Goal: Transaction & Acquisition: Purchase product/service

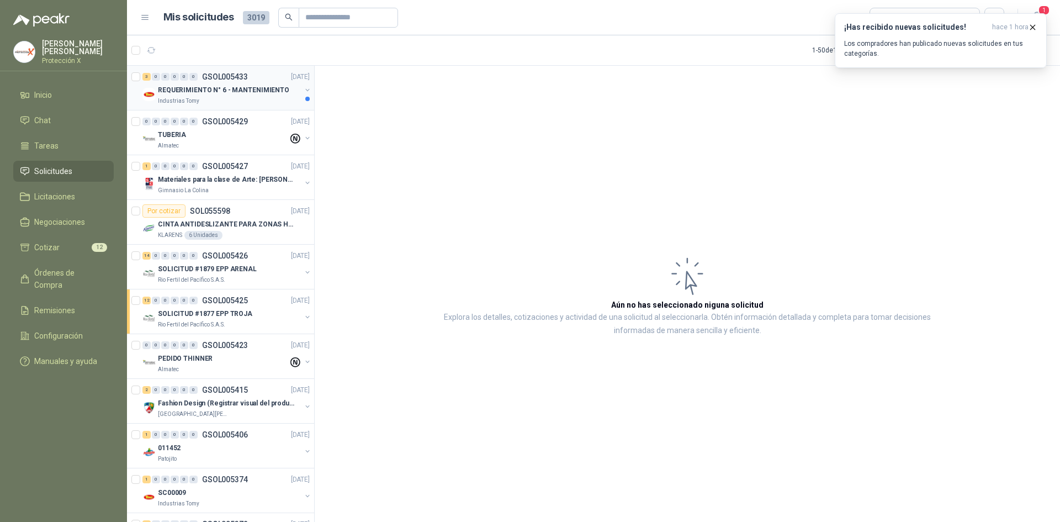
click at [224, 83] on div "REQUERIMIENTO N° 6 - MANTENIMIENTO" at bounding box center [229, 89] width 143 height 13
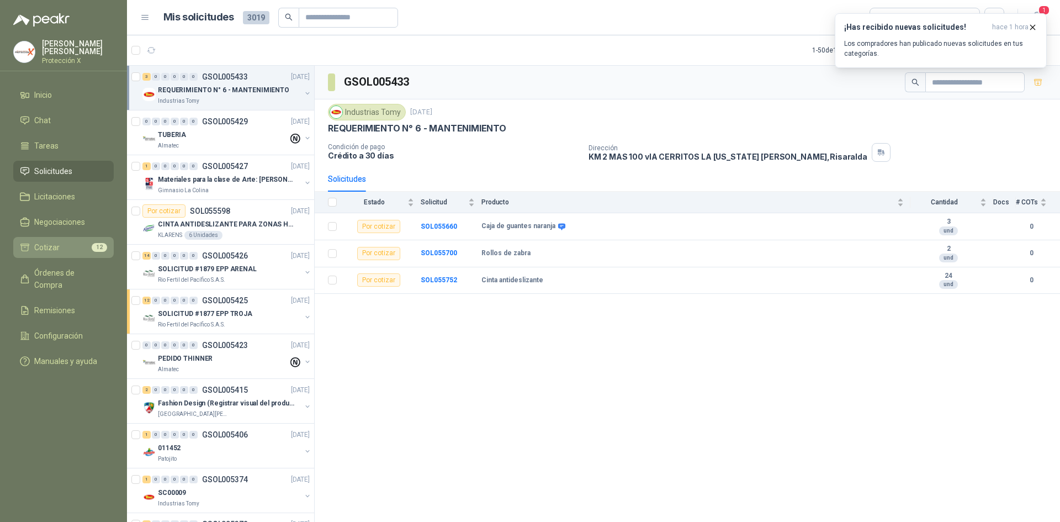
click at [25, 237] on link "Cotizar 12" at bounding box center [63, 247] width 100 height 21
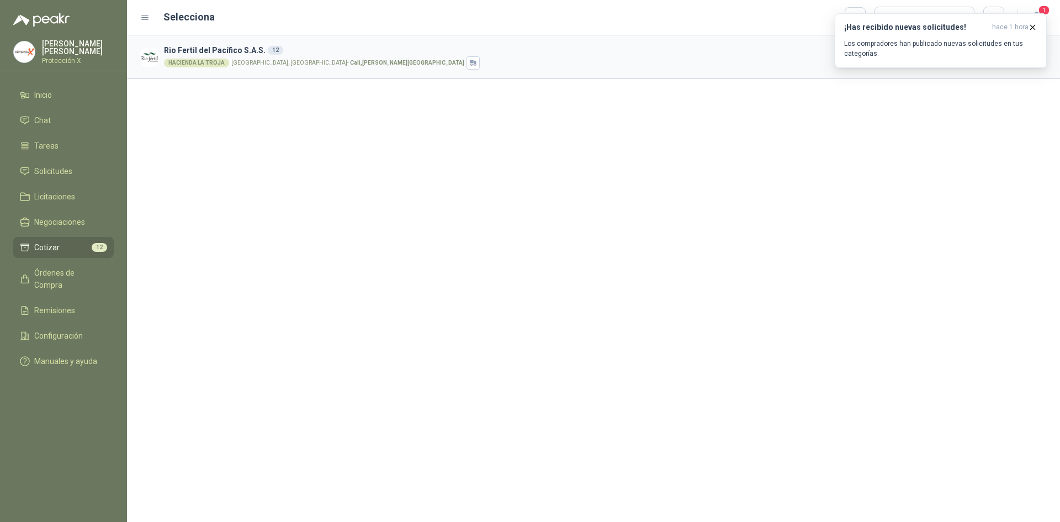
click at [293, 49] on h3 "Rio Fertil [PERSON_NAME] S.A.S. 12" at bounding box center [564, 50] width 800 height 12
click at [361, 68] on div "HACIENDA LA TROJA [GEOGRAPHIC_DATA], [GEOGRAPHIC_DATA] , [PERSON_NAME][GEOGRAPH…" at bounding box center [564, 62] width 800 height 13
drag, startPoint x: 238, startPoint y: 43, endPoint x: 556, endPoint y: 52, distance: 318.6
click at [238, 43] on article "Rio Fertil [PERSON_NAME] S.A.S. 12 HACIENDA [GEOGRAPHIC_DATA] [GEOGRAPHIC_DATA]…" at bounding box center [593, 57] width 933 height 44
click at [1029, 27] on icon "button" at bounding box center [1032, 27] width 9 height 9
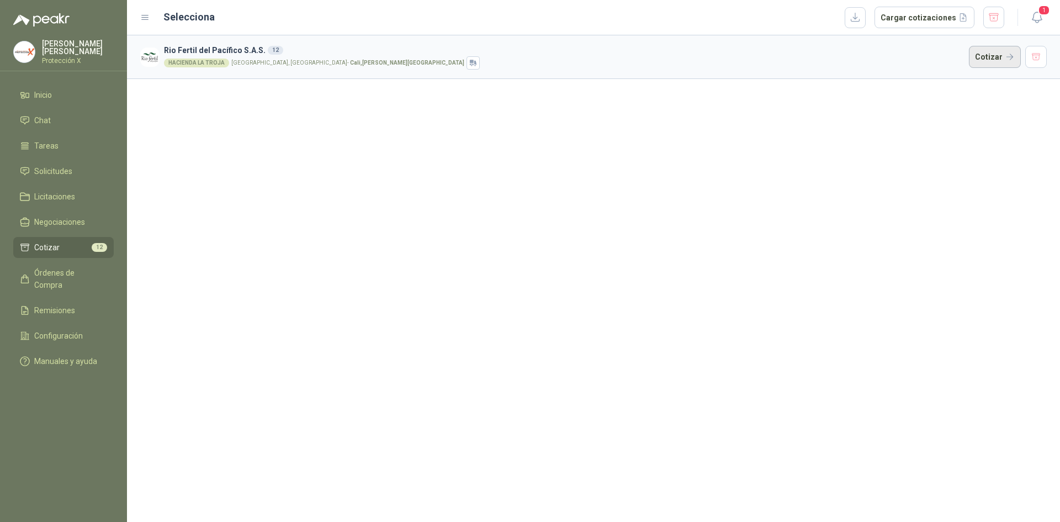
click at [1000, 55] on button "Cotizar" at bounding box center [995, 57] width 52 height 22
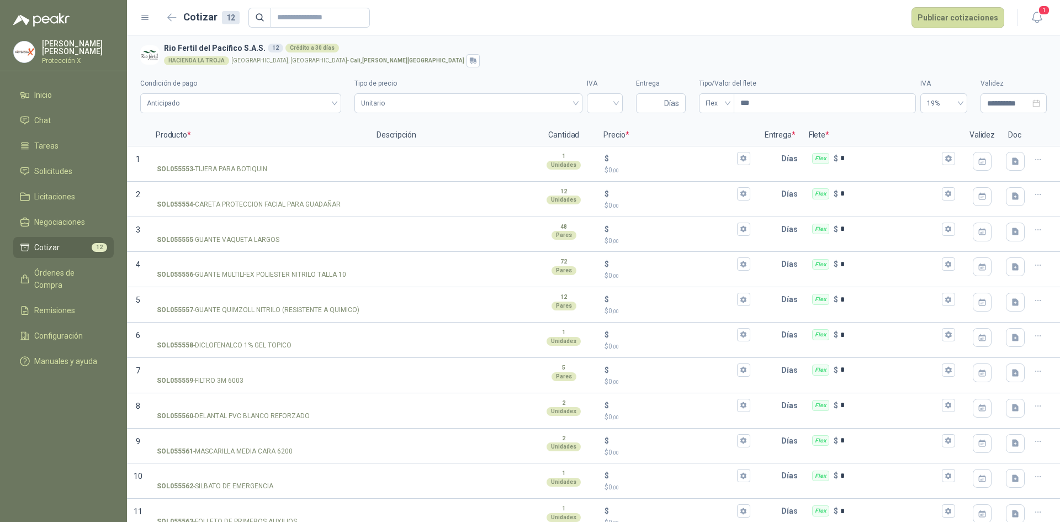
scroll to position [47, 0]
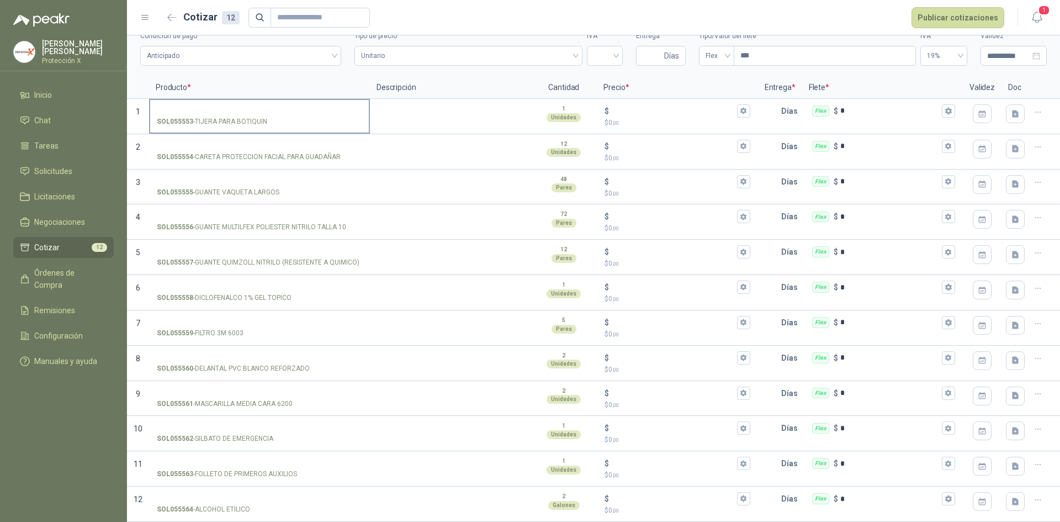
click at [190, 117] on strong "SOL055553" at bounding box center [175, 121] width 36 height 10
click at [190, 115] on input "SOL055553 - TIJERA PARA BOTIQUIN" at bounding box center [259, 111] width 205 height 8
click at [190, 114] on input "SOL055553 - TIJERA PARA BOTIQUIN" at bounding box center [259, 111] width 205 height 8
click at [235, 108] on input "SOL055553 - TIJERA PARA BOTIQUIN" at bounding box center [259, 111] width 205 height 8
click at [466, 100] on textarea at bounding box center [450, 112] width 158 height 25
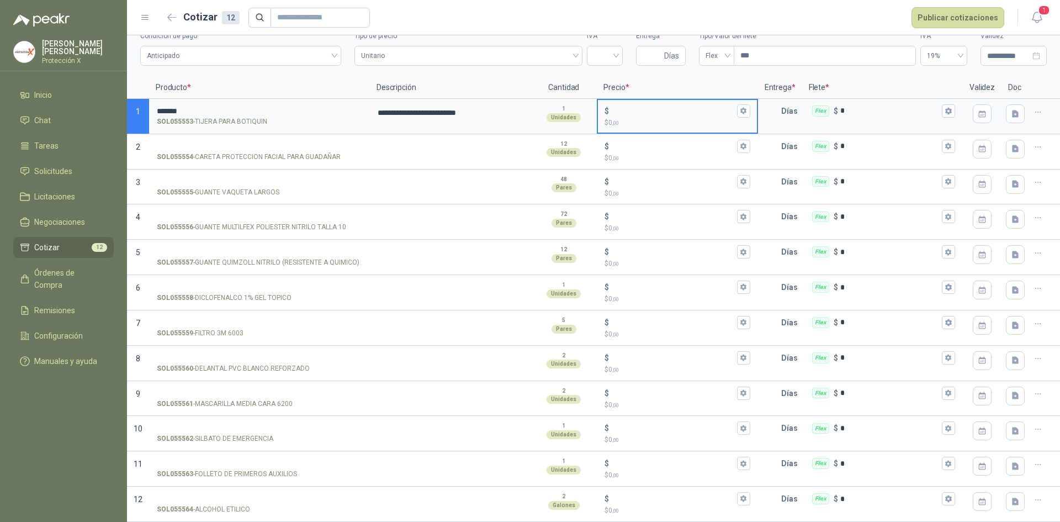
click at [699, 112] on input "$ $ 0 ,00" at bounding box center [672, 111] width 123 height 8
type input "*****"
click at [737, 115] on button "$ ***** $ 9.000 ,00" at bounding box center [743, 110] width 13 height 13
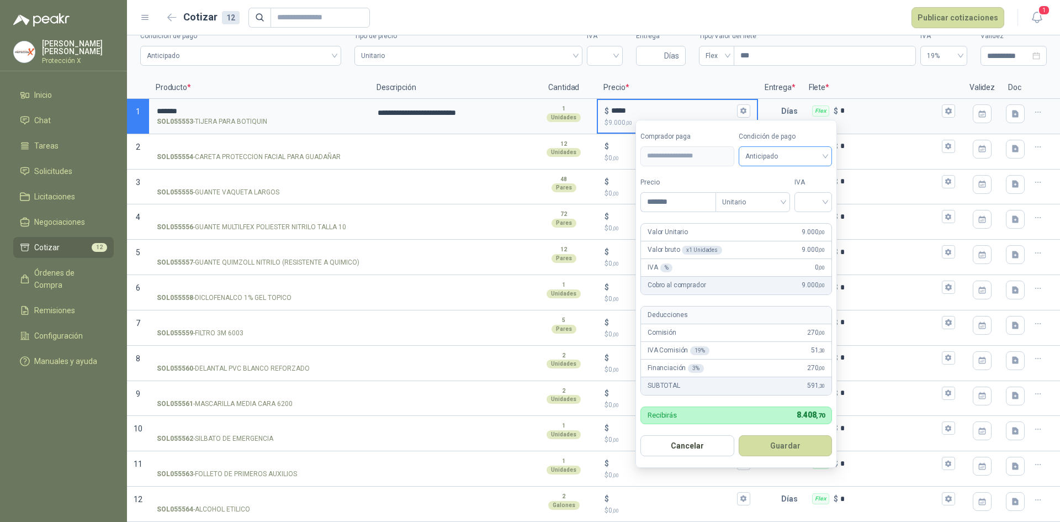
click at [761, 161] on span "Anticipado" at bounding box center [785, 156] width 81 height 17
click at [777, 197] on div "Crédito a 30 días" at bounding box center [786, 197] width 77 height 12
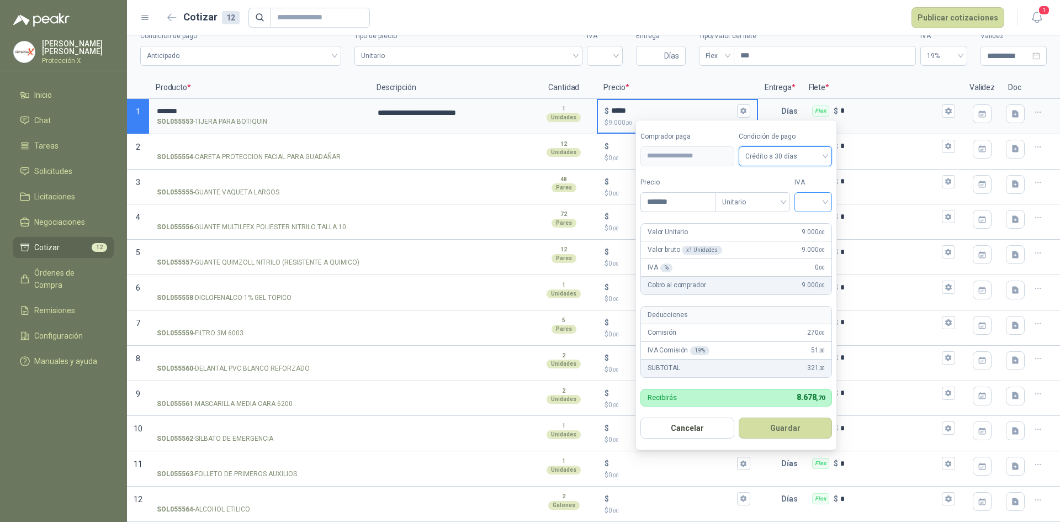
click at [820, 198] on input "search" at bounding box center [813, 201] width 24 height 17
click at [814, 224] on div "19%" at bounding box center [815, 225] width 20 height 12
click at [800, 417] on button "Guardar" at bounding box center [787, 427] width 95 height 21
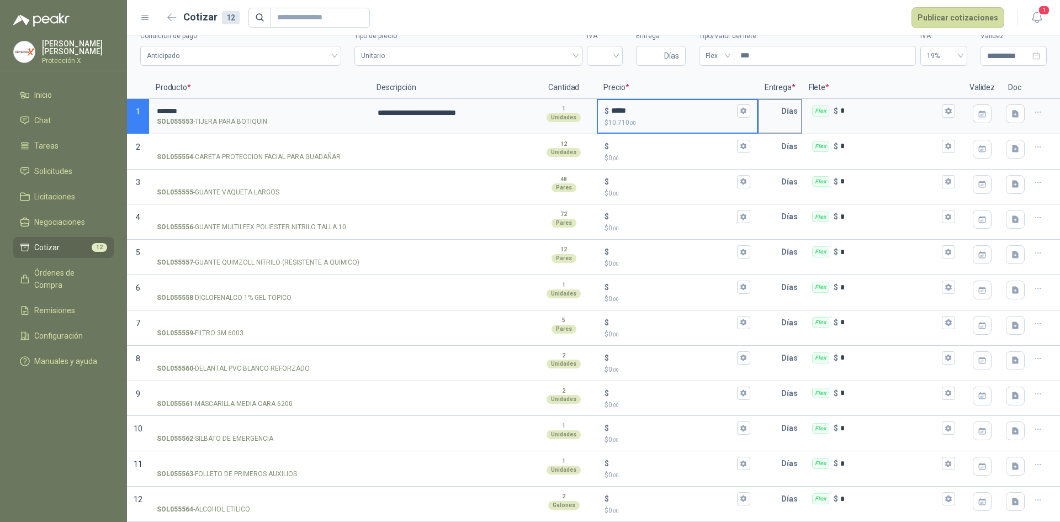
click at [781, 112] on p "Días" at bounding box center [791, 111] width 21 height 22
click at [774, 113] on input "text" at bounding box center [770, 111] width 22 height 22
type input "*"
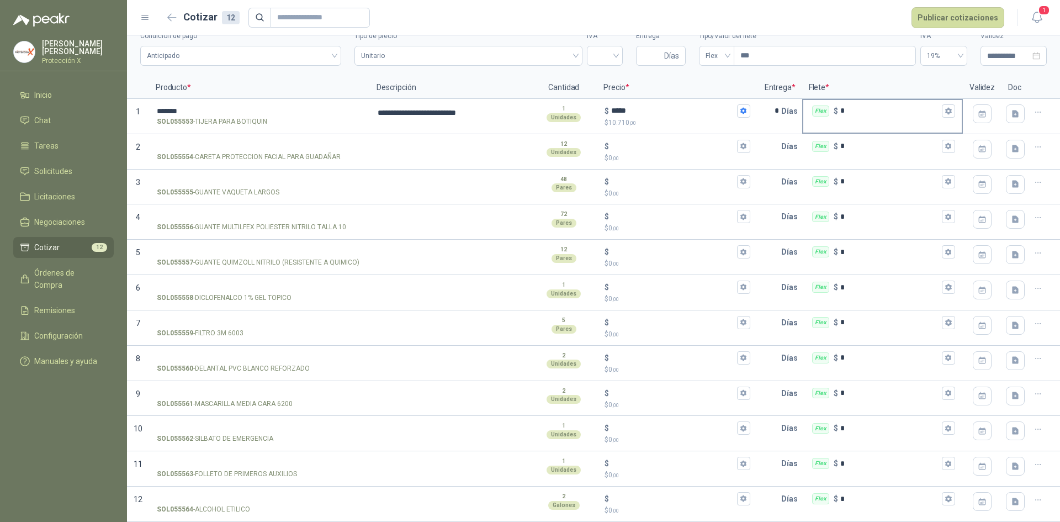
click at [862, 120] on div "Flex $ *" at bounding box center [882, 111] width 158 height 22
click at [862, 115] on input "*" at bounding box center [889, 111] width 99 height 8
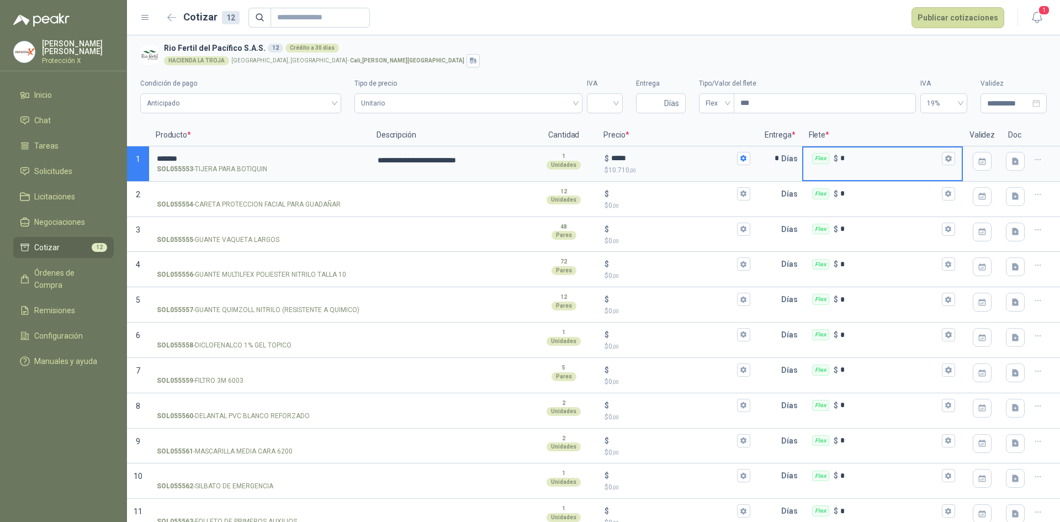
click at [944, 156] on icon "button" at bounding box center [947, 158] width 7 height 7
drag, startPoint x: 927, startPoint y: 71, endPoint x: 914, endPoint y: 71, distance: 12.7
click at [914, 71] on input "***" at bounding box center [943, 63] width 78 height 19
type input "*"
type input "***"
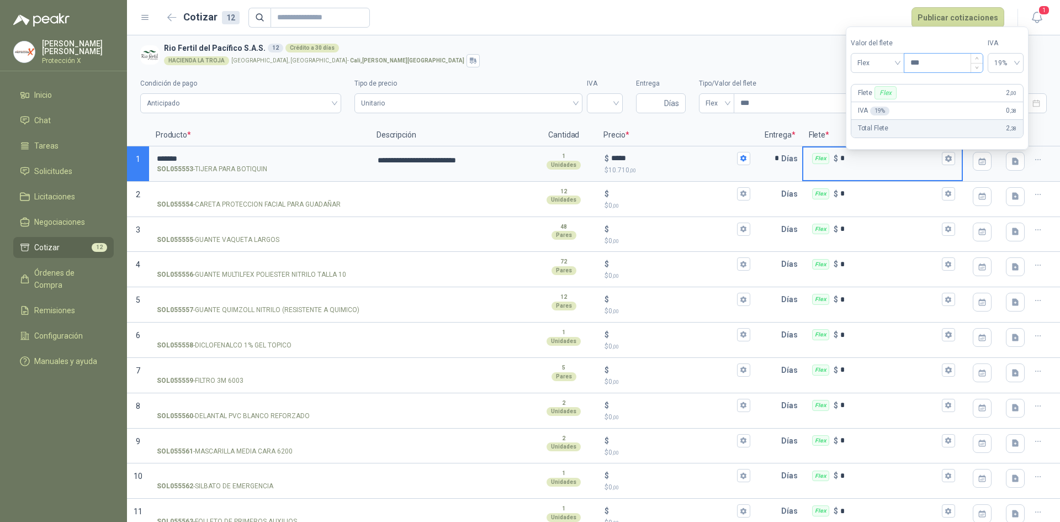
type input "**"
type input "****"
type input "***"
type input "*****"
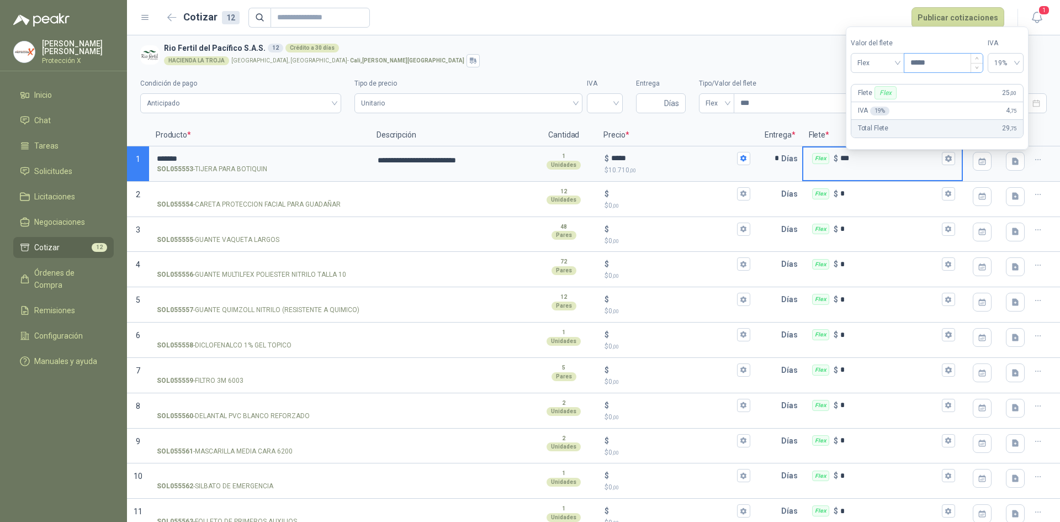
type input "*******"
type input "******"
click at [1005, 66] on span "19%" at bounding box center [1005, 63] width 23 height 17
type input "********"
click at [1008, 116] on div "IVA 19 % 4.750 ,00" at bounding box center [937, 111] width 172 height 18
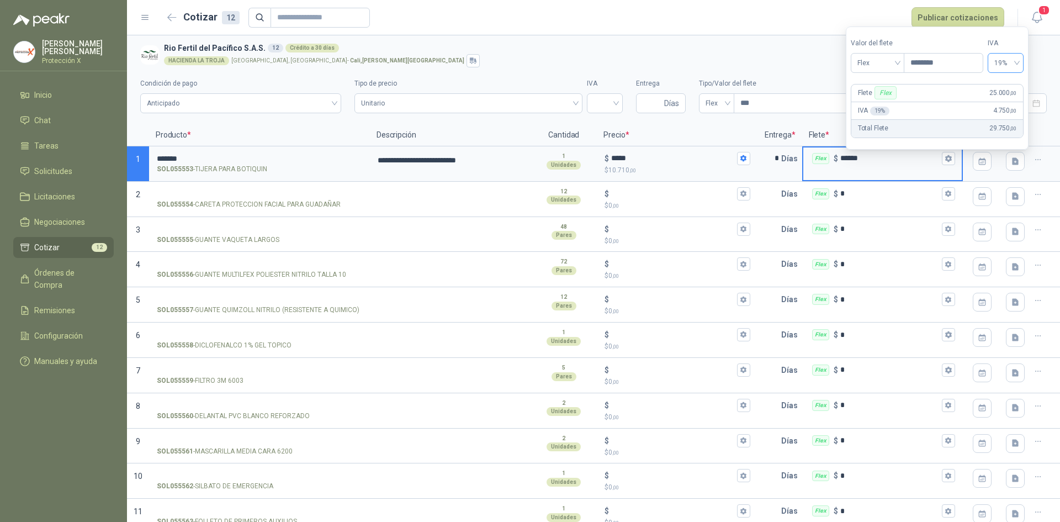
click at [1017, 64] on span "19%" at bounding box center [1005, 63] width 23 height 17
click at [1002, 102] on div "0%" at bounding box center [1011, 104] width 18 height 12
drag, startPoint x: 408, startPoint y: 303, endPoint x: 401, endPoint y: 301, distance: 7.9
click at [408, 303] on textarea at bounding box center [450, 300] width 158 height 25
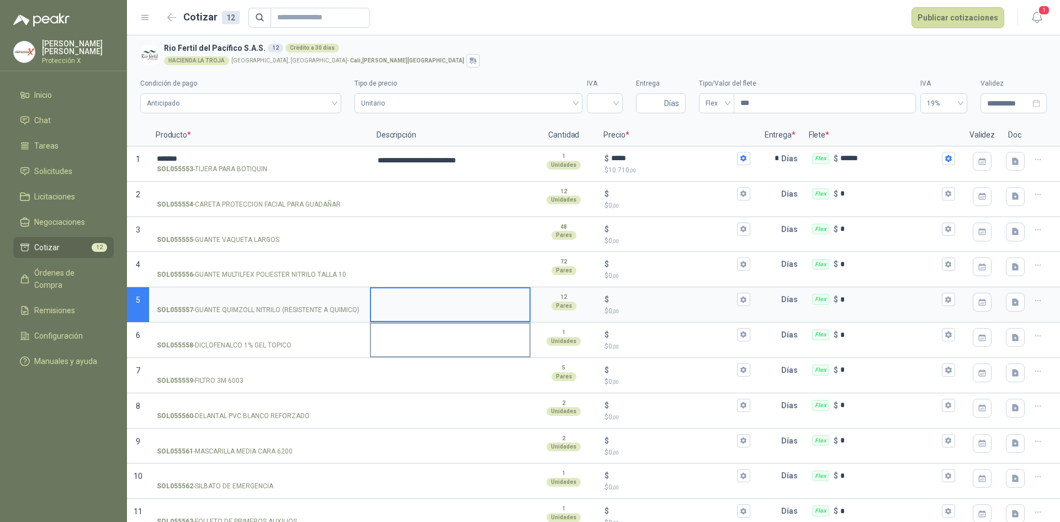
click at [407, 346] on textarea at bounding box center [450, 335] width 158 height 25
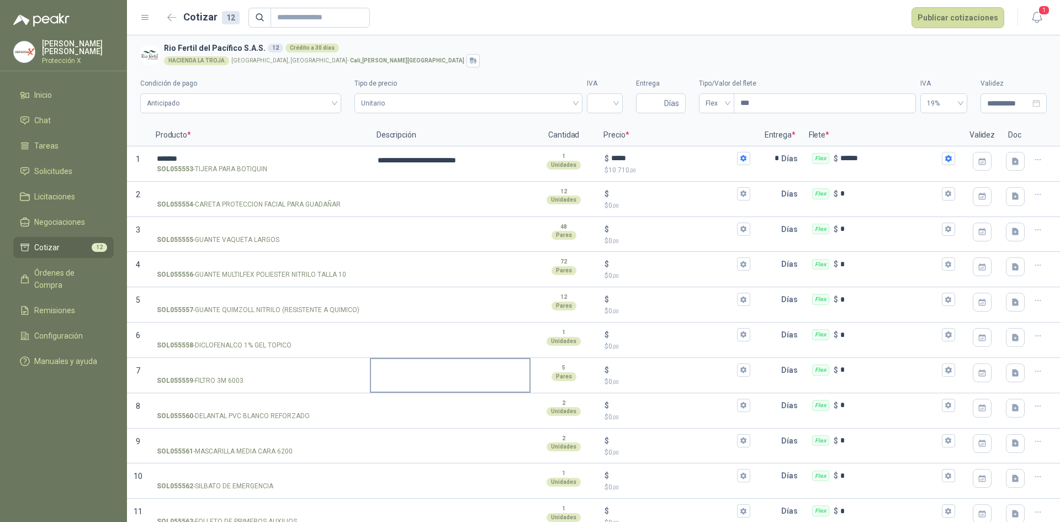
drag, startPoint x: 392, startPoint y: 374, endPoint x: 403, endPoint y: 347, distance: 29.0
click at [392, 374] on textarea at bounding box center [450, 371] width 158 height 25
click at [403, 347] on textarea at bounding box center [450, 335] width 158 height 25
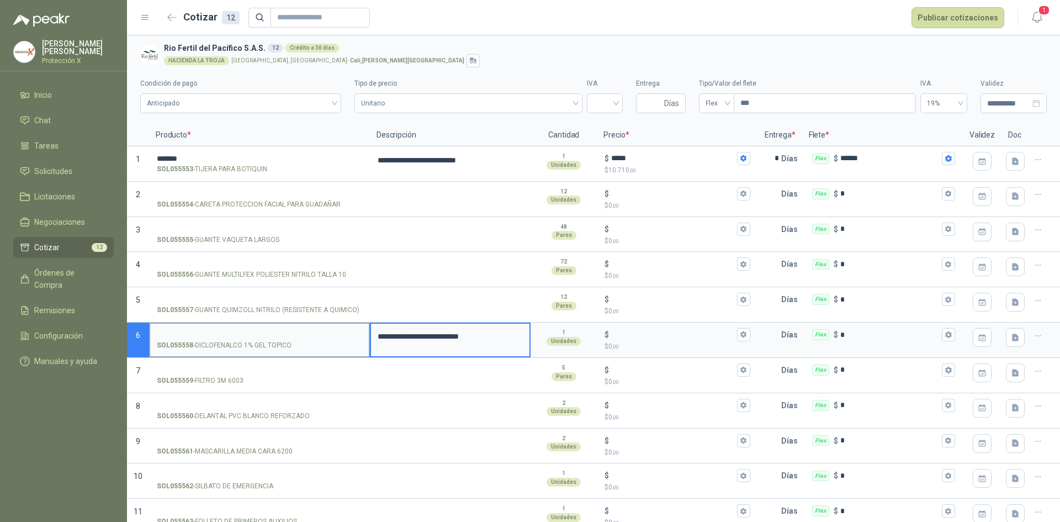
click at [231, 331] on input "SOL055558 - DICLOFENALCO 1% GEL TOPICO" at bounding box center [259, 335] width 205 height 8
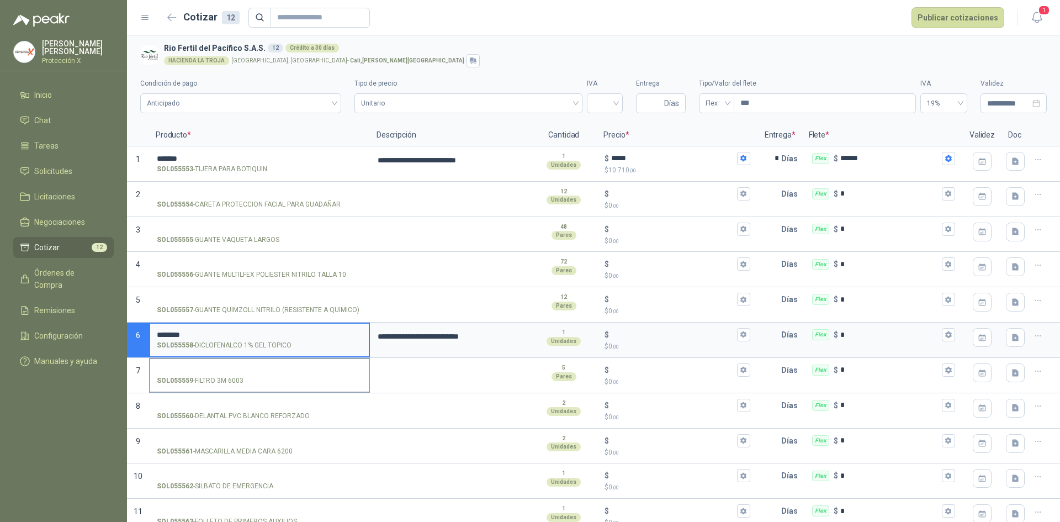
scroll to position [47, 0]
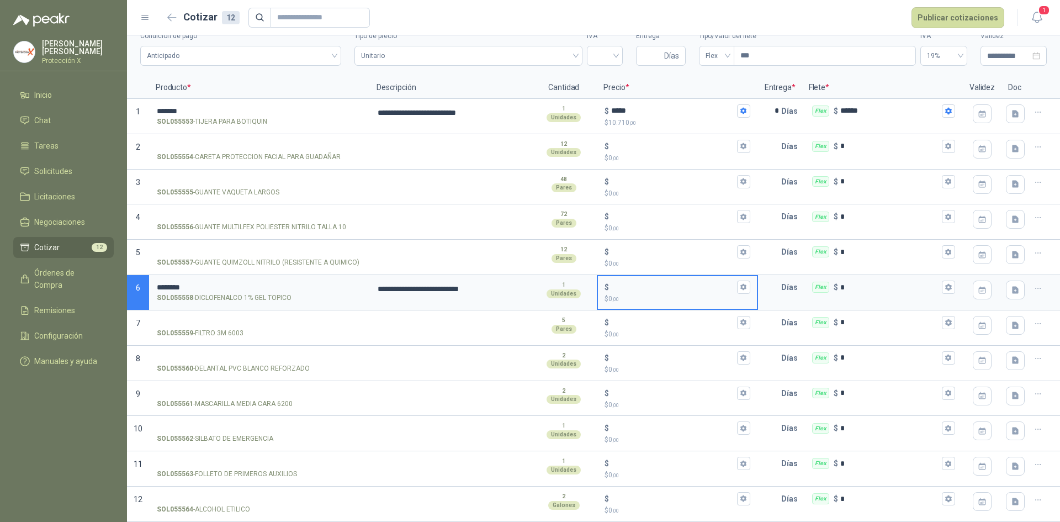
click at [627, 286] on input "$ $ 0 ,00" at bounding box center [672, 287] width 123 height 8
type input "******"
click at [740, 286] on icon "button" at bounding box center [743, 286] width 7 height 7
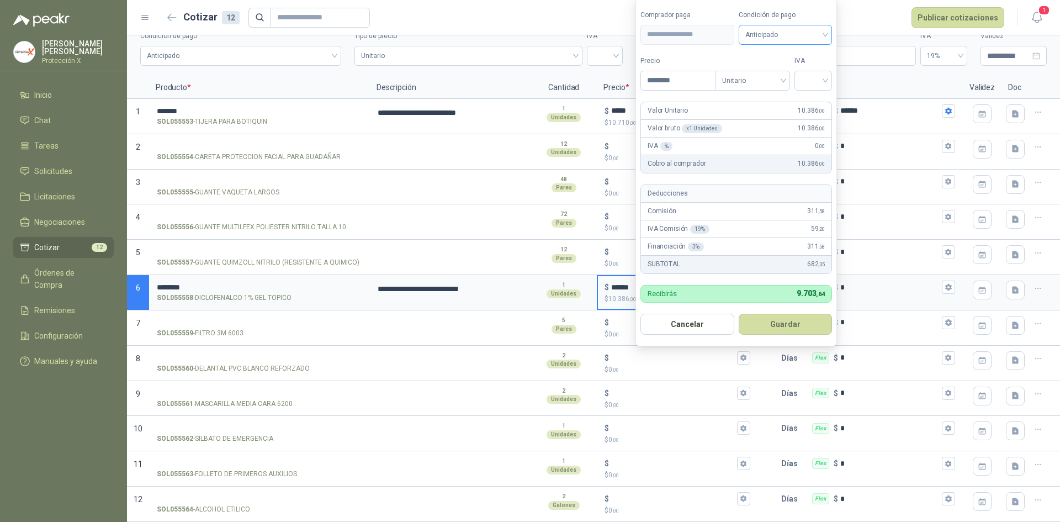
click at [782, 37] on span "Anticipado" at bounding box center [785, 34] width 81 height 17
click at [772, 78] on div "Crédito a 30 días" at bounding box center [786, 75] width 77 height 12
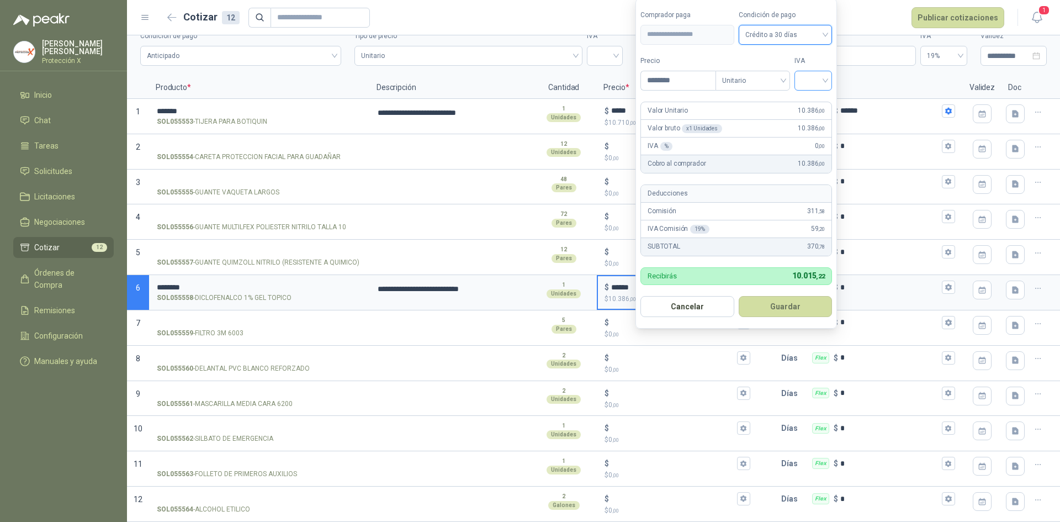
click at [817, 75] on input "search" at bounding box center [813, 79] width 24 height 17
click at [817, 140] on div "0%" at bounding box center [815, 138] width 20 height 12
click at [795, 318] on form "**********" at bounding box center [737, 163] width 204 height 330
click at [797, 307] on button "Guardar" at bounding box center [787, 306] width 95 height 21
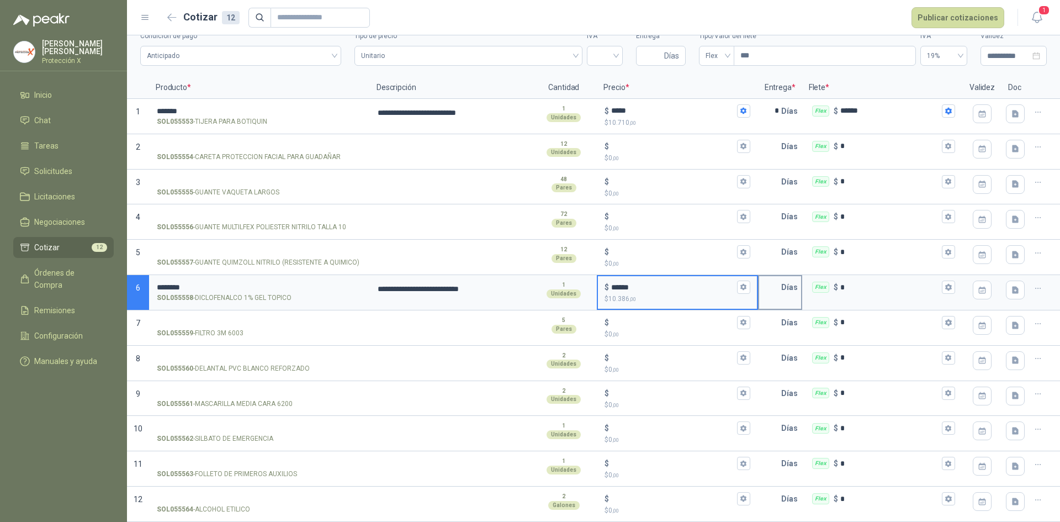
click at [781, 290] on p "Días" at bounding box center [791, 287] width 21 height 22
click at [773, 290] on input "text" at bounding box center [770, 287] width 22 height 22
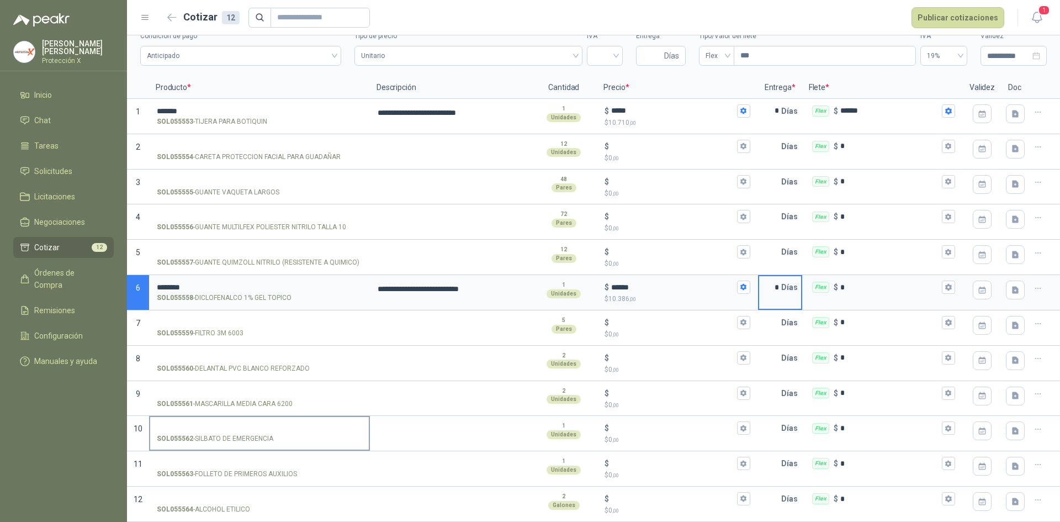
type input "*"
click at [220, 417] on label "SOL055562 - SILBATO DE EMERGENCIA" at bounding box center [259, 432] width 219 height 31
click at [220, 424] on input "SOL055562 - SILBATO DE EMERGENCIA" at bounding box center [259, 428] width 205 height 8
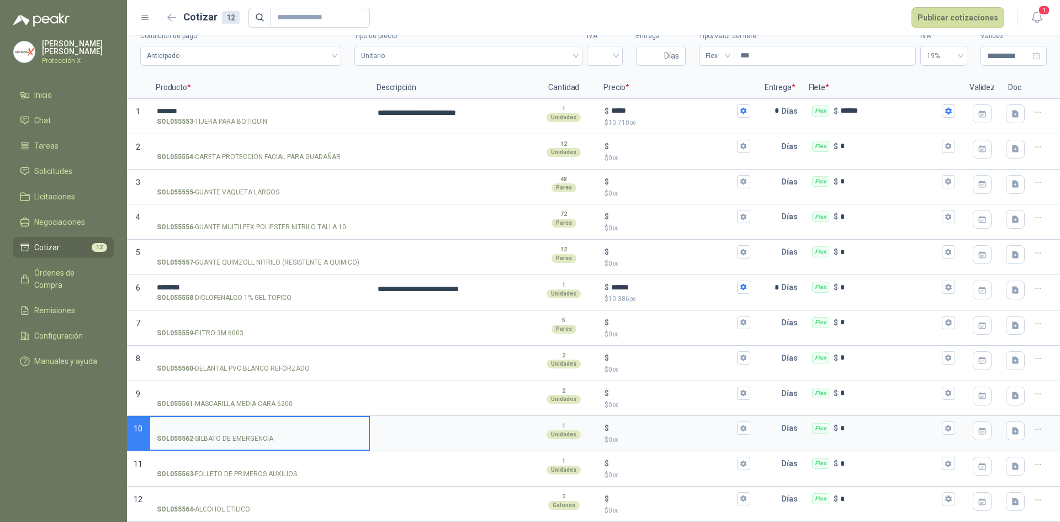
click at [224, 427] on input "SOL055562 - SILBATO DE EMERGENCIA" at bounding box center [259, 428] width 205 height 8
click at [192, 323] on input "SOL055559 - FILTRO 3M 6003" at bounding box center [259, 322] width 205 height 8
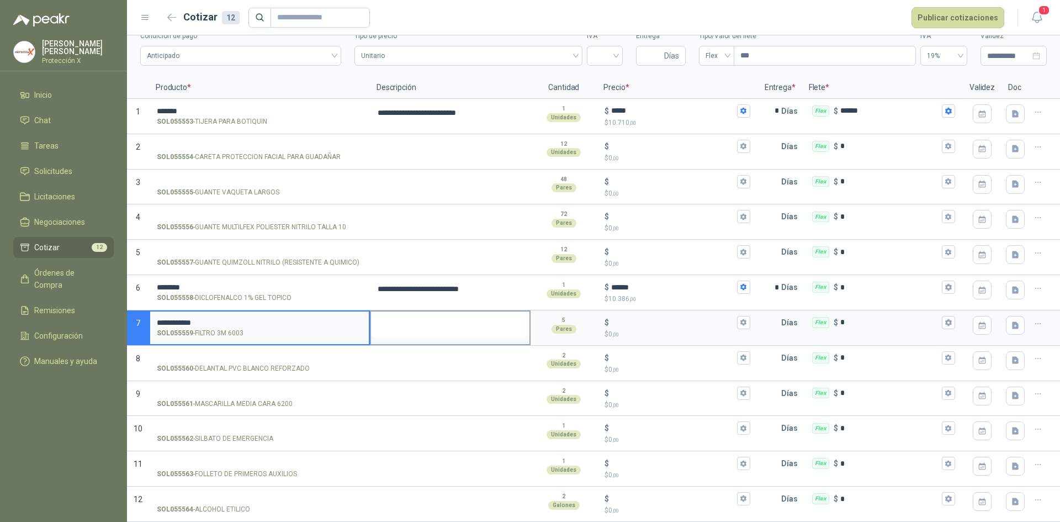
click at [399, 316] on textarea at bounding box center [450, 323] width 158 height 25
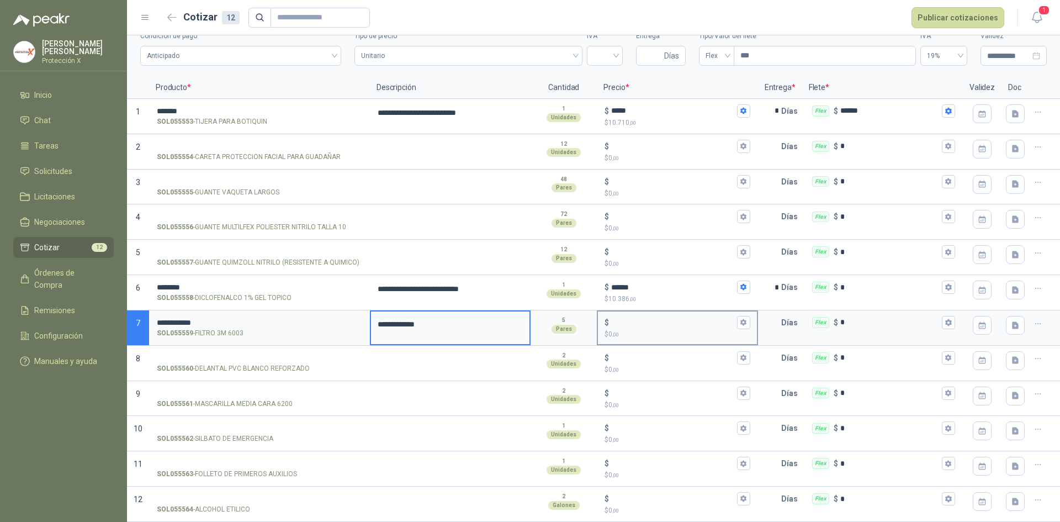
click at [619, 311] on div "$ $ 0 ,00" at bounding box center [677, 327] width 158 height 33
click at [619, 318] on input "$ $ 0 ,00" at bounding box center [672, 322] width 123 height 8
click at [622, 313] on div "$ $ 0 ,00" at bounding box center [677, 327] width 158 height 33
click at [622, 318] on input "$ $ 0 ,00" at bounding box center [672, 322] width 123 height 8
click at [624, 316] on div "$" at bounding box center [676, 322] width 145 height 13
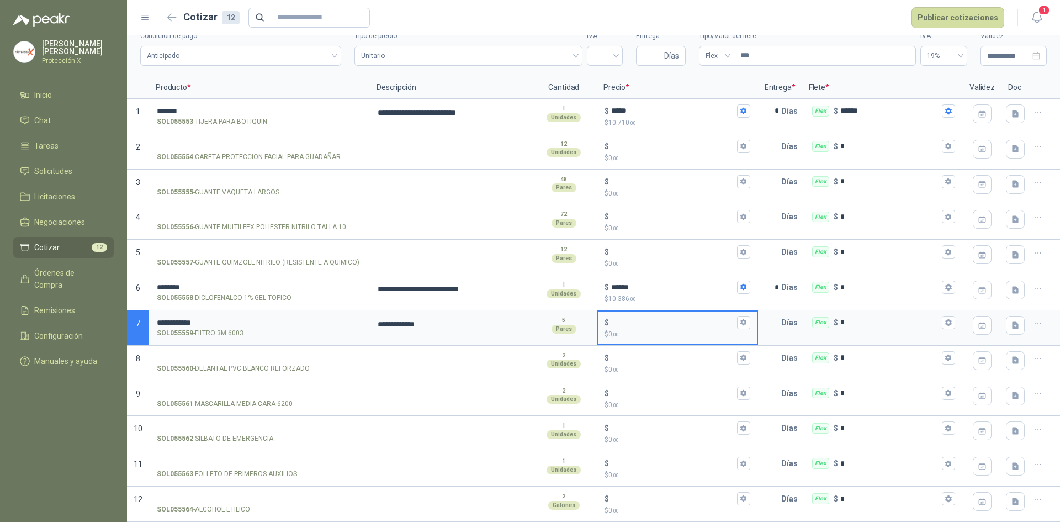
click at [624, 318] on input "$ $ 0 ,00" at bounding box center [672, 322] width 123 height 8
type input "*****"
click at [740, 321] on icon "button" at bounding box center [743, 322] width 6 height 7
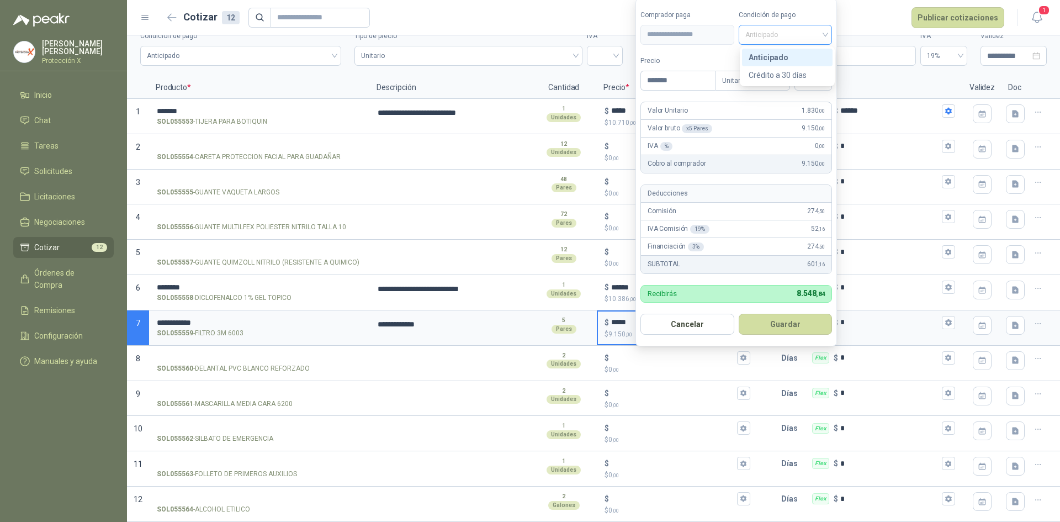
click at [776, 29] on span "Anticipado" at bounding box center [785, 34] width 81 height 17
click at [778, 71] on div "Crédito a 30 días" at bounding box center [786, 75] width 77 height 12
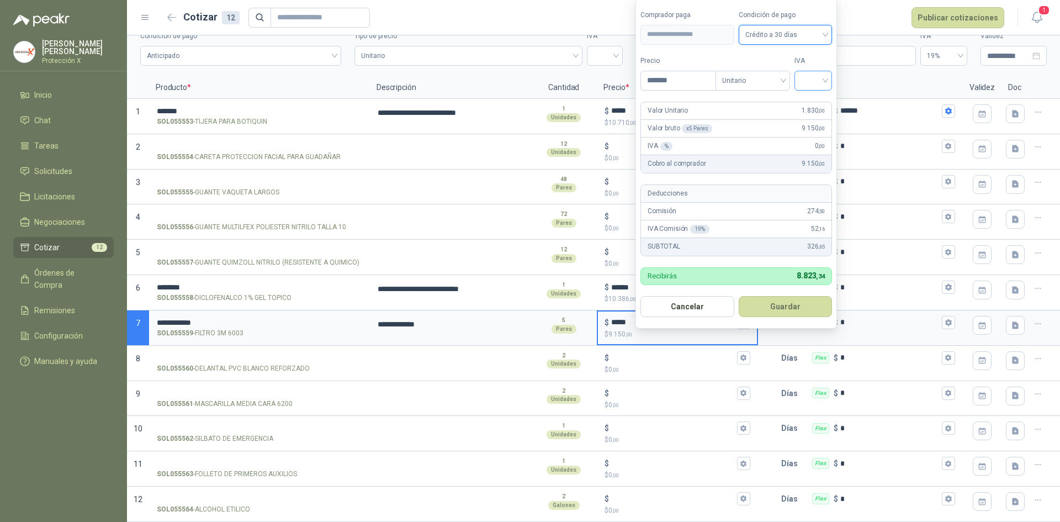
click at [801, 79] on div at bounding box center [813, 81] width 38 height 20
click at [815, 134] on div "0%" at bounding box center [815, 138] width 20 height 12
click at [817, 75] on span "0%" at bounding box center [815, 80] width 25 height 17
click at [820, 109] on div "19%" at bounding box center [816, 103] width 34 height 18
click at [773, 309] on button "Guardar" at bounding box center [787, 306] width 95 height 21
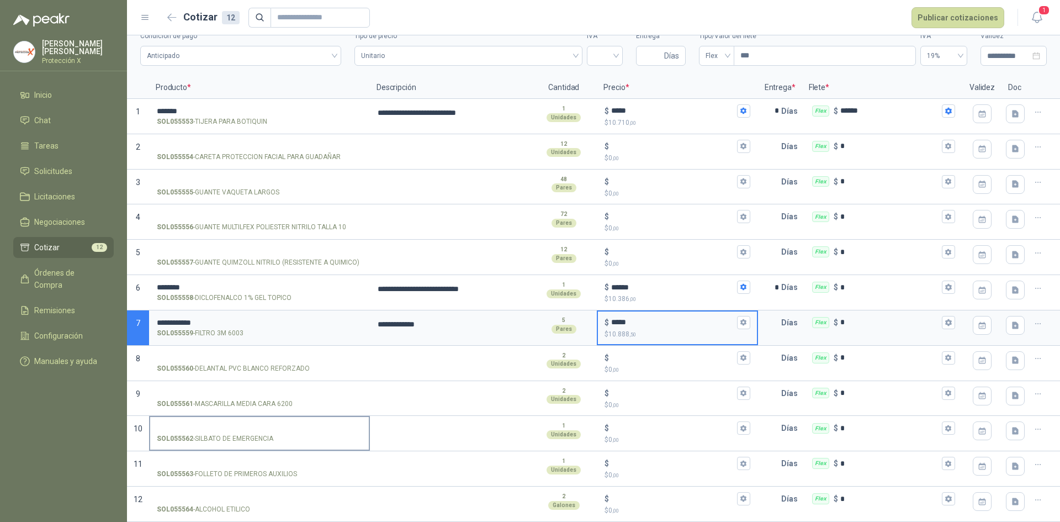
click at [277, 434] on div "SOL055562 - SILBATO DE EMERGENCIA" at bounding box center [259, 438] width 205 height 10
click at [277, 432] on input "SOL055562 - SILBATO DE EMERGENCIA" at bounding box center [259, 428] width 205 height 8
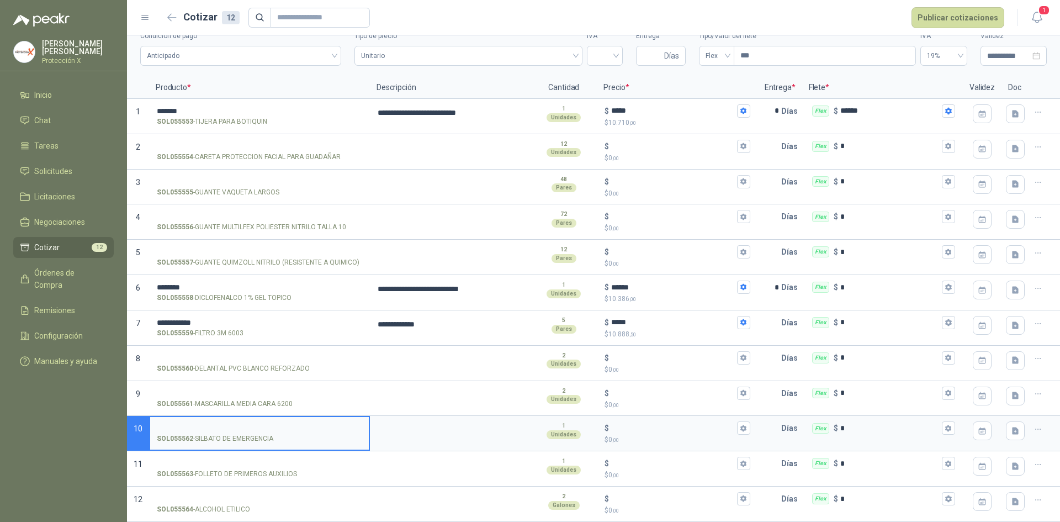
click at [277, 431] on input "SOL055562 - SILBATO DE EMERGENCIA" at bounding box center [259, 428] width 205 height 8
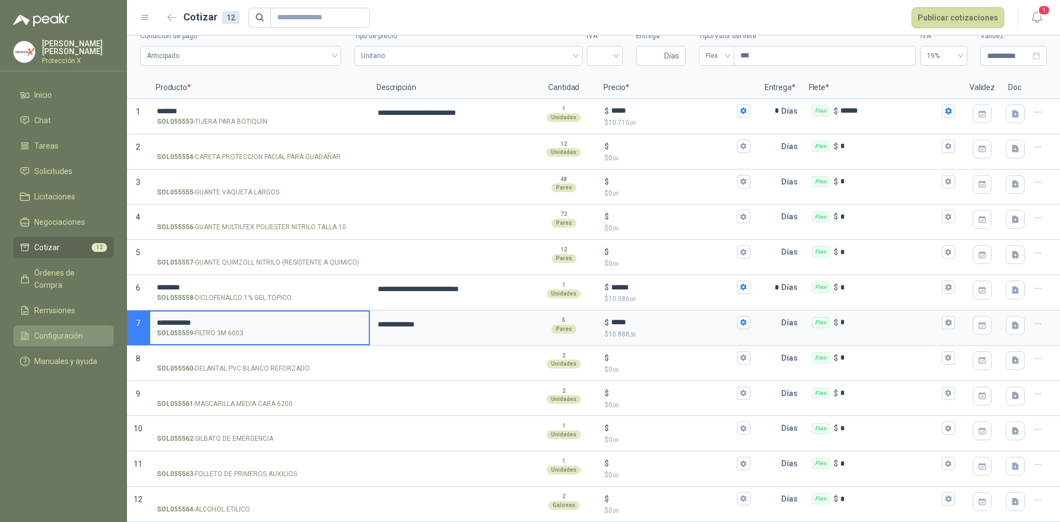
drag, startPoint x: 197, startPoint y: 317, endPoint x: 91, endPoint y: 318, distance: 106.0
click at [91, 318] on div "**********" at bounding box center [530, 261] width 1060 height 522
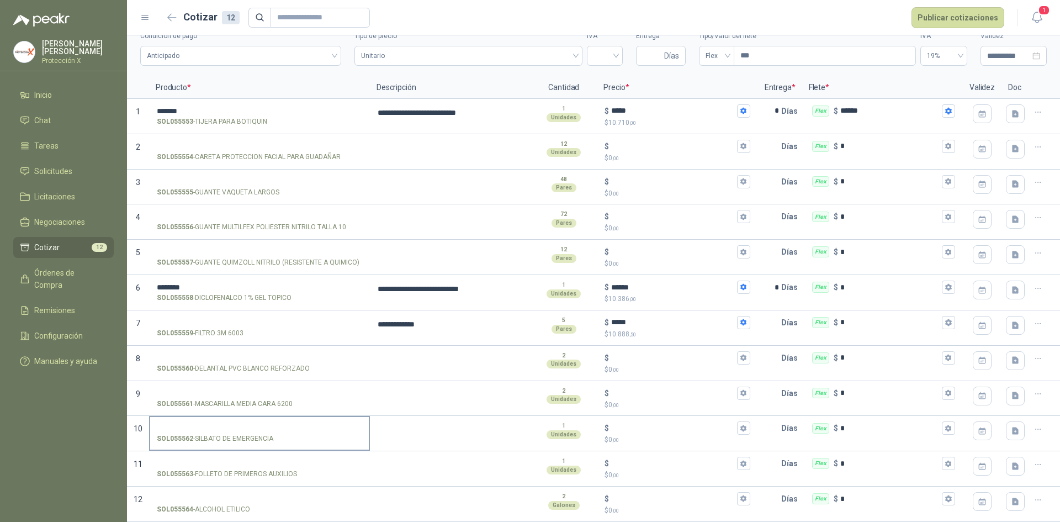
click at [214, 417] on label "SOL055562 - SILBATO DE EMERGENCIA" at bounding box center [259, 432] width 219 height 31
click at [214, 424] on input "SOL055562 - SILBATO DE EMERGENCIA" at bounding box center [259, 428] width 205 height 8
click at [215, 420] on label "SOL055562 - SILBATO DE EMERGENCIA" at bounding box center [259, 432] width 219 height 31
click at [215, 424] on input "SOL055562 - SILBATO DE EMERGENCIA" at bounding box center [259, 428] width 205 height 8
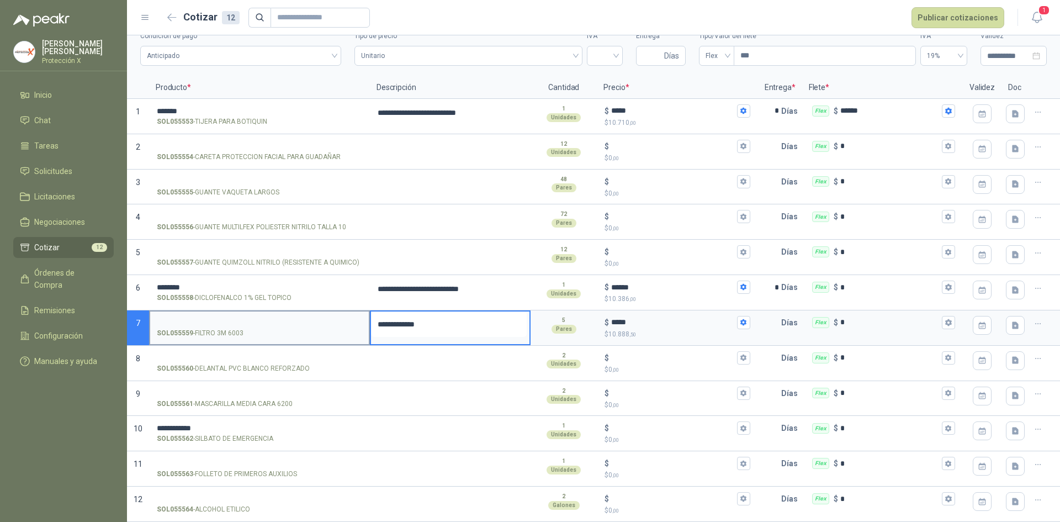
drag, startPoint x: 405, startPoint y: 326, endPoint x: 286, endPoint y: 326, distance: 118.1
click at [286, 326] on section "**********" at bounding box center [593, 327] width 933 height 35
click at [419, 412] on div at bounding box center [450, 398] width 161 height 35
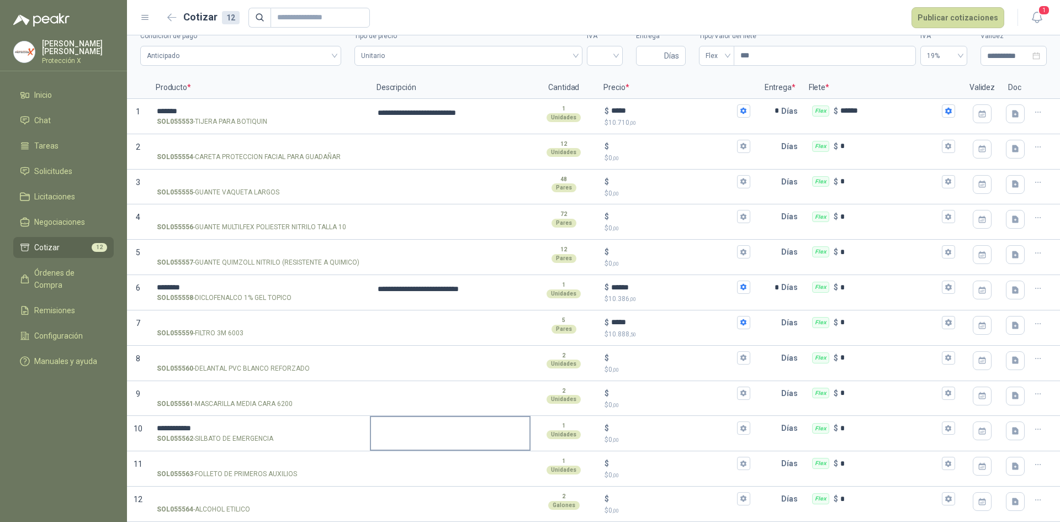
click at [412, 421] on textarea at bounding box center [450, 429] width 158 height 25
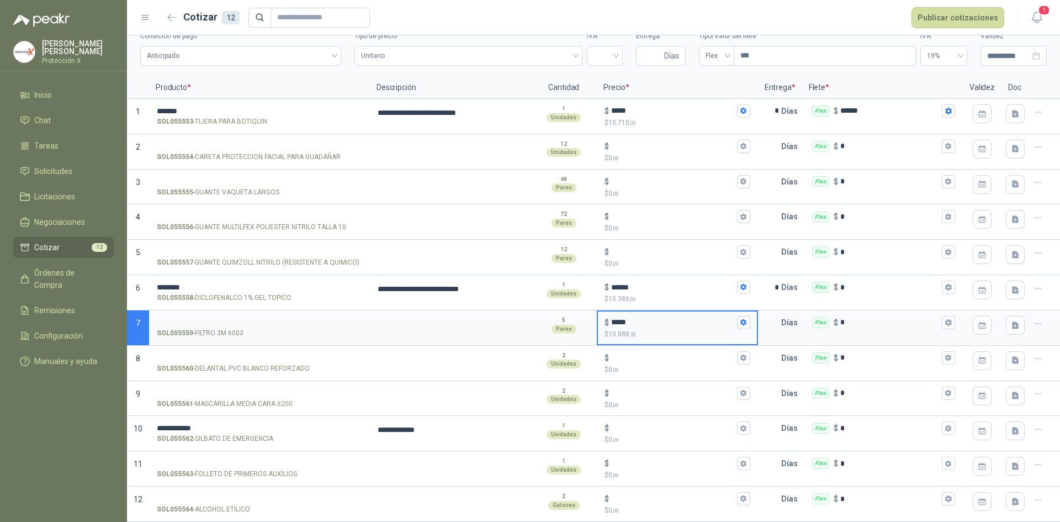
click at [672, 320] on input "*****" at bounding box center [672, 322] width 123 height 8
drag, startPoint x: 668, startPoint y: 321, endPoint x: 578, endPoint y: 321, distance: 89.4
click at [578, 321] on section "7 SOL055559 - FILTRO 3M 6003 5 Pares $ ***** $ 10.888 ,50 Días Flex $ *" at bounding box center [593, 327] width 933 height 35
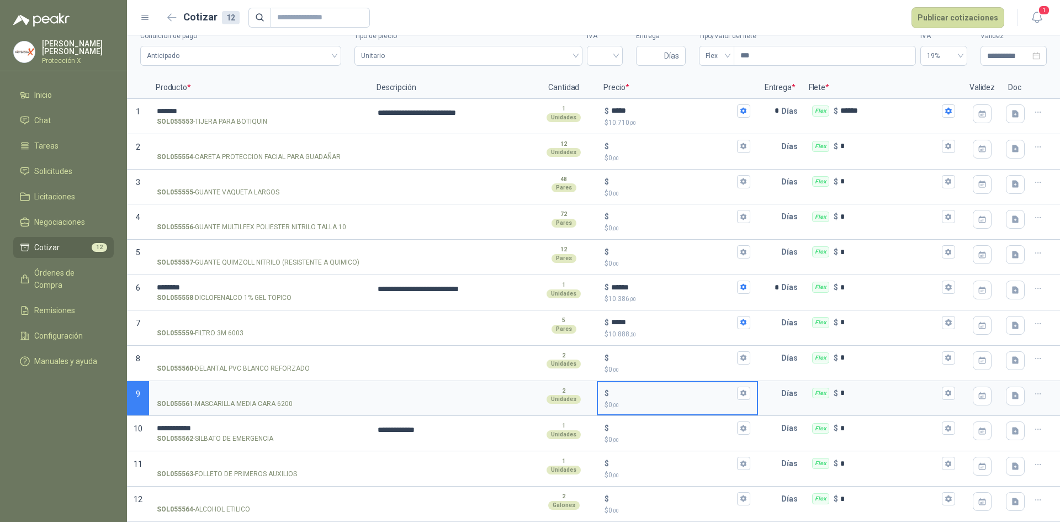
click at [630, 396] on input "$ $ 0 ,00" at bounding box center [672, 393] width 123 height 8
click at [631, 432] on input "$ $ 0 ,00" at bounding box center [672, 428] width 123 height 8
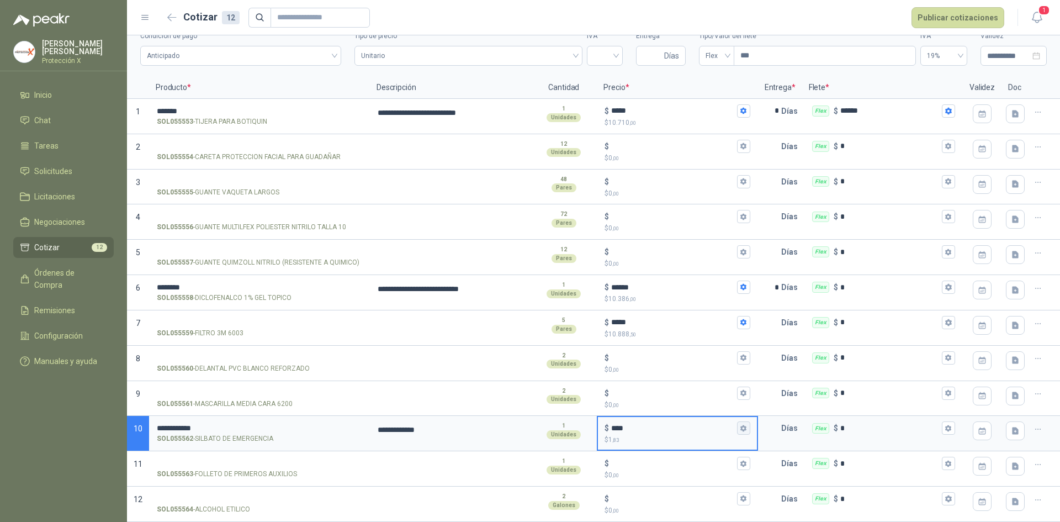
click at [742, 429] on button "$ **** $ 1 ,83" at bounding box center [743, 427] width 13 height 13
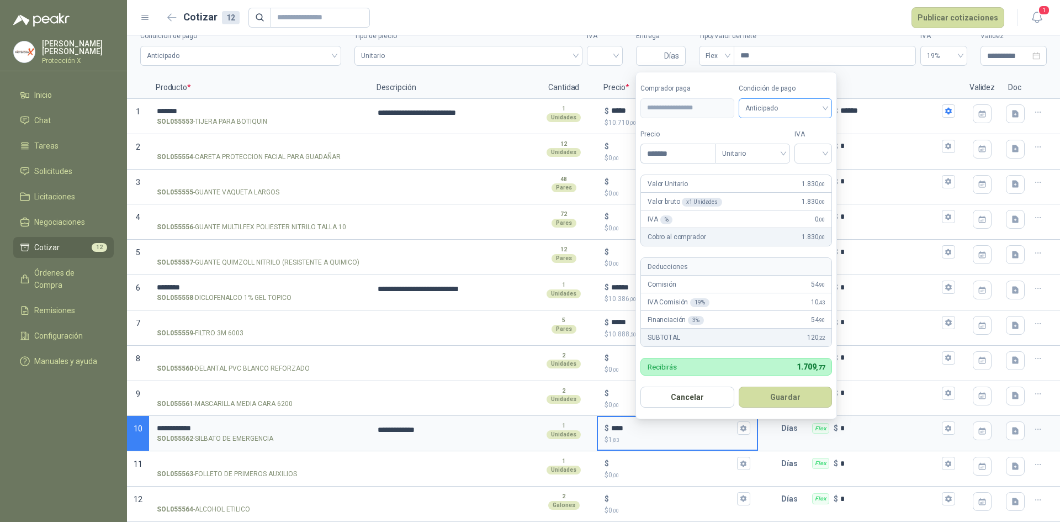
click at [824, 114] on span "Anticipado" at bounding box center [785, 108] width 81 height 17
type input "*******"
click at [804, 154] on div "Crédito a 30 días" at bounding box center [786, 148] width 77 height 12
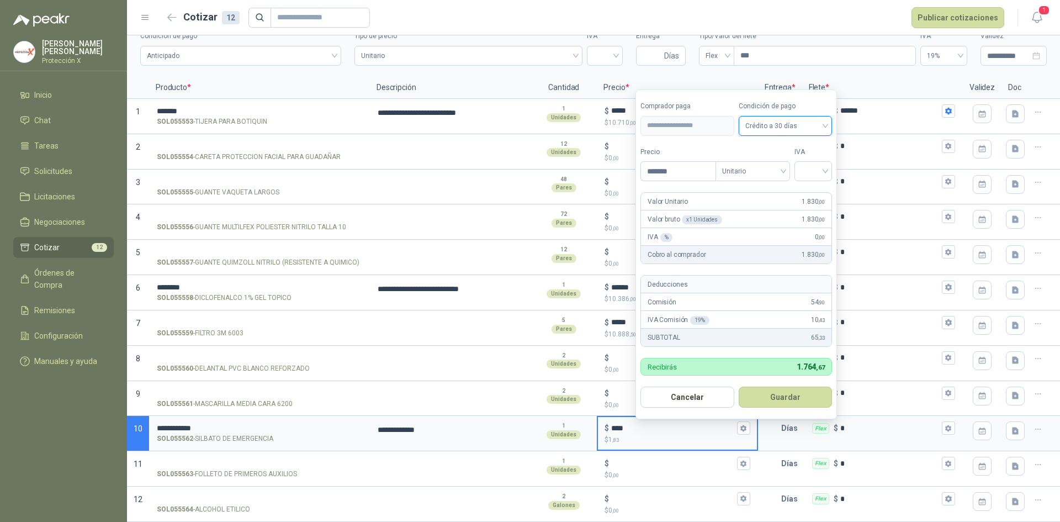
click at [817, 156] on label "IVA" at bounding box center [813, 152] width 38 height 10
click at [820, 166] on input "search" at bounding box center [813, 170] width 24 height 17
click at [822, 224] on div "0%" at bounding box center [815, 229] width 20 height 12
click at [817, 172] on span "0%" at bounding box center [815, 171] width 25 height 17
click at [813, 190] on div "19%" at bounding box center [815, 194] width 20 height 12
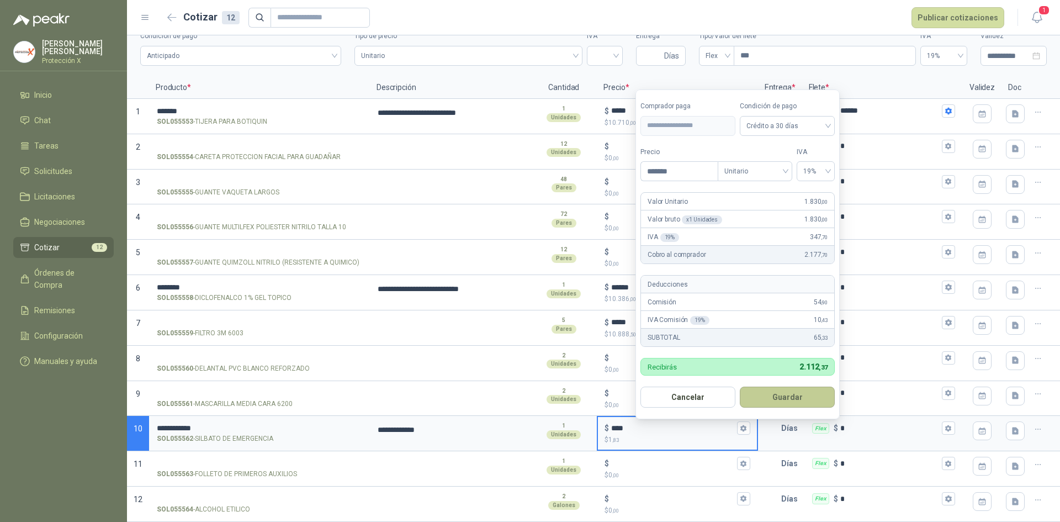
click at [808, 387] on button "Guardar" at bounding box center [787, 396] width 95 height 21
type input "*****"
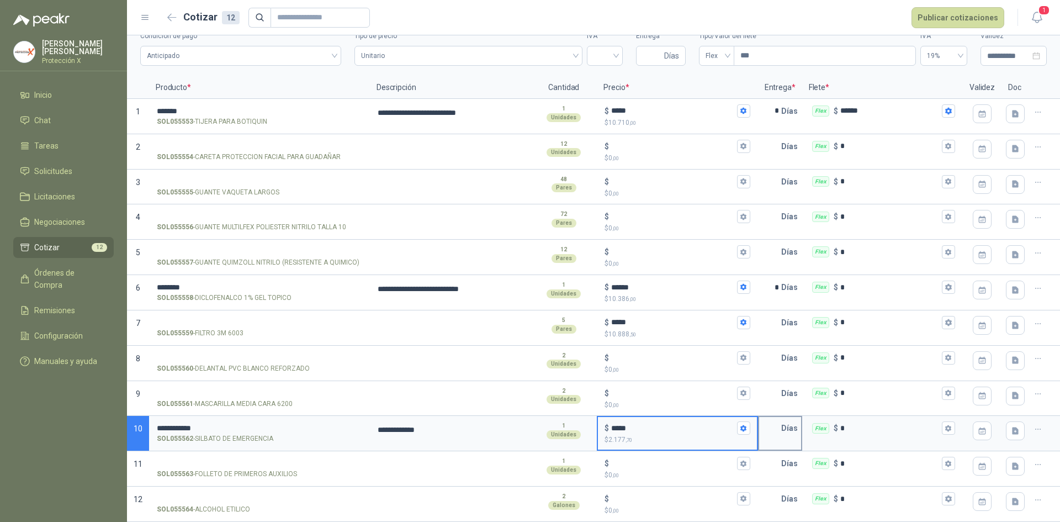
click at [762, 421] on input "text" at bounding box center [770, 428] width 22 height 22
type input "*"
click at [621, 320] on input "*****" at bounding box center [672, 322] width 123 height 8
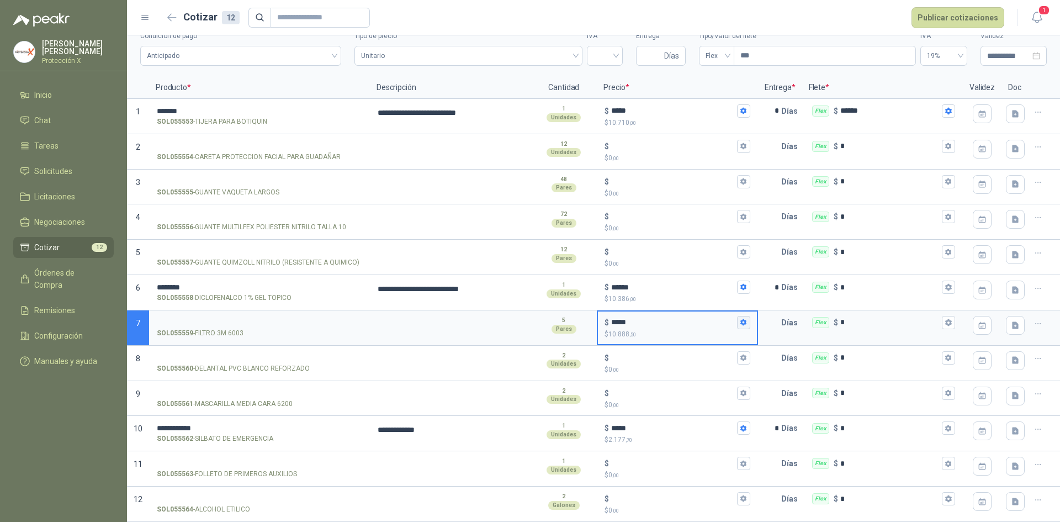
click at [737, 324] on button "$ ***** $ 10.888 ,50" at bounding box center [743, 322] width 13 height 13
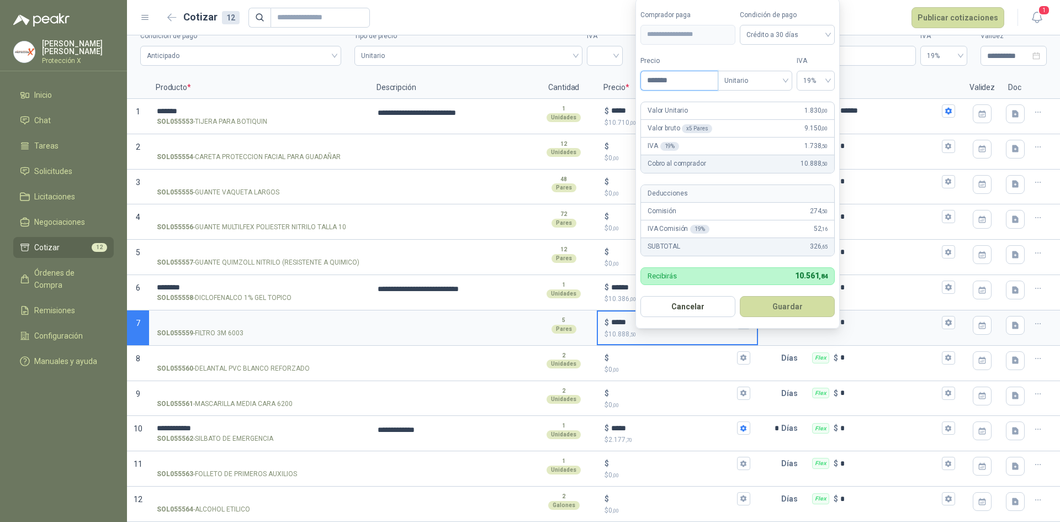
click at [694, 84] on input "*******" at bounding box center [679, 80] width 77 height 19
drag, startPoint x: 694, startPoint y: 84, endPoint x: 627, endPoint y: 84, distance: 67.3
click at [627, 84] on body "**********" at bounding box center [530, 261] width 1060 height 522
drag, startPoint x: 814, startPoint y: 83, endPoint x: 818, endPoint y: 93, distance: 10.9
click at [814, 83] on span "19%" at bounding box center [815, 80] width 25 height 17
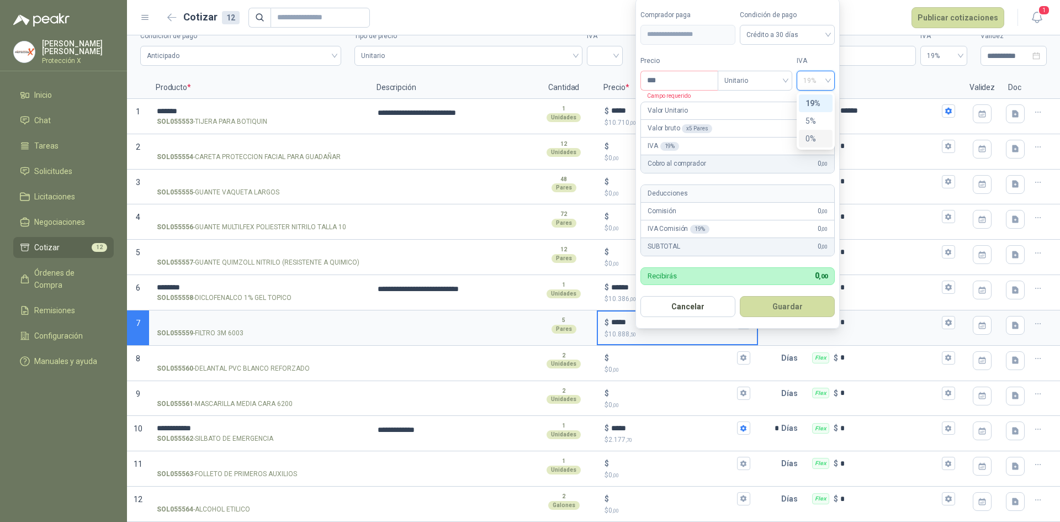
click at [809, 136] on div "0%" at bounding box center [815, 138] width 20 height 12
click at [803, 44] on div "Crédito a 30 días" at bounding box center [787, 35] width 95 height 20
click at [776, 62] on div "Anticipado" at bounding box center [786, 57] width 77 height 12
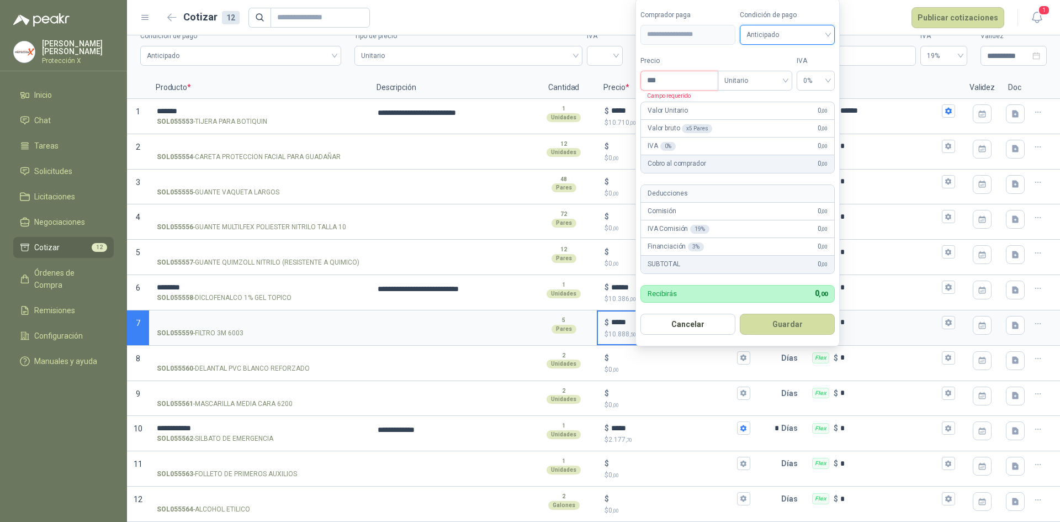
click at [670, 79] on input "***" at bounding box center [679, 80] width 77 height 19
click at [787, 332] on button "Guardar" at bounding box center [787, 324] width 95 height 21
drag, startPoint x: 663, startPoint y: 83, endPoint x: 652, endPoint y: 83, distance: 11.0
click at [652, 83] on input "***" at bounding box center [679, 80] width 77 height 19
type input "***"
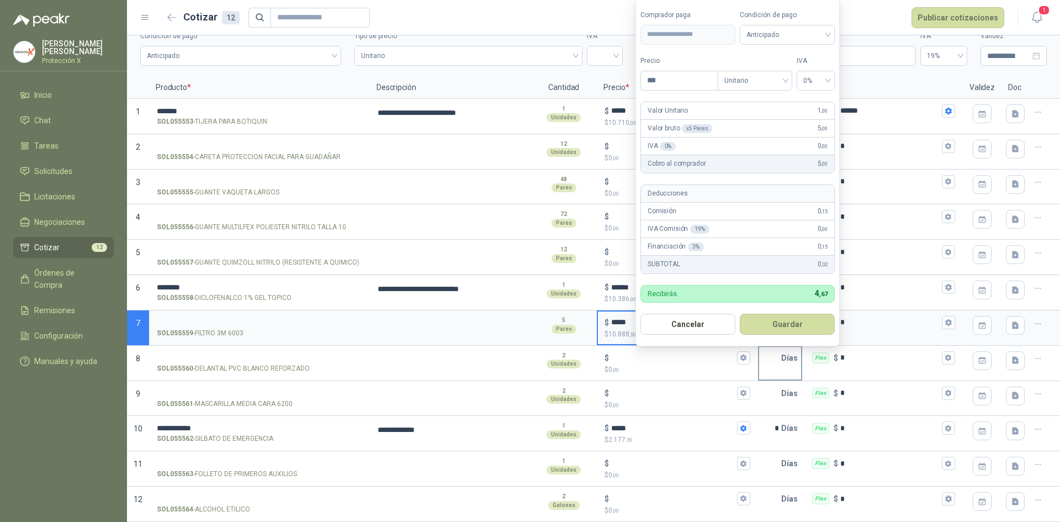
click at [781, 347] on p "Días" at bounding box center [791, 358] width 21 height 22
type input "*"
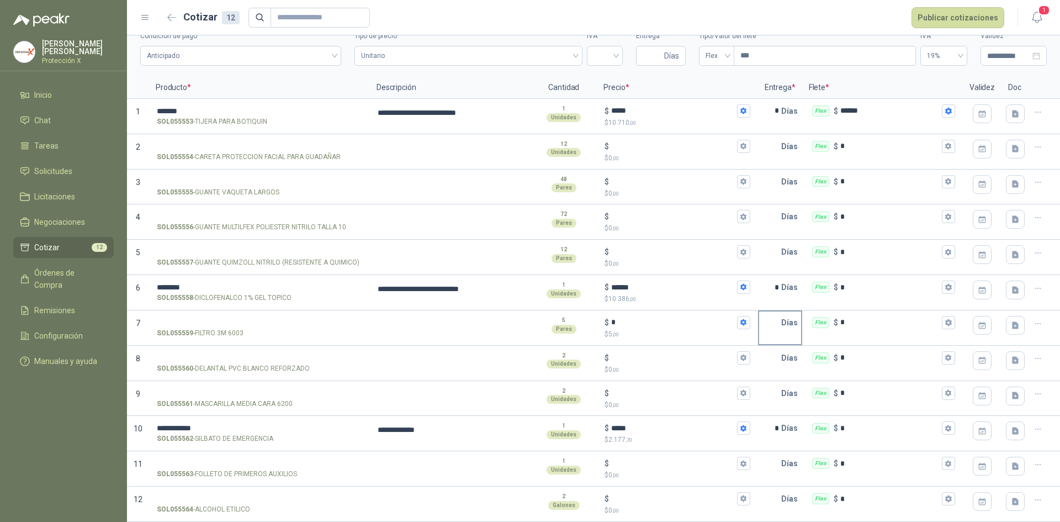
click at [781, 317] on p "Días" at bounding box center [791, 322] width 21 height 22
click at [1033, 323] on icon "button" at bounding box center [1037, 323] width 9 height 9
click at [989, 293] on button "Eliminar cotización" at bounding box center [989, 297] width 83 height 18
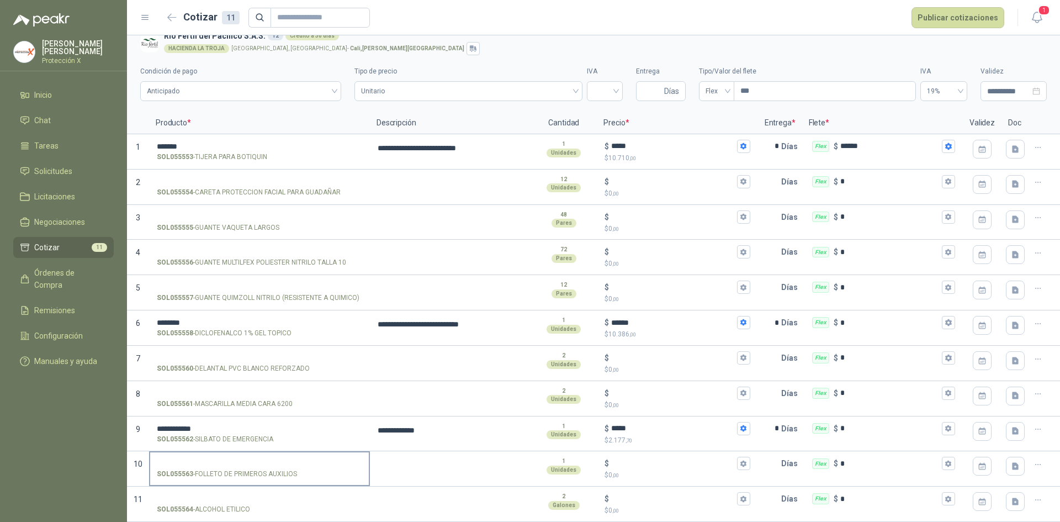
click at [209, 456] on label "SOL055563 - FOLLETO DE PRIMEROS AUXILIOS" at bounding box center [259, 467] width 219 height 31
click at [209, 459] on input "SOL055563 - FOLLETO DE PRIMEROS AUXILIOS" at bounding box center [259, 463] width 205 height 8
click at [211, 470] on p "SOL055563 - FOLLETO DE PRIMEROS AUXILIOS" at bounding box center [227, 474] width 140 height 10
click at [211, 468] on input "SOL055563 - FOLLETO DE PRIMEROS AUXILIOS" at bounding box center [259, 463] width 205 height 8
click at [211, 464] on input "SOL055563 - FOLLETO DE PRIMEROS AUXILIOS" at bounding box center [259, 463] width 205 height 8
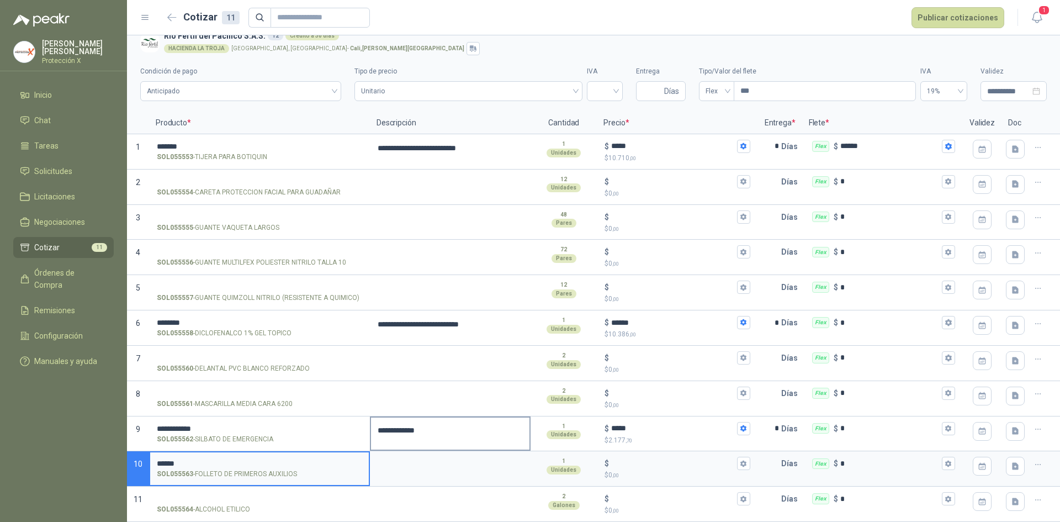
click at [426, 448] on div "**********" at bounding box center [450, 433] width 161 height 35
click at [426, 458] on textarea at bounding box center [450, 464] width 158 height 25
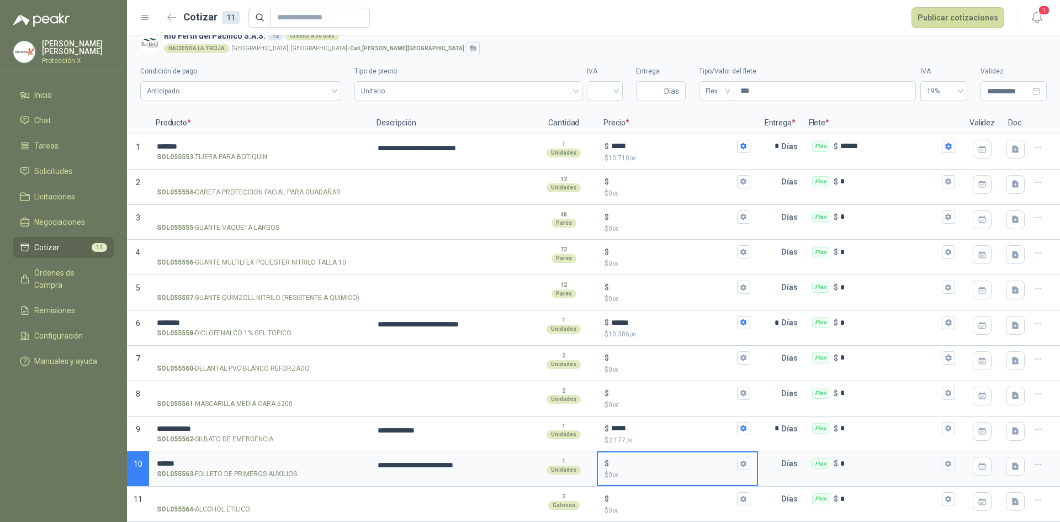
click at [647, 460] on input "$ $ 0 ,00" at bounding box center [672, 463] width 123 height 8
type input "*****"
click at [768, 466] on input "text" at bounding box center [770, 463] width 22 height 22
type input "*"
click at [737, 470] on button "$ ***** $ 3.120 ,00" at bounding box center [743, 462] width 13 height 13
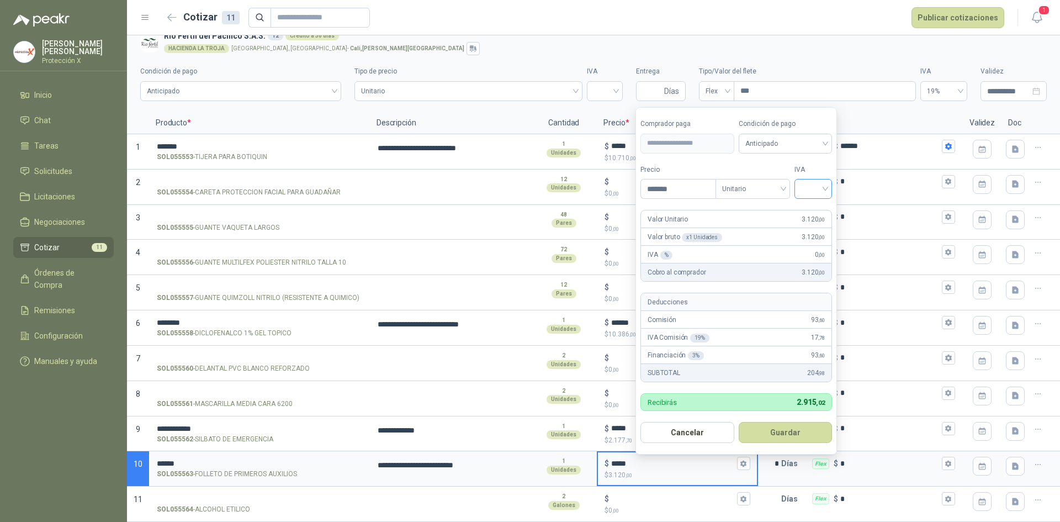
click at [820, 193] on input "search" at bounding box center [813, 187] width 24 height 17
click at [814, 210] on div "19%" at bounding box center [815, 211] width 20 height 12
click at [792, 147] on span "Anticipado" at bounding box center [787, 143] width 82 height 17
click at [790, 184] on div "Crédito a 30 días" at bounding box center [786, 184] width 77 height 12
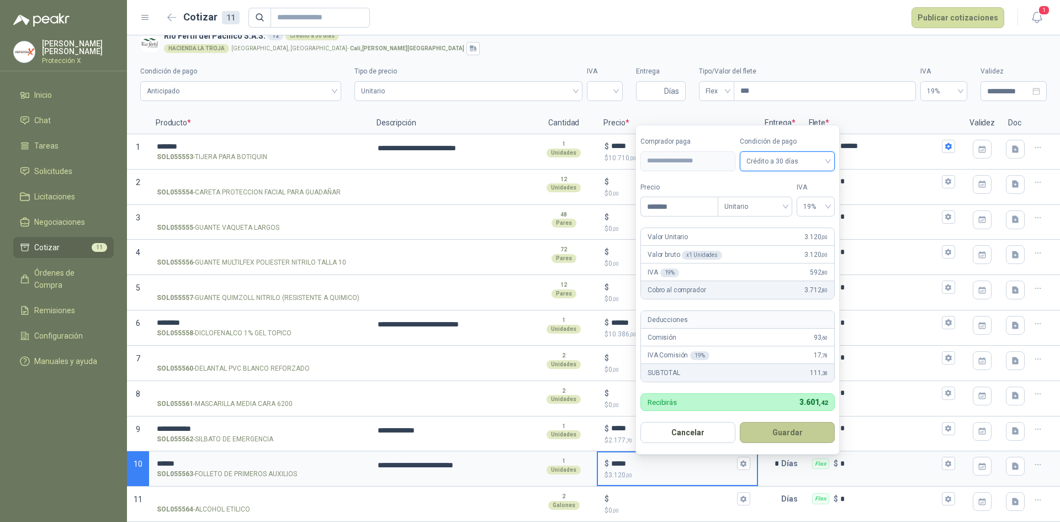
click at [800, 426] on button "Guardar" at bounding box center [787, 432] width 95 height 21
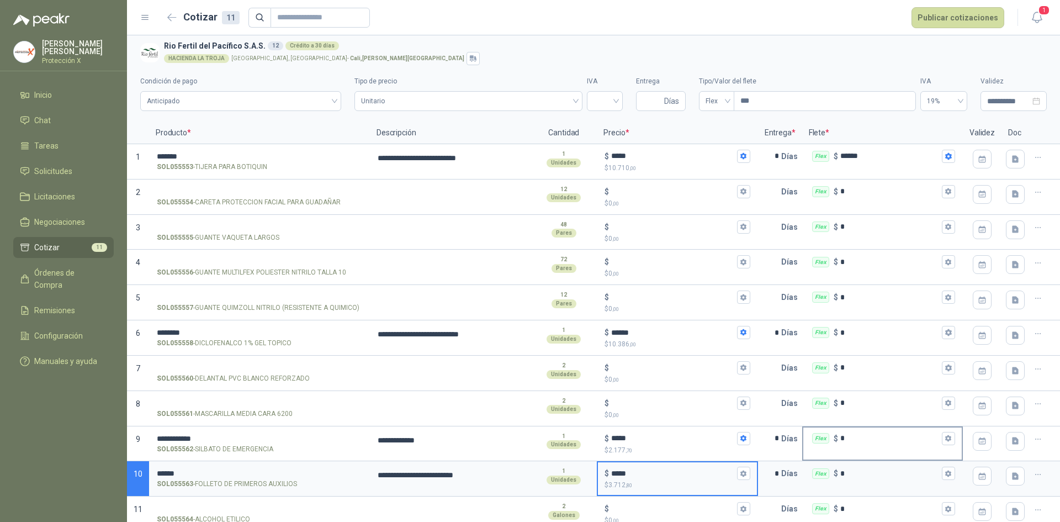
scroll to position [0, 0]
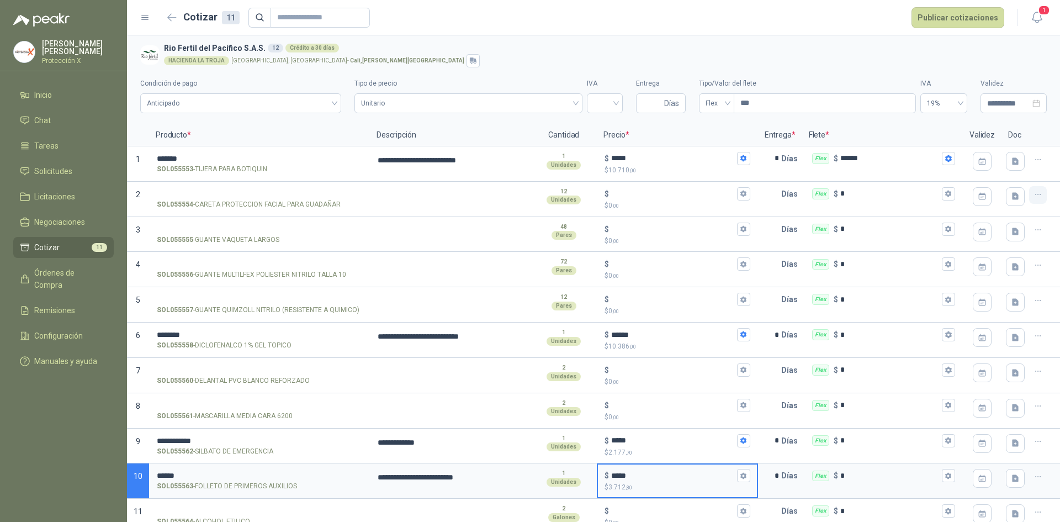
click at [1034, 192] on button "button" at bounding box center [1038, 195] width 18 height 18
click at [991, 174] on button "Eliminar cotización" at bounding box center [989, 169] width 83 height 18
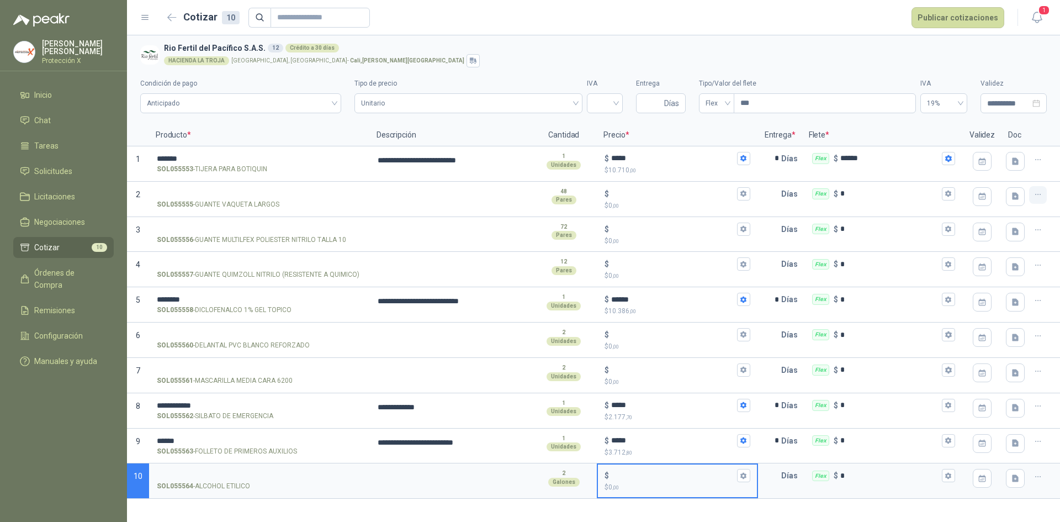
click at [1031, 195] on button "button" at bounding box center [1038, 195] width 18 height 18
click at [999, 174] on button "Eliminar cotización" at bounding box center [998, 169] width 83 height 18
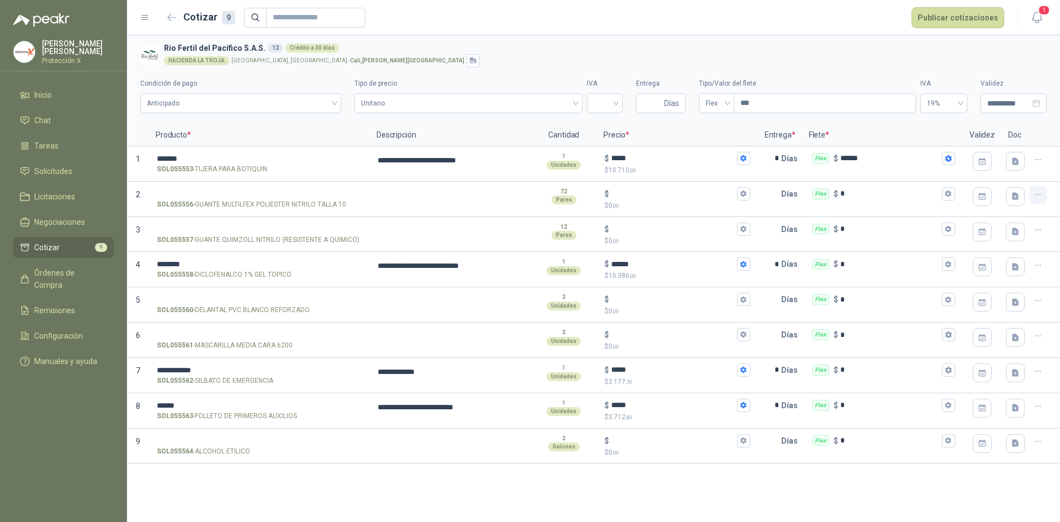
click at [1034, 193] on icon "button" at bounding box center [1037, 194] width 9 height 9
click at [992, 168] on button "Eliminar cotización" at bounding box center [998, 169] width 83 height 18
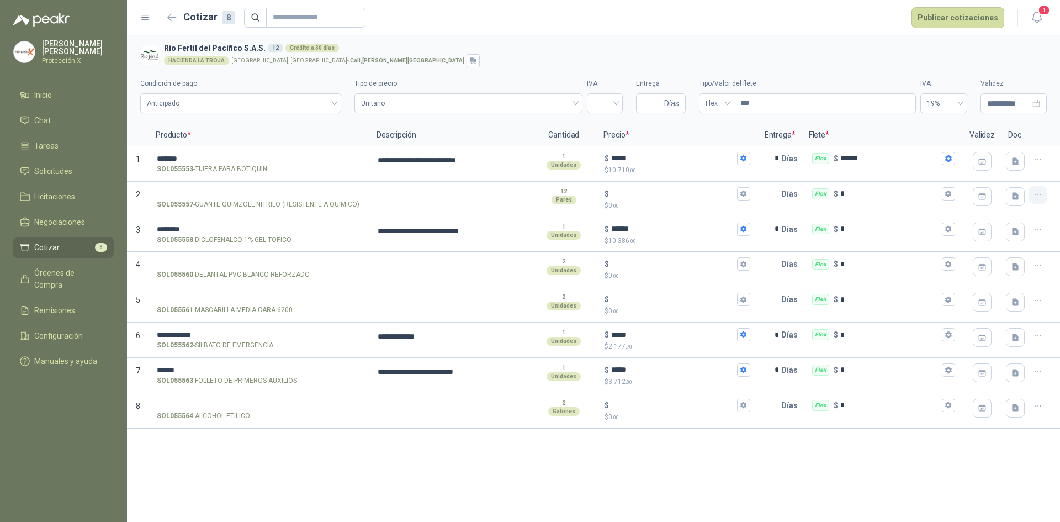
click at [1032, 194] on button "button" at bounding box center [1038, 195] width 18 height 18
click at [963, 169] on icon "button" at bounding box center [966, 168] width 6 height 8
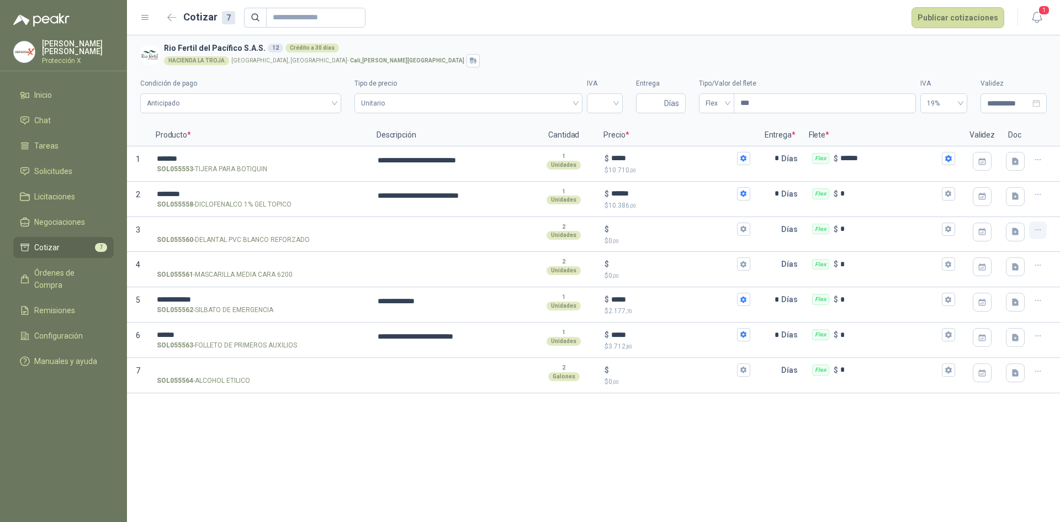
click at [1032, 227] on button "button" at bounding box center [1038, 230] width 18 height 18
click at [974, 201] on button "Eliminar cotización" at bounding box center [998, 204] width 83 height 18
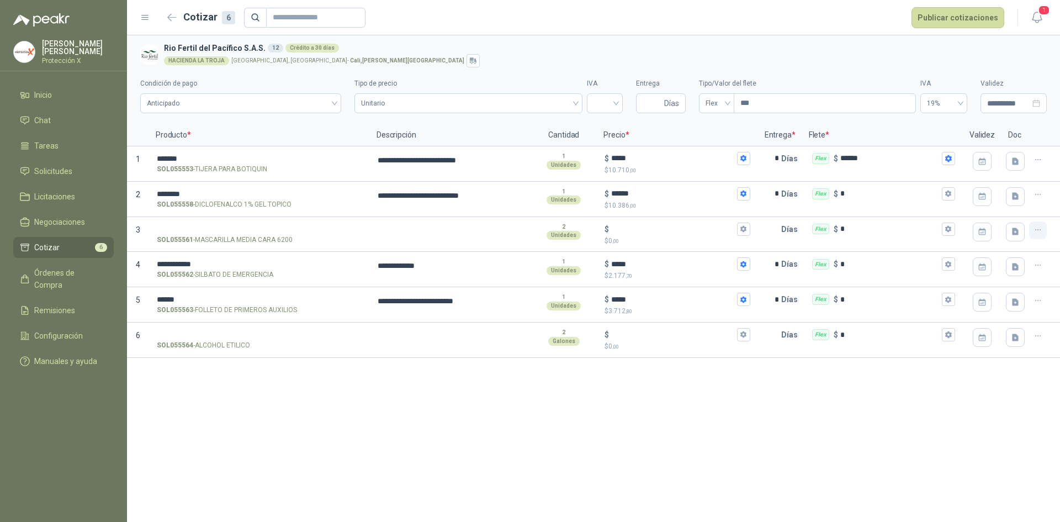
click at [1033, 233] on icon "button" at bounding box center [1037, 229] width 9 height 9
click at [984, 201] on button "Eliminar cotización" at bounding box center [998, 204] width 83 height 18
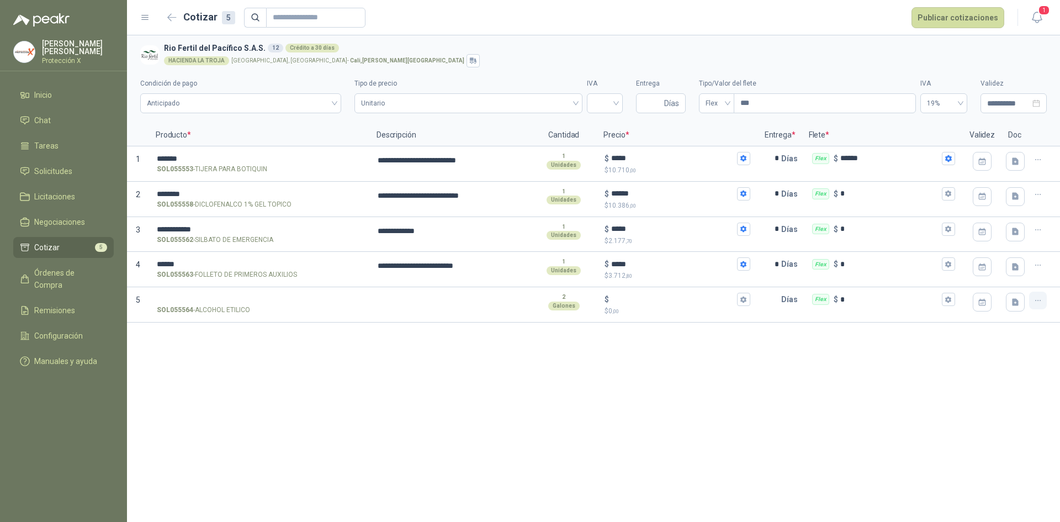
click at [1034, 296] on icon "button" at bounding box center [1037, 300] width 9 height 9
click at [975, 278] on button "Eliminar cotización" at bounding box center [998, 274] width 83 height 18
click at [397, 402] on div "**********" at bounding box center [593, 278] width 933 height 486
click at [971, 15] on button "Publicar cotizaciones" at bounding box center [957, 17] width 93 height 21
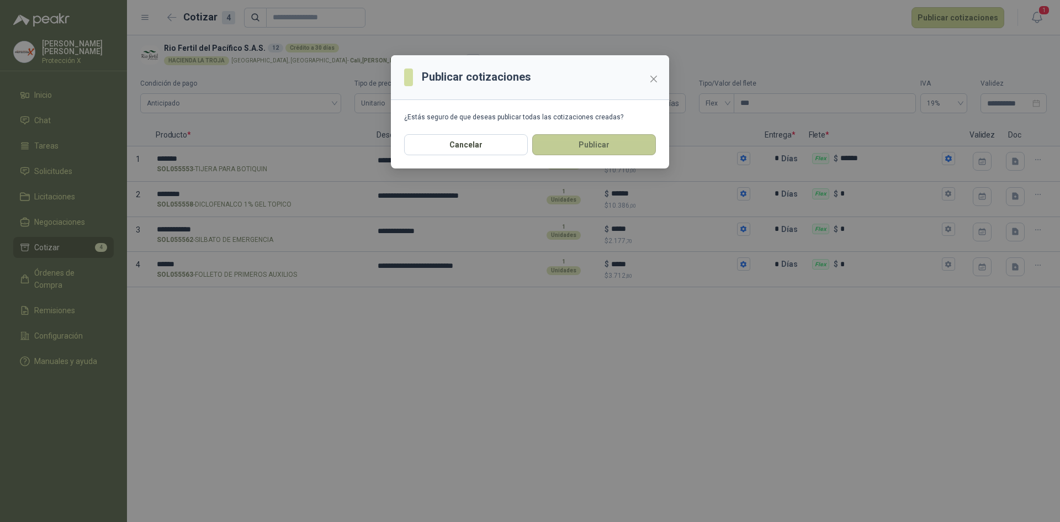
click at [602, 142] on button "Publicar" at bounding box center [594, 144] width 124 height 21
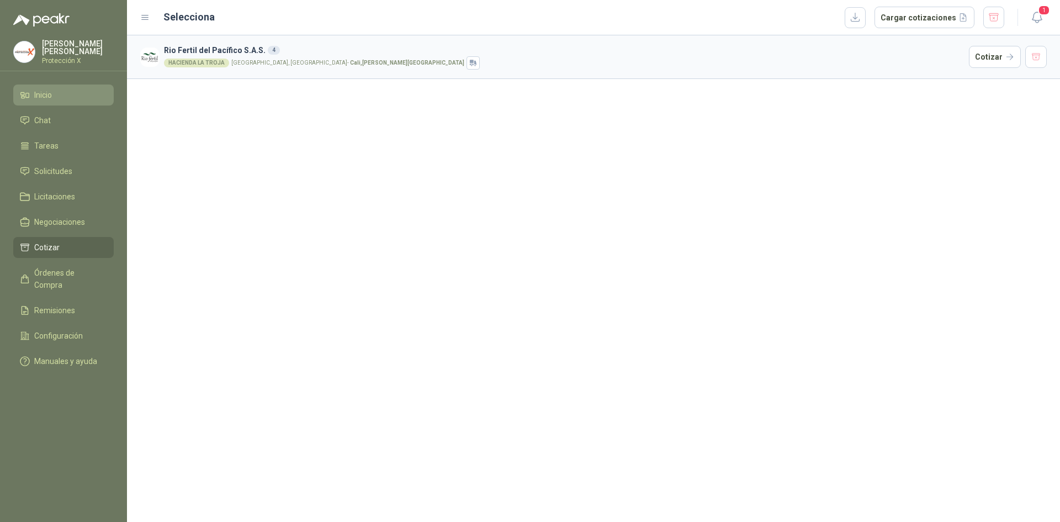
click at [45, 92] on span "Inicio" at bounding box center [43, 95] width 18 height 12
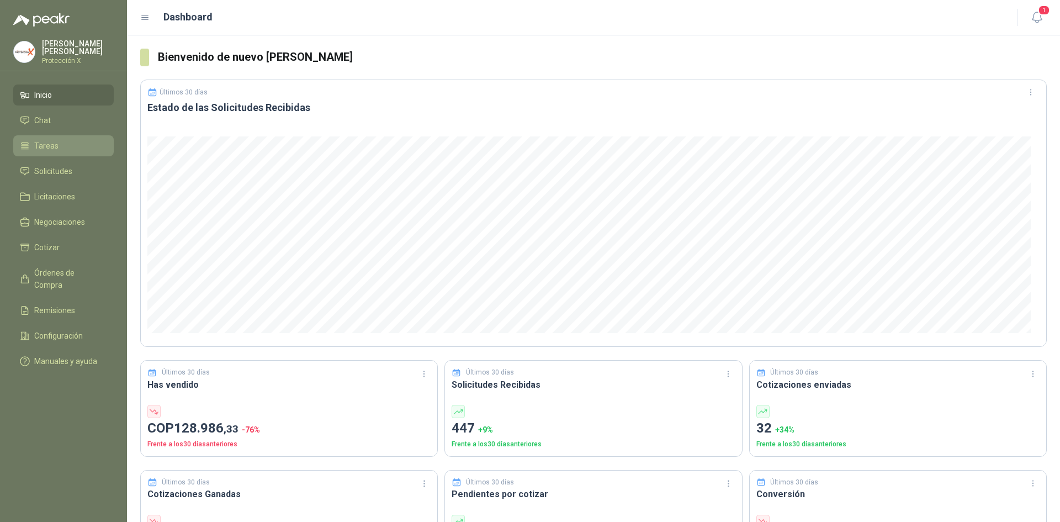
click at [48, 150] on link "Tareas" at bounding box center [63, 145] width 100 height 21
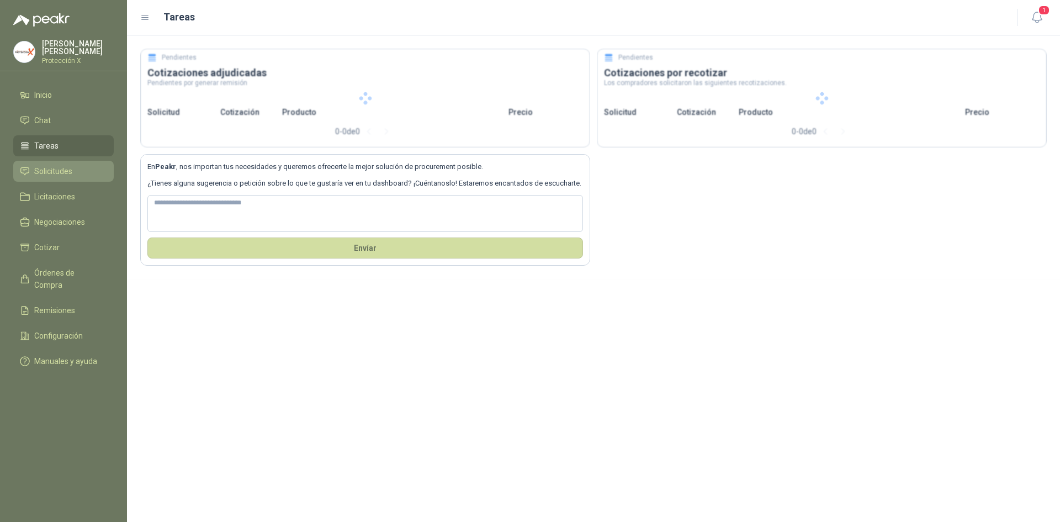
click at [60, 176] on link "Solicitudes" at bounding box center [63, 171] width 100 height 21
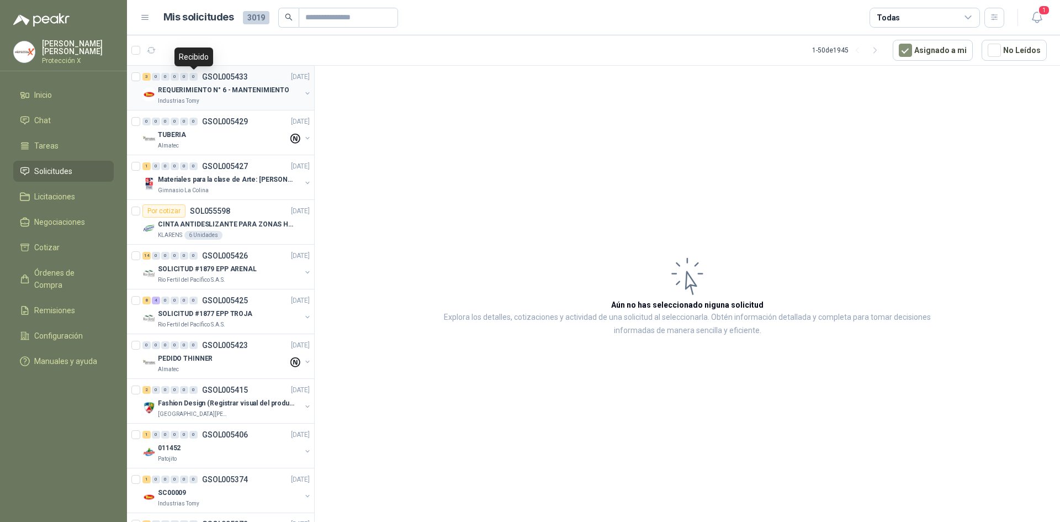
click at [190, 78] on div "0" at bounding box center [193, 77] width 8 height 8
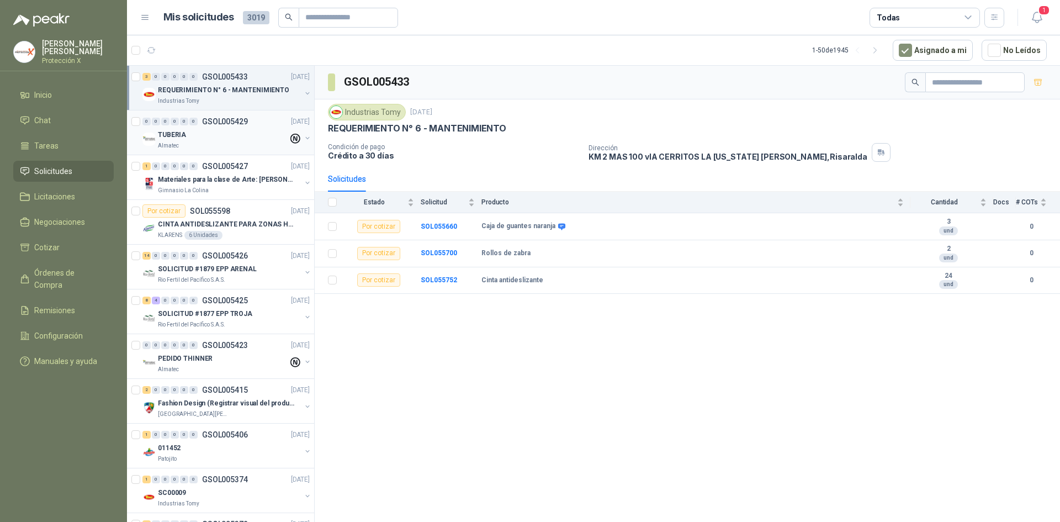
click at [206, 141] on div "Almatec" at bounding box center [223, 145] width 130 height 9
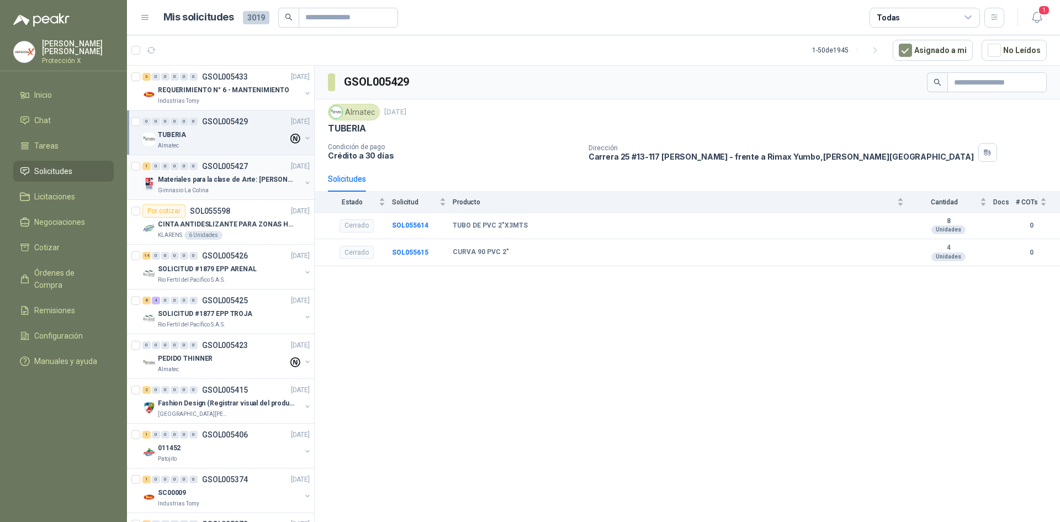
click at [151, 184] on img at bounding box center [148, 183] width 13 height 13
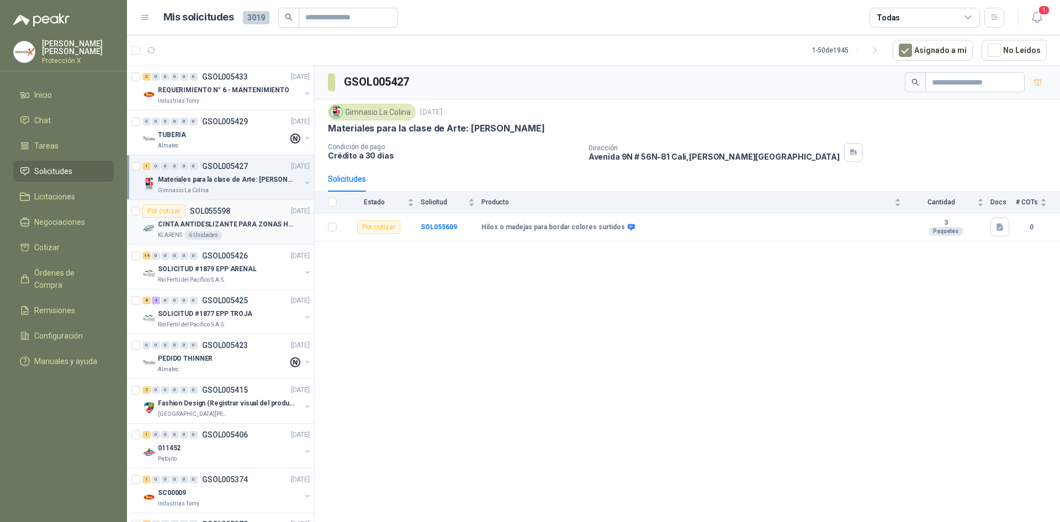
click at [190, 215] on p "SOL055598" at bounding box center [210, 211] width 40 height 8
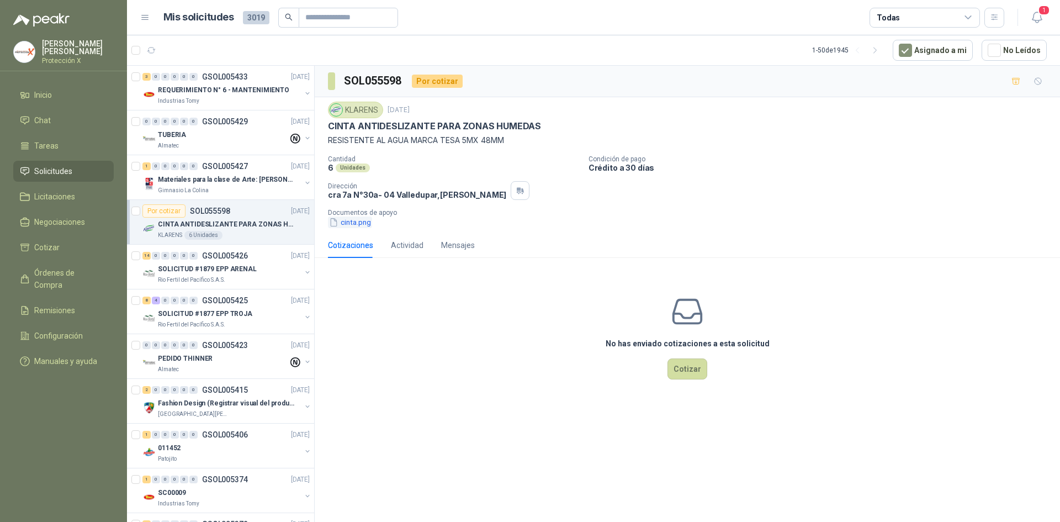
click at [342, 227] on button "cinta.png" at bounding box center [350, 222] width 44 height 12
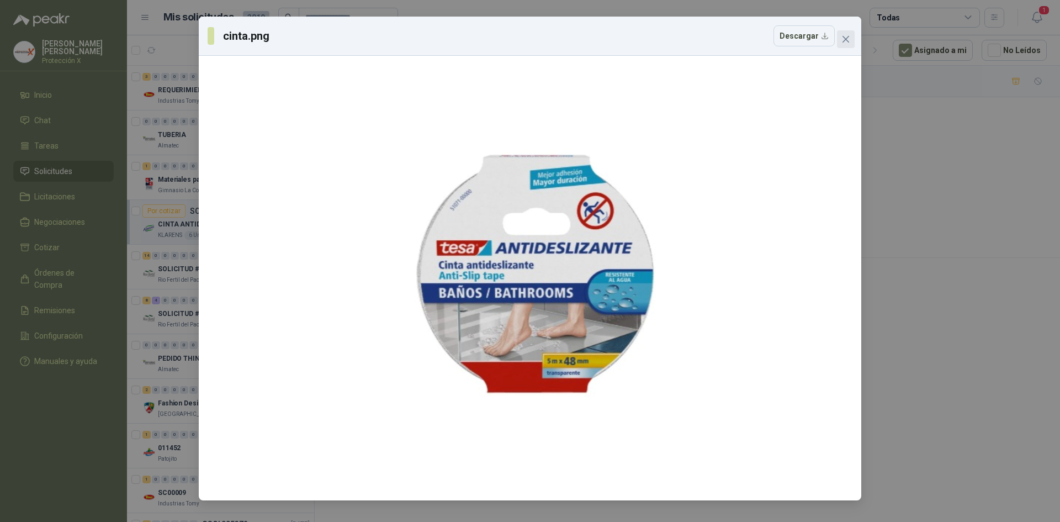
click at [844, 38] on icon "close" at bounding box center [845, 39] width 7 height 7
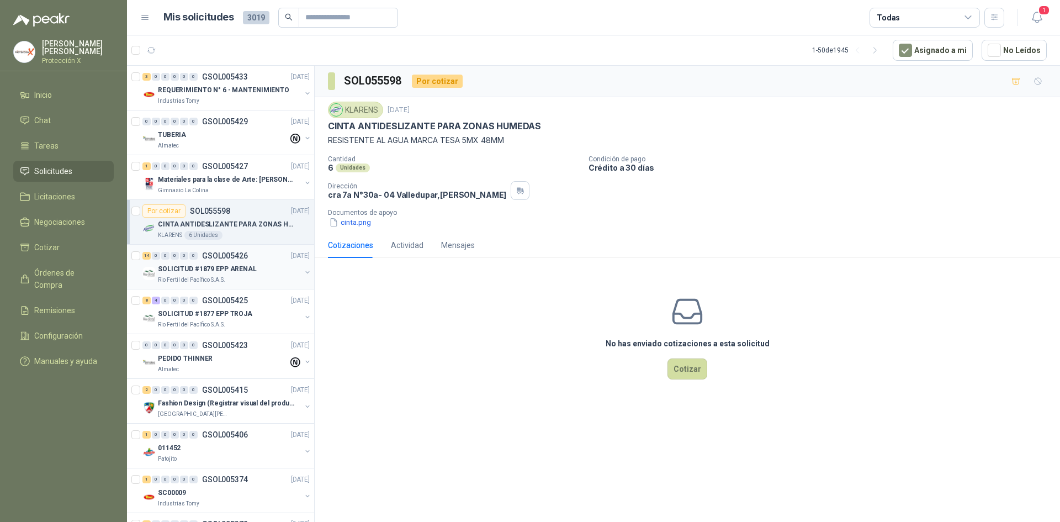
click at [200, 265] on p "SOLICITUD #1879 EPP ARENAL" at bounding box center [207, 269] width 99 height 10
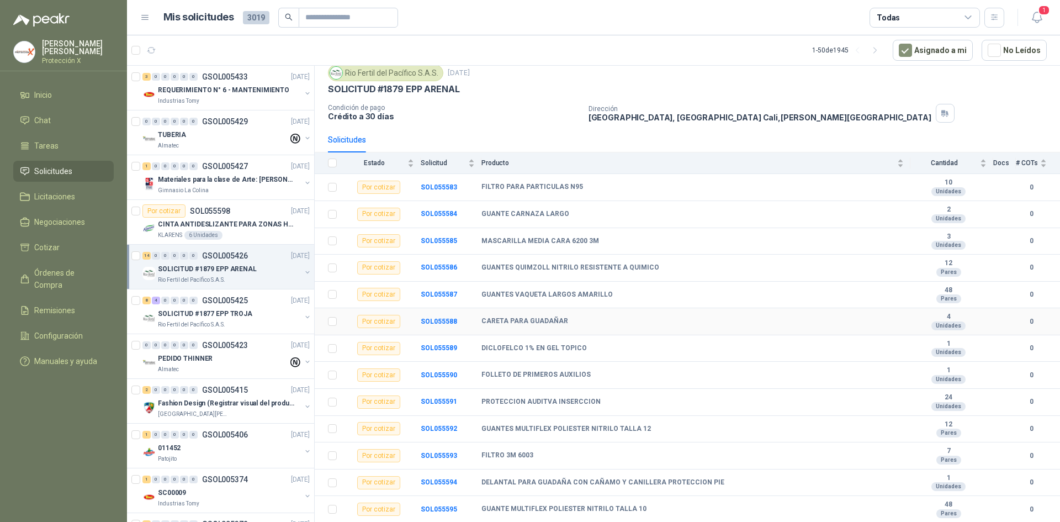
scroll to position [63, 0]
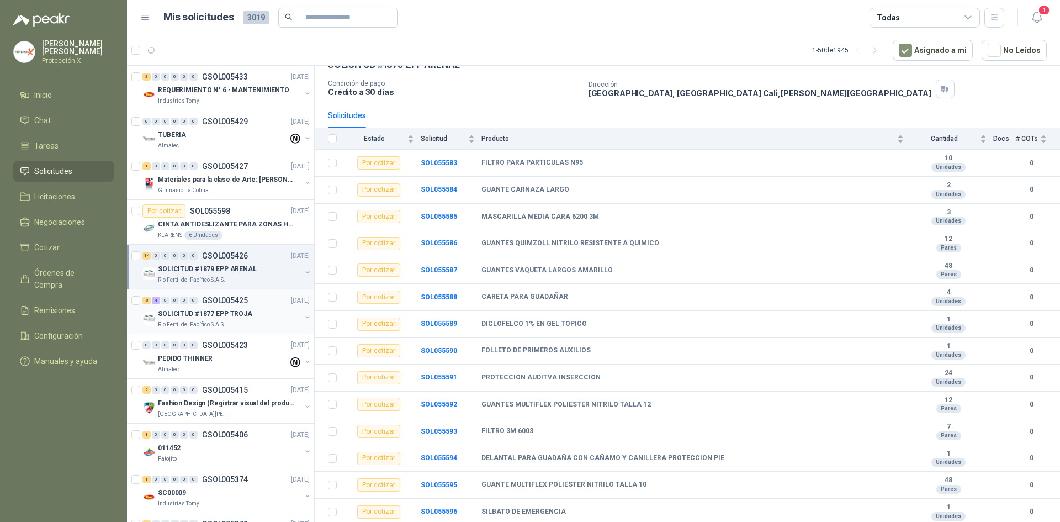
click at [231, 314] on p "SOLICITUD #1877 EPP TROJA" at bounding box center [205, 314] width 94 height 10
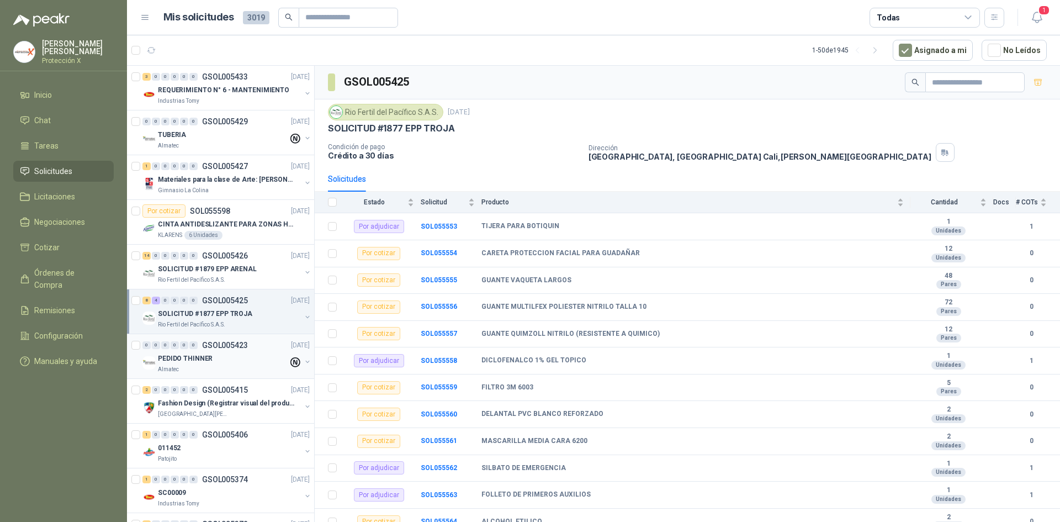
click at [249, 355] on div "PEDIDO THINNER" at bounding box center [223, 358] width 130 height 13
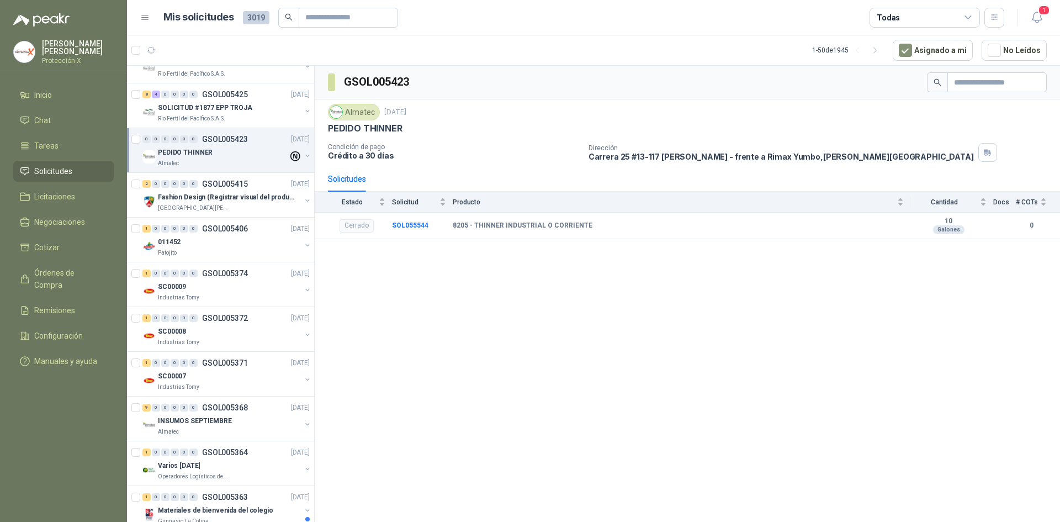
scroll to position [221, 0]
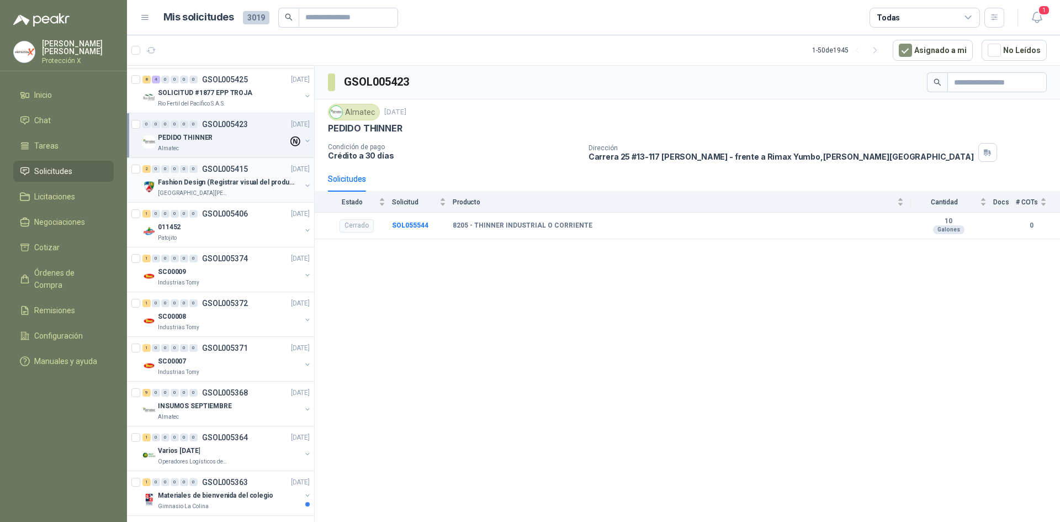
click at [196, 189] on p "[GEOGRAPHIC_DATA][PERSON_NAME]" at bounding box center [193, 193] width 70 height 9
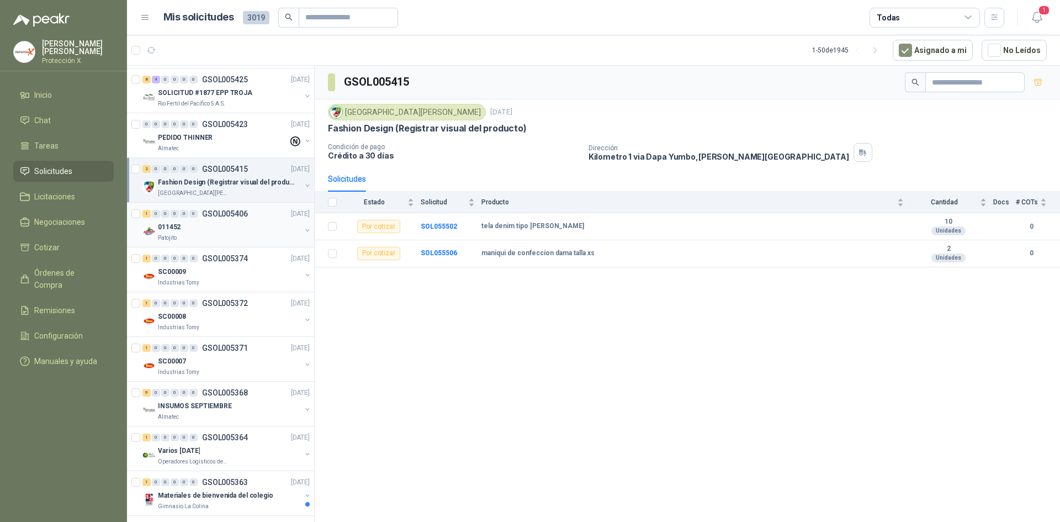
click at [188, 218] on div "1 0 0 0 0 0 GSOL005406 [DATE]" at bounding box center [226, 213] width 169 height 13
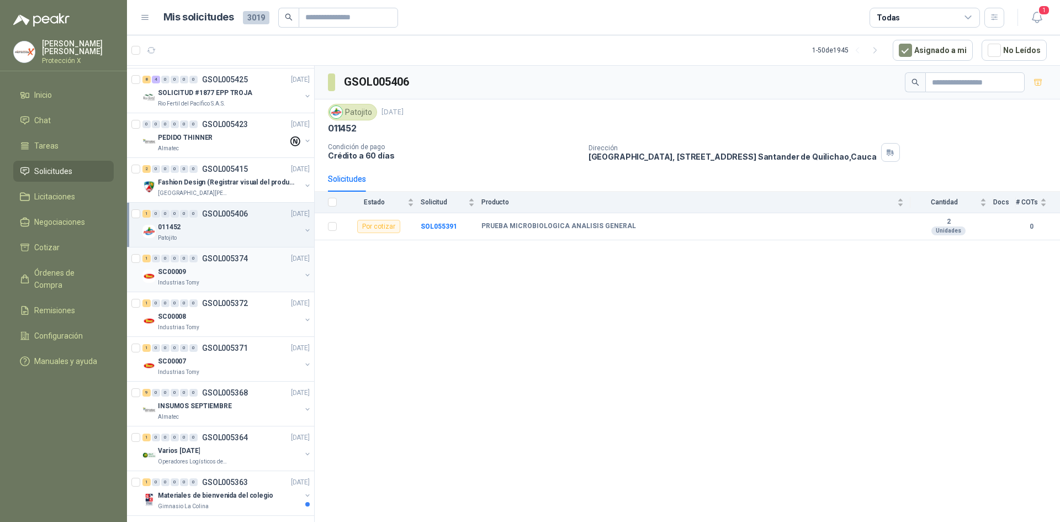
click at [197, 259] on div "0" at bounding box center [193, 258] width 8 height 8
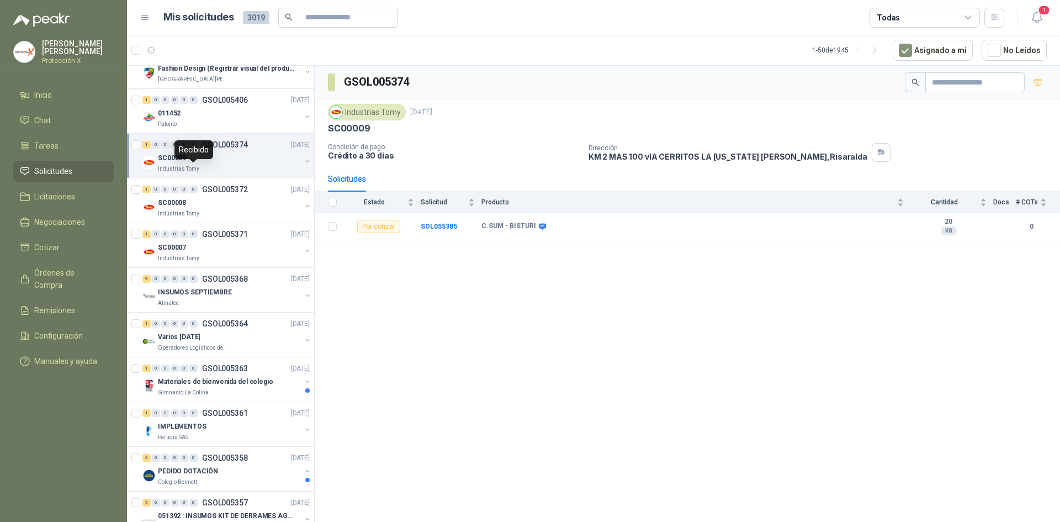
scroll to position [386, 0]
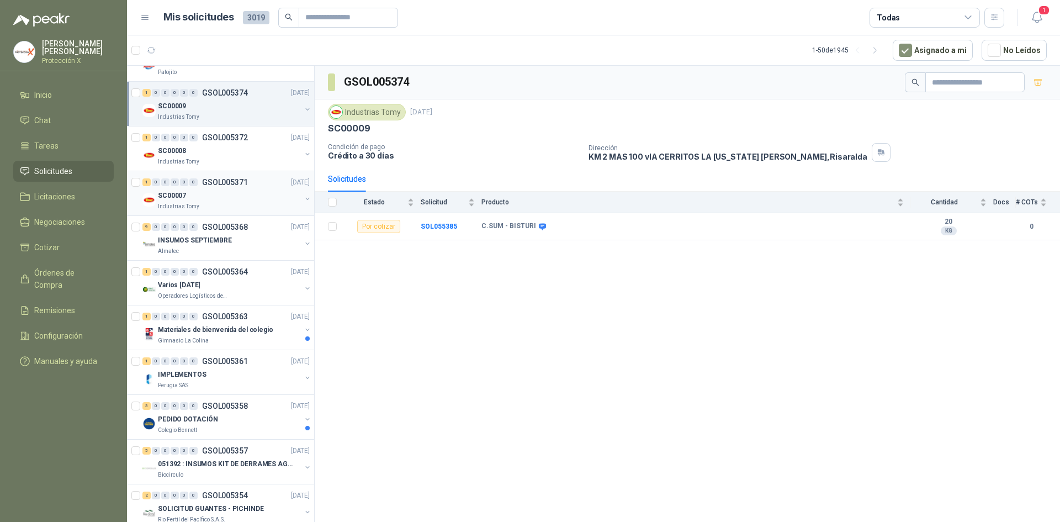
click at [182, 190] on p "SC00007" at bounding box center [172, 195] width 28 height 10
click at [187, 164] on p "Industrias Tomy" at bounding box center [178, 161] width 41 height 9
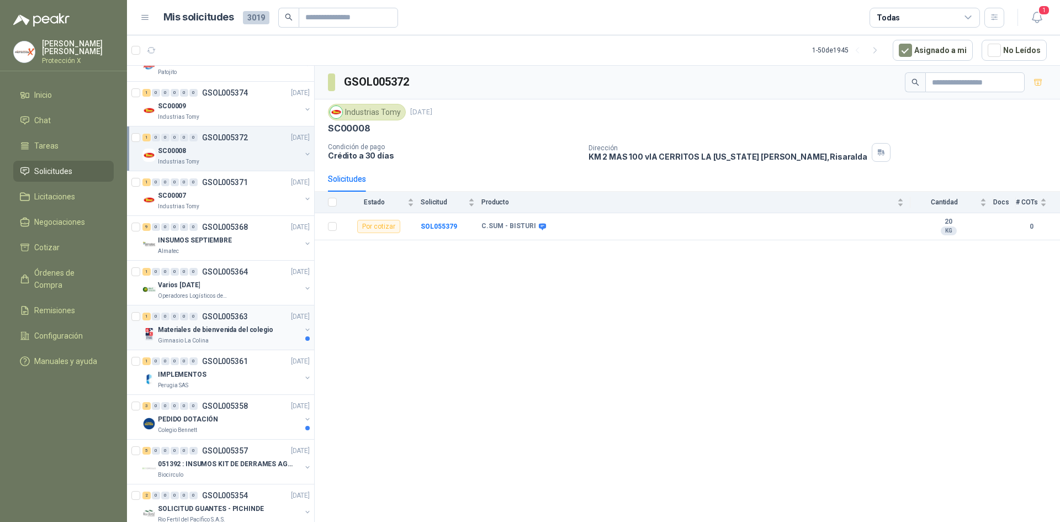
click at [210, 328] on p "Materiales de bienvenida del colegio" at bounding box center [215, 330] width 115 height 10
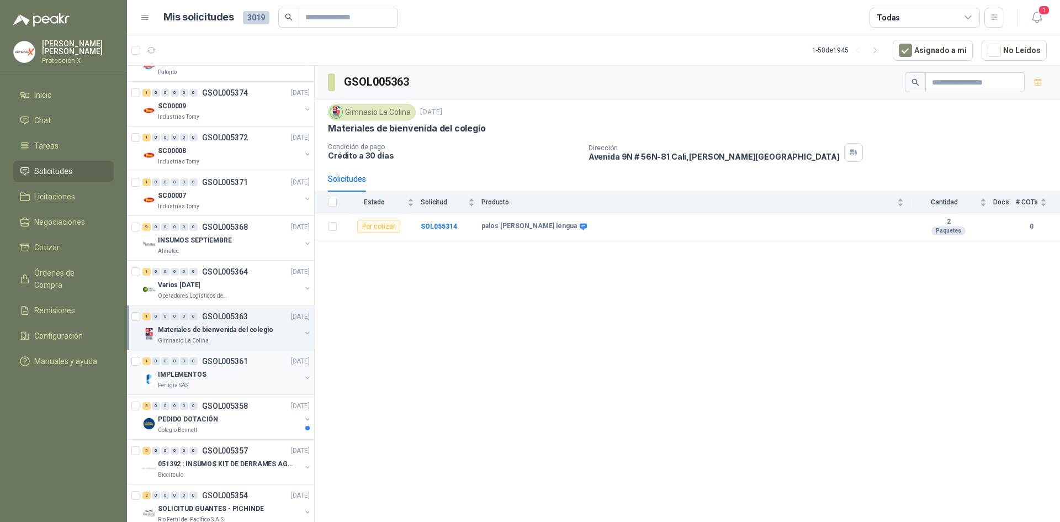
scroll to position [442, 0]
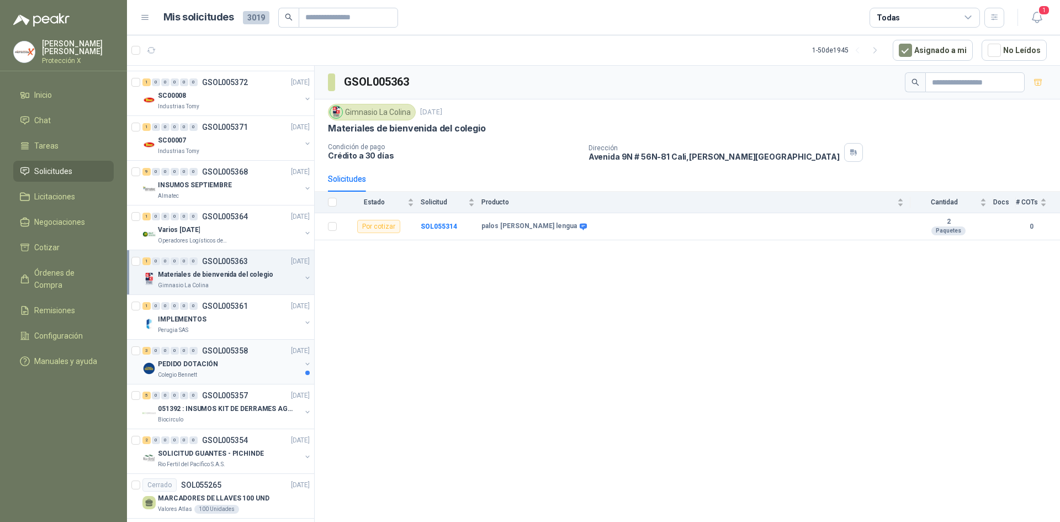
click at [222, 349] on p "GSOL005358" at bounding box center [225, 351] width 46 height 8
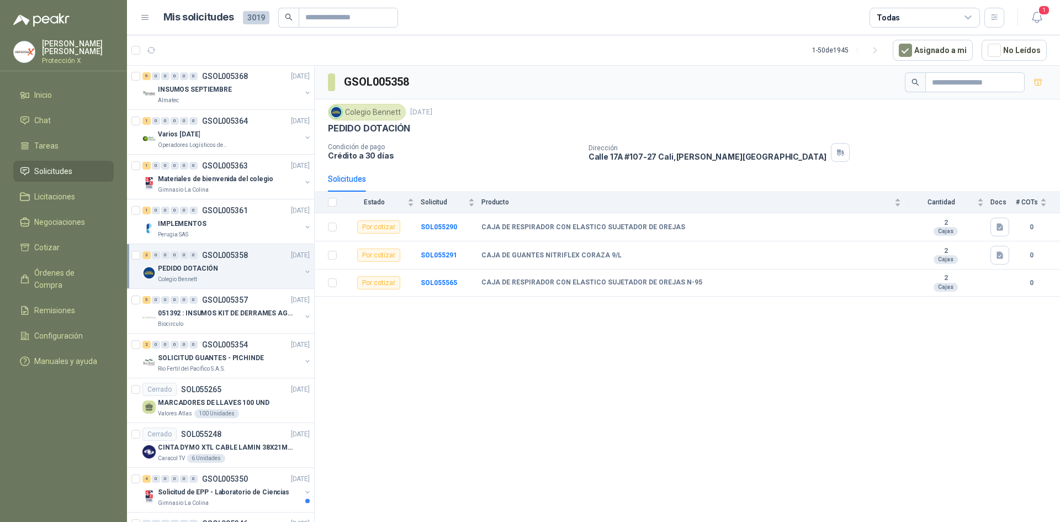
scroll to position [552, 0]
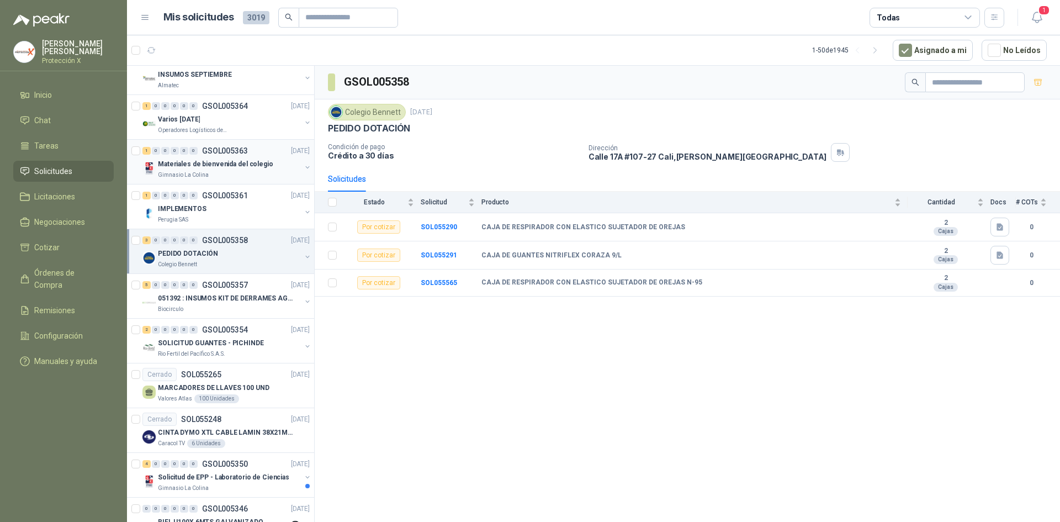
click at [233, 166] on p "Materiales de bienvenida del colegio" at bounding box center [215, 164] width 115 height 10
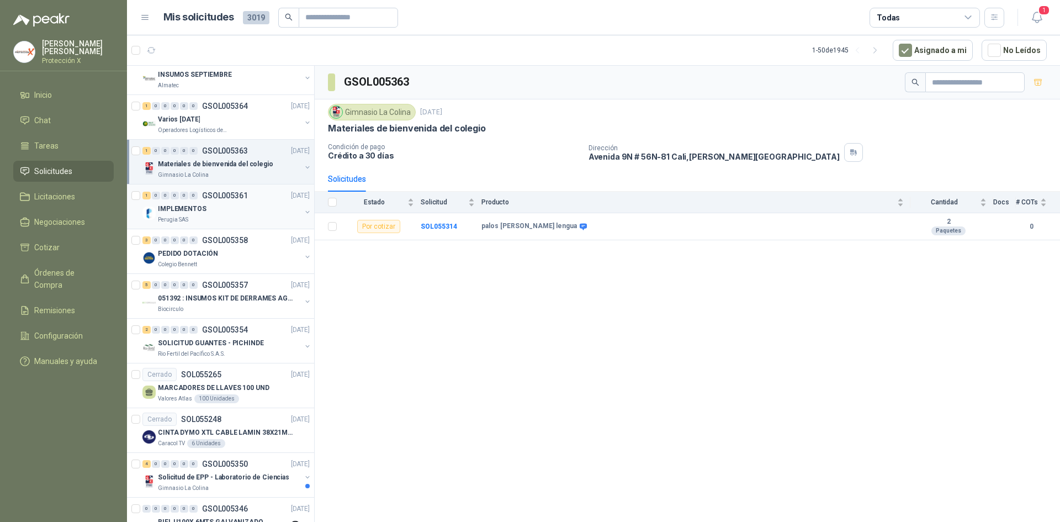
click at [238, 192] on p "GSOL005361" at bounding box center [225, 196] width 46 height 8
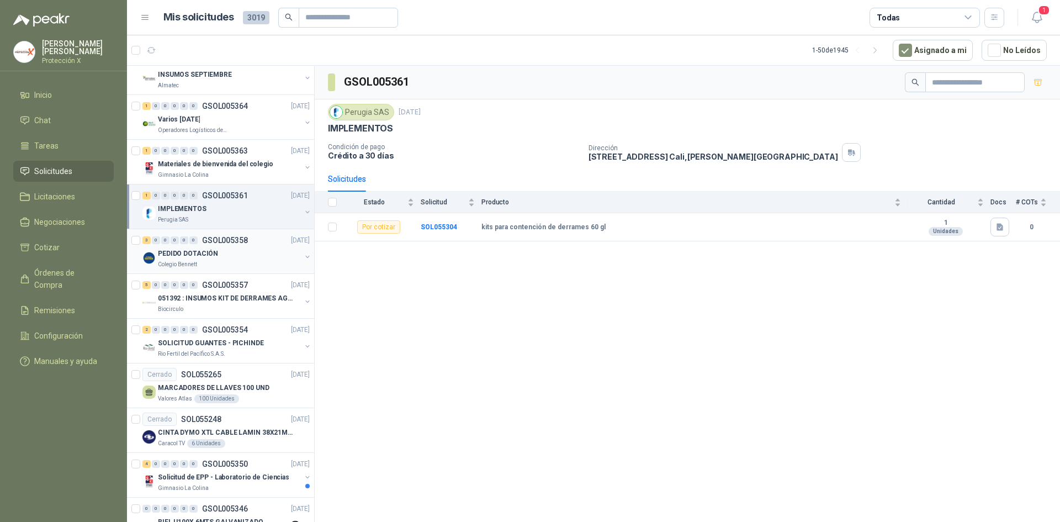
click at [201, 262] on div "Colegio Bennett" at bounding box center [229, 264] width 143 height 9
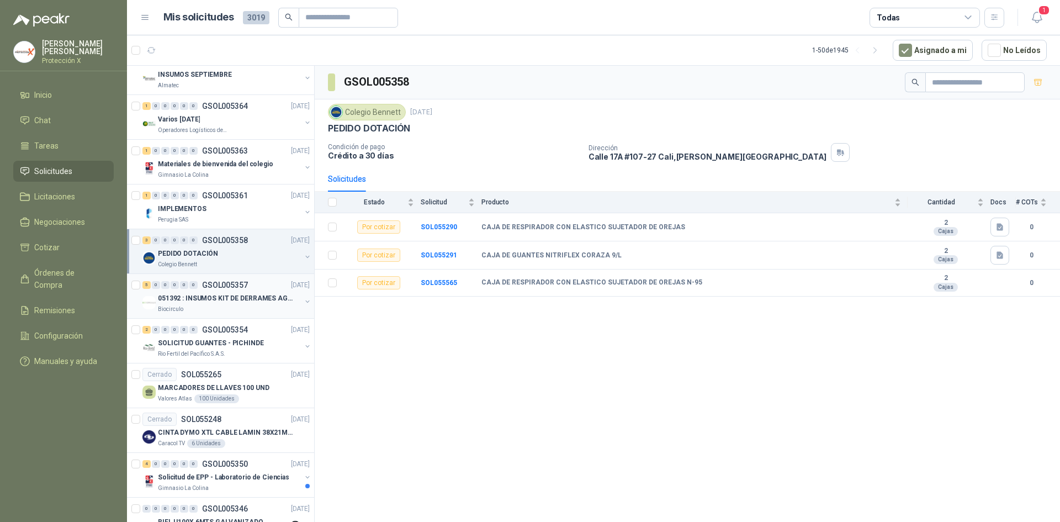
click at [210, 304] on div "051392 : INSUMOS KIT DE DERRAMES AGOSTO 2025" at bounding box center [229, 297] width 143 height 13
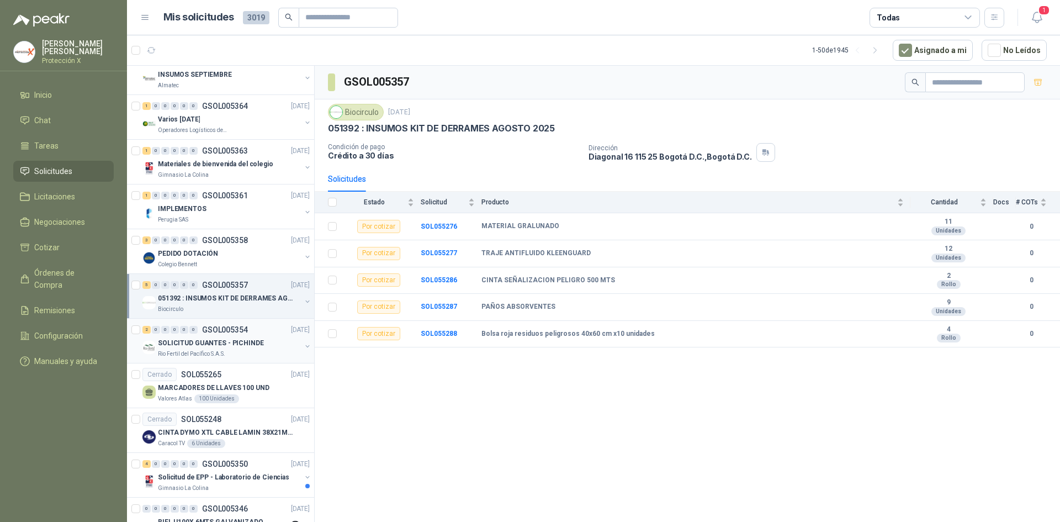
click at [210, 338] on p "SOLICITUD GUANTES - PICHINDE" at bounding box center [211, 343] width 106 height 10
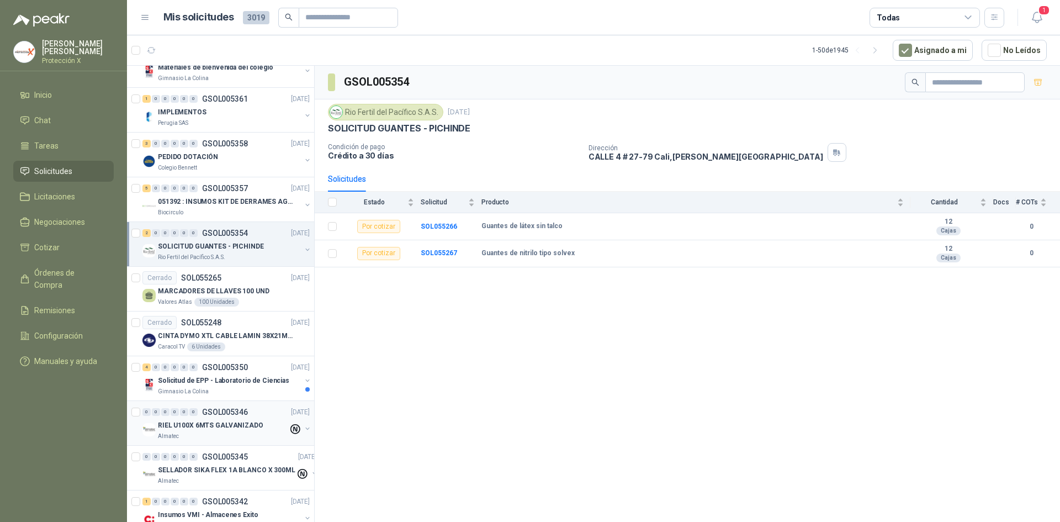
scroll to position [662, 0]
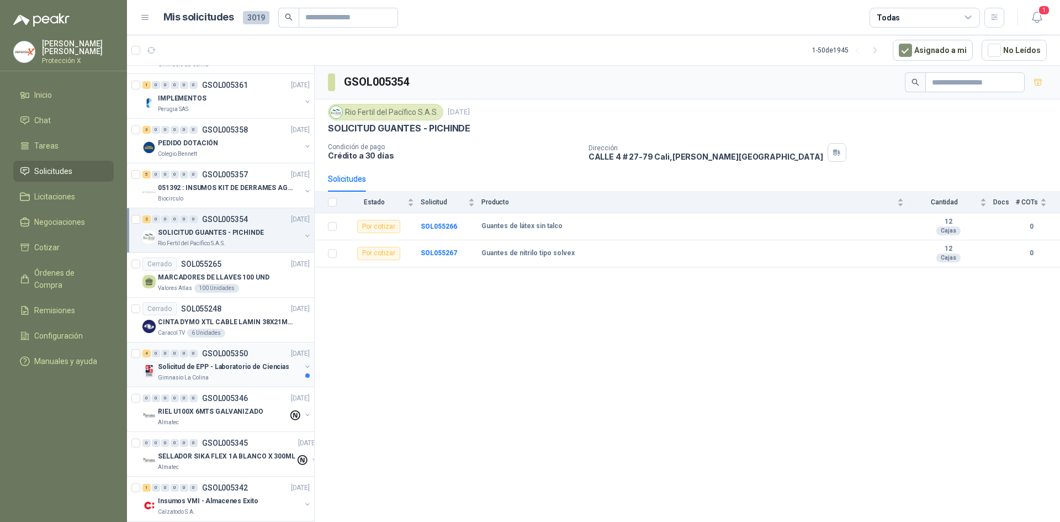
click at [218, 365] on p "Solicitud de EPP - Laboratorio de Ciencias" at bounding box center [223, 367] width 131 height 10
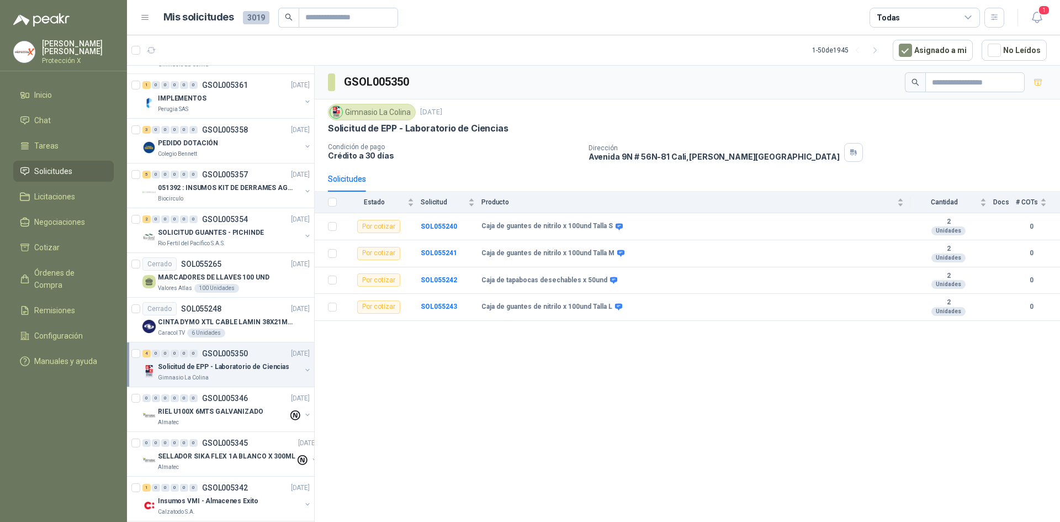
click at [1036, 78] on icon "button" at bounding box center [1037, 82] width 9 height 9
click at [49, 248] on span "Cotizar" at bounding box center [46, 247] width 25 height 12
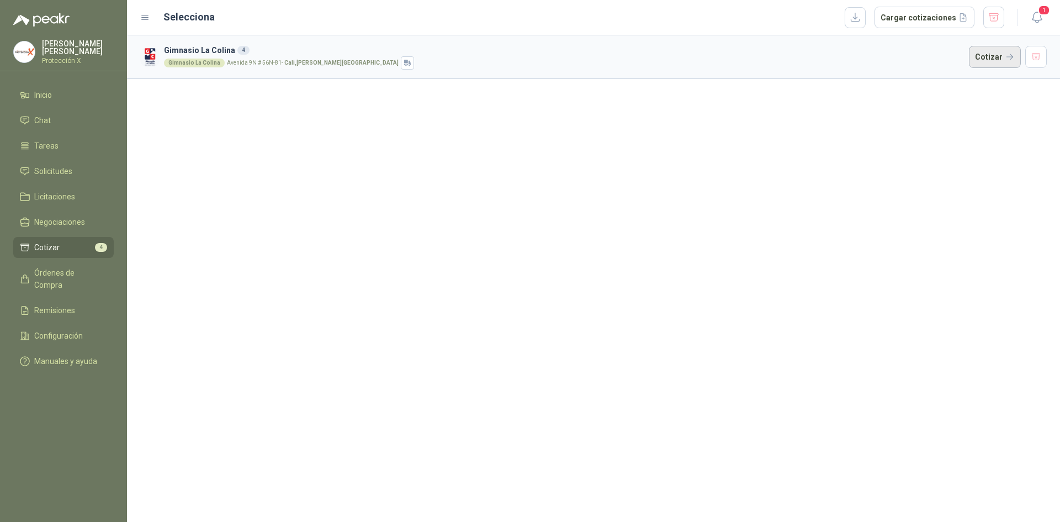
click at [991, 52] on button "Cotizar" at bounding box center [995, 57] width 52 height 22
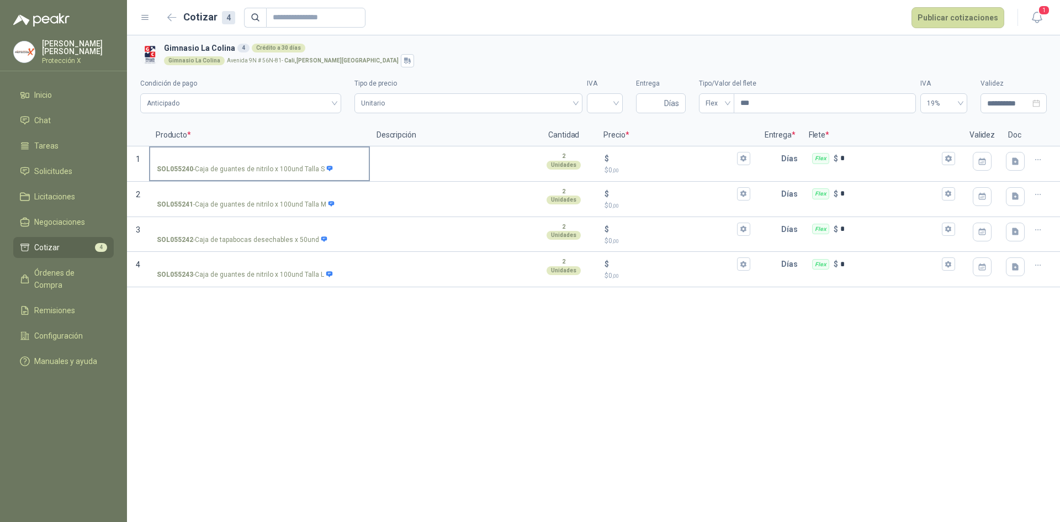
click at [245, 142] on p "Producto *" at bounding box center [259, 135] width 221 height 22
click at [248, 149] on label "SOL055240 - Caja de guantes de nitrilo x 100und Talla S" at bounding box center [259, 162] width 219 height 31
click at [248, 155] on input "SOL055240 - Caja de guantes de nitrilo x 100und Talla S" at bounding box center [259, 159] width 205 height 8
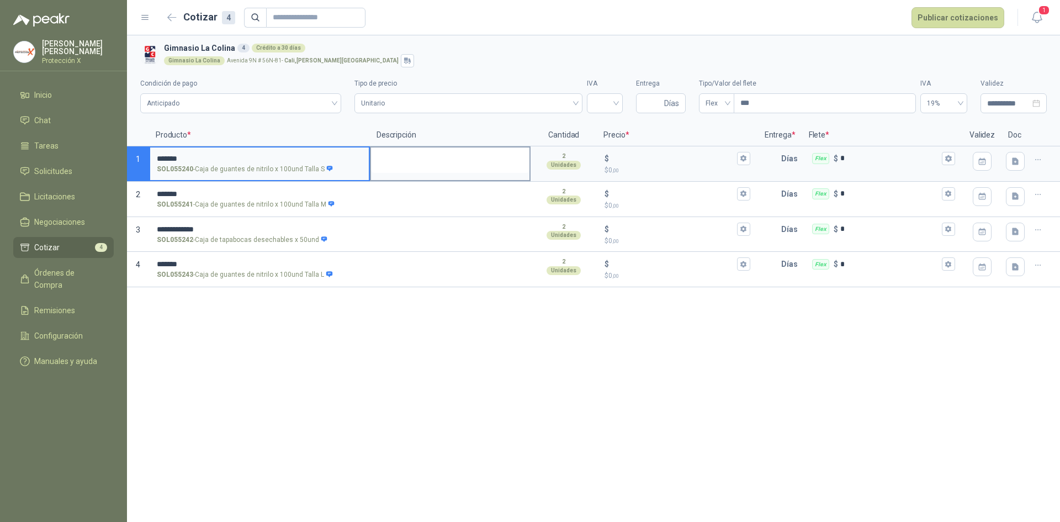
click at [402, 174] on div at bounding box center [450, 163] width 161 height 35
click at [405, 165] on textarea at bounding box center [450, 159] width 158 height 25
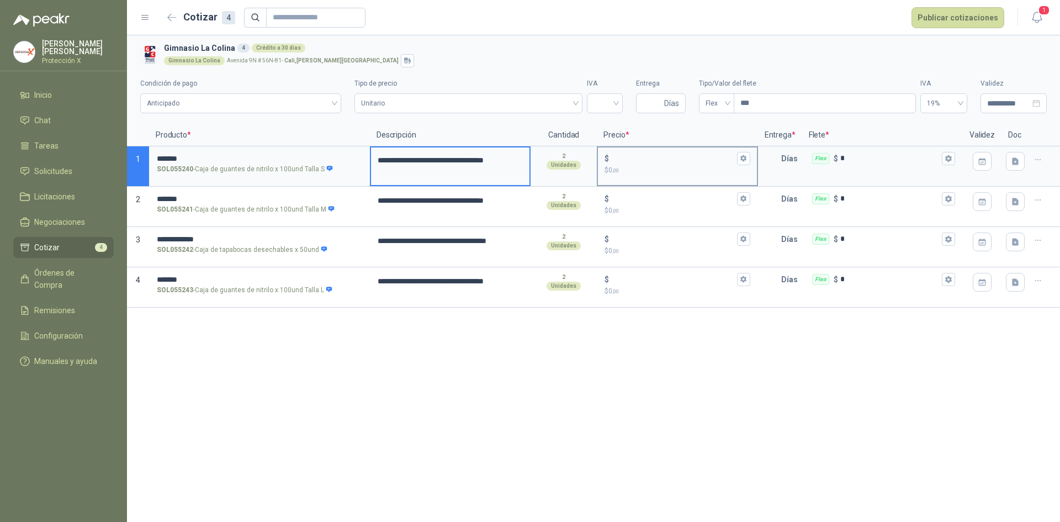
click at [627, 161] on input "$ $ 0 ,00" at bounding box center [672, 158] width 123 height 8
click at [778, 161] on input "text" at bounding box center [770, 158] width 22 height 22
click at [644, 154] on input "$ $ 0 ,00" at bounding box center [672, 158] width 123 height 8
click at [742, 156] on icon "button" at bounding box center [743, 158] width 7 height 7
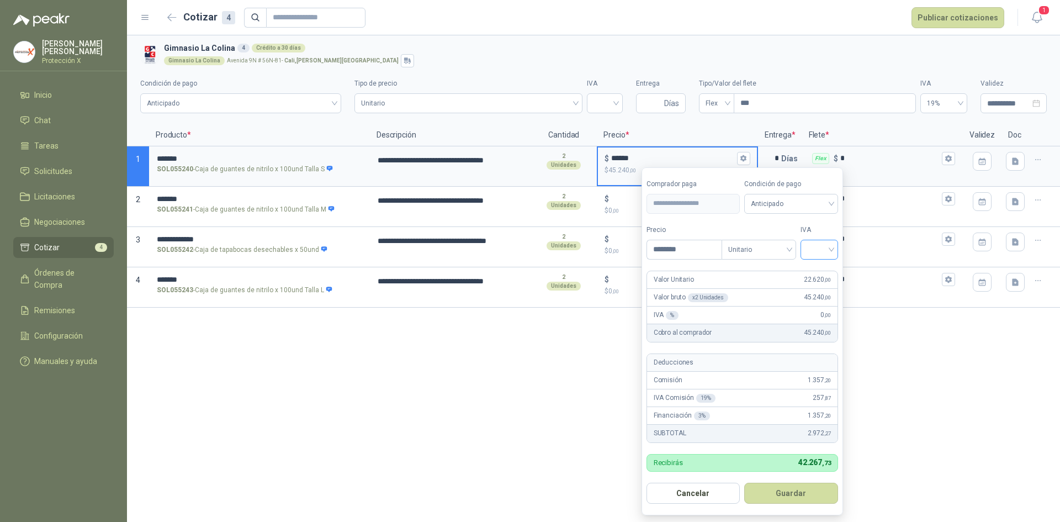
click at [804, 252] on div at bounding box center [819, 250] width 38 height 20
click at [807, 303] on div "0%" at bounding box center [822, 308] width 34 height 18
click at [782, 199] on span "Anticipado" at bounding box center [793, 203] width 82 height 17
click at [785, 243] on div "Crédito a 30 días" at bounding box center [793, 244] width 77 height 12
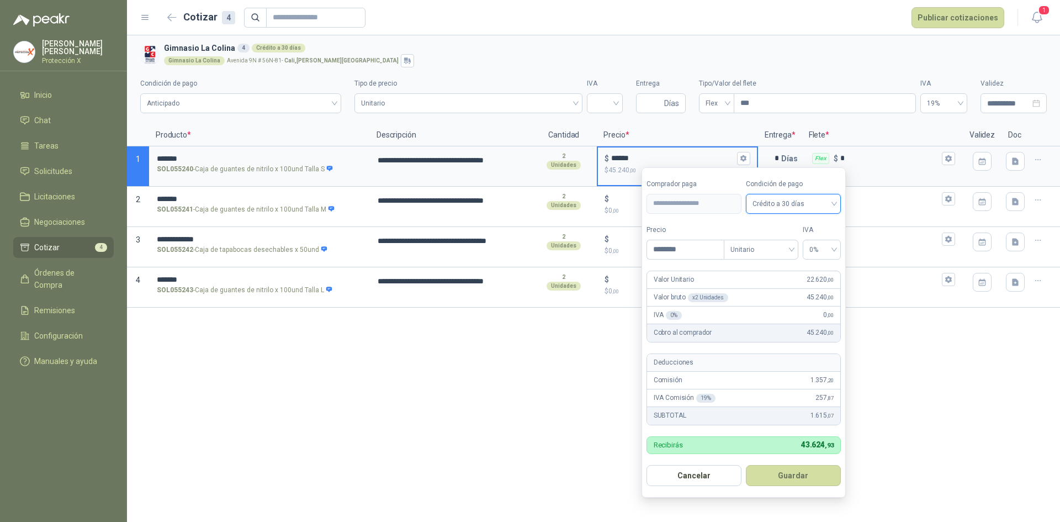
click at [799, 487] on form "**********" at bounding box center [743, 332] width 204 height 330
click at [799, 480] on button "Guardar" at bounding box center [793, 475] width 95 height 21
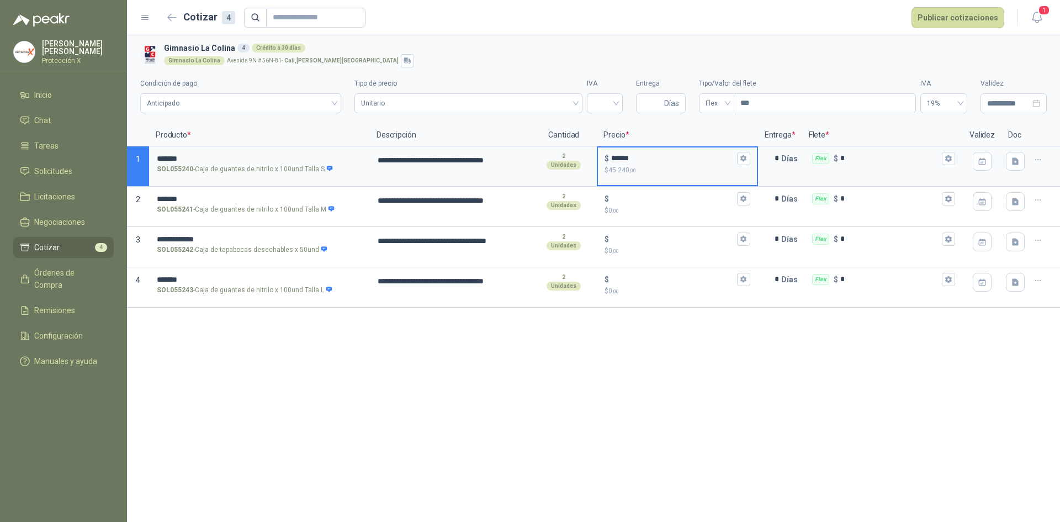
click at [618, 158] on input "******" at bounding box center [672, 158] width 123 height 8
click at [619, 158] on input "******" at bounding box center [672, 158] width 123 height 8
click at [622, 161] on input "******" at bounding box center [672, 158] width 123 height 8
click at [620, 159] on input "******" at bounding box center [672, 158] width 123 height 8
type input "******"
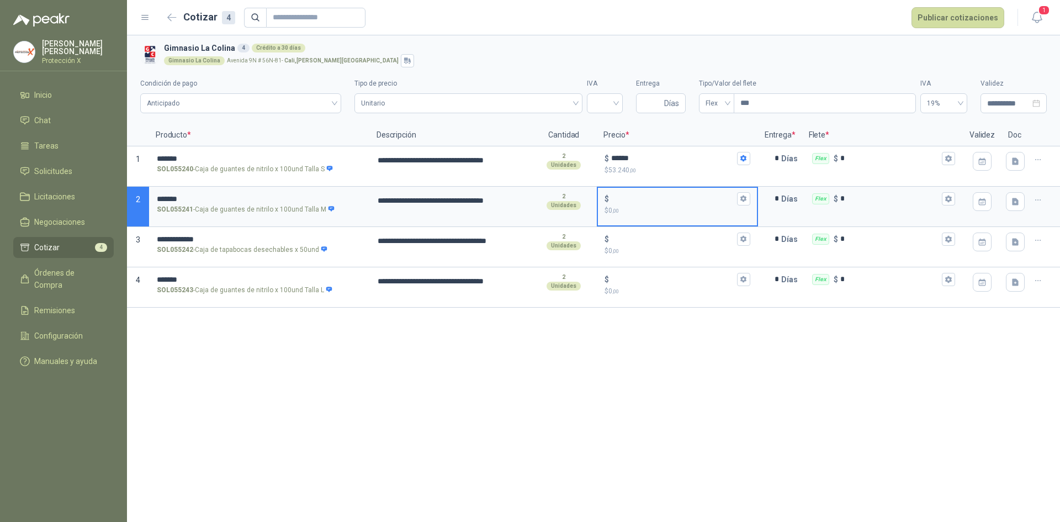
click at [633, 195] on input "$ $ 0 ,00" at bounding box center [672, 198] width 123 height 8
type input "******"
click at [750, 198] on button "$ ****** $ 45.240 ,00" at bounding box center [743, 198] width 13 height 13
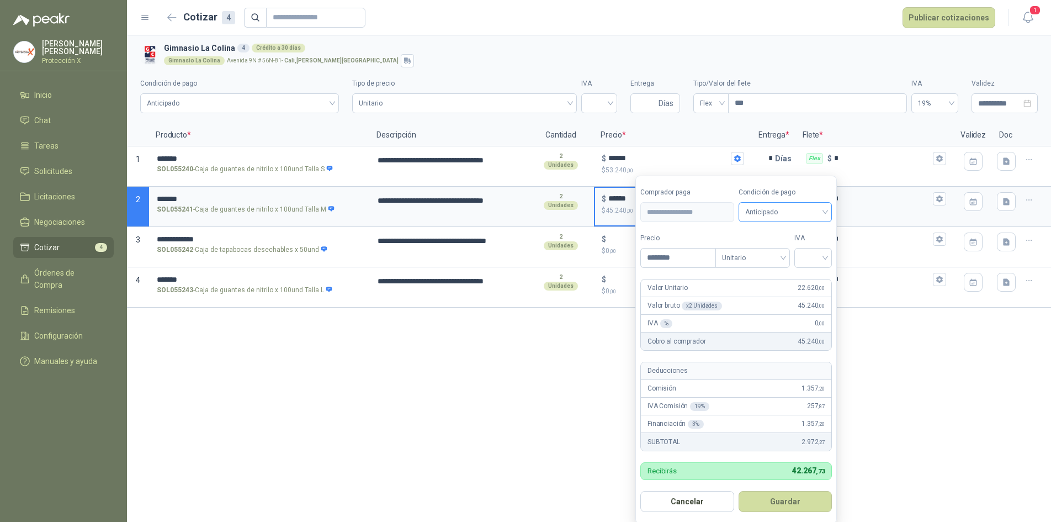
click at [770, 216] on span "Anticipado" at bounding box center [785, 212] width 81 height 17
click at [774, 250] on div "Crédito a 30 días" at bounding box center [786, 253] width 77 height 12
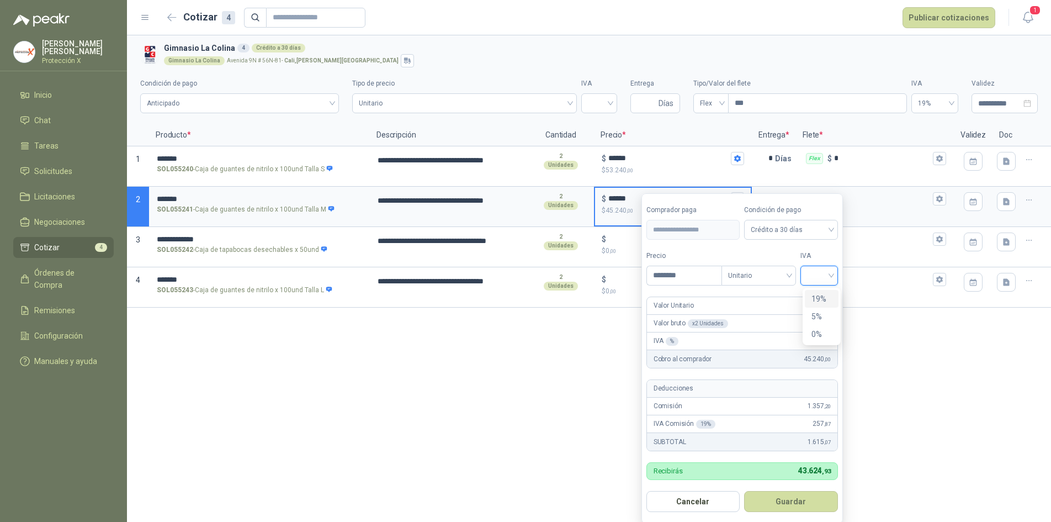
click at [816, 270] on input "search" at bounding box center [819, 274] width 24 height 17
click at [817, 331] on div "0%" at bounding box center [821, 334] width 20 height 12
click at [805, 272] on div "0%" at bounding box center [822, 276] width 38 height 20
click at [814, 299] on div "19%" at bounding box center [821, 299] width 20 height 12
click at [811, 489] on form "**********" at bounding box center [743, 358] width 204 height 330
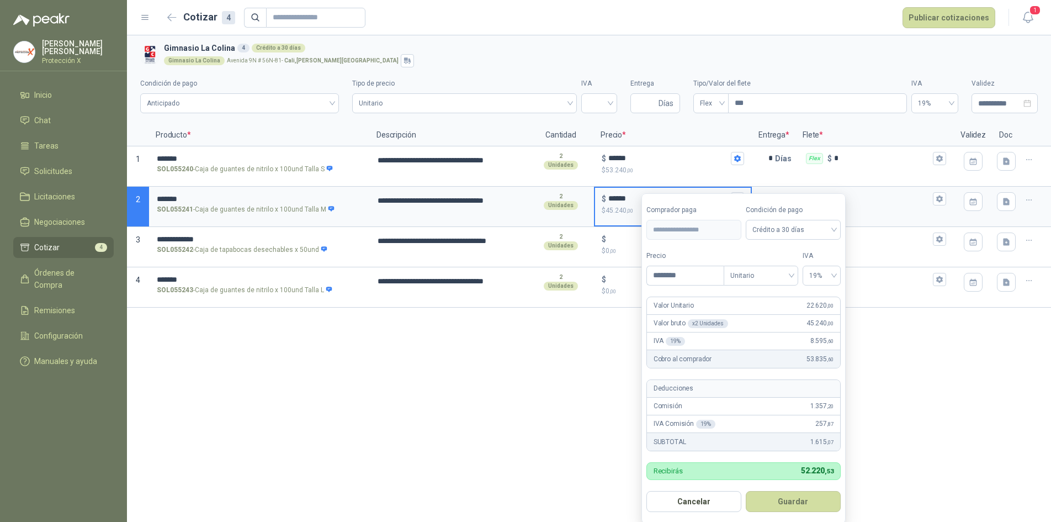
click at [814, 497] on button "Guardar" at bounding box center [793, 501] width 95 height 21
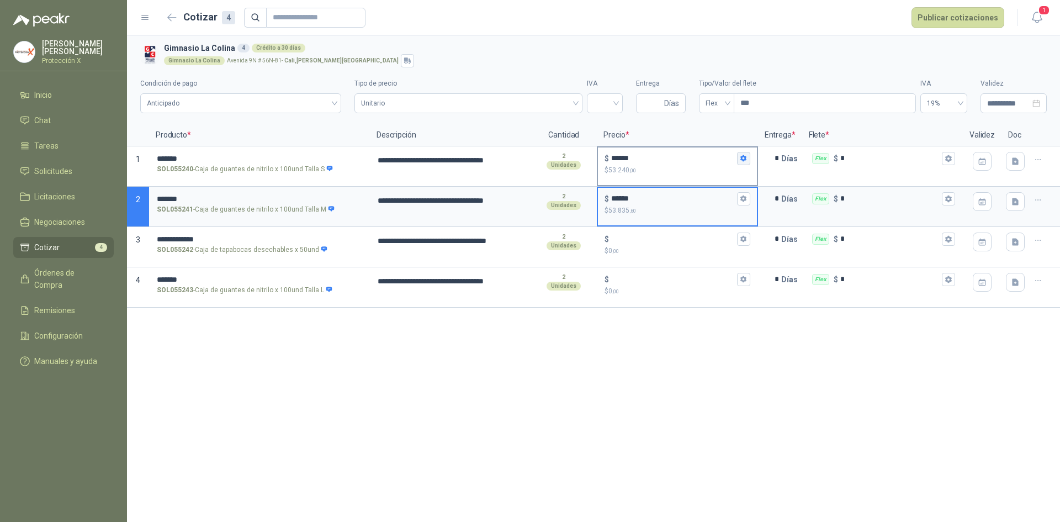
click at [743, 160] on icon "button" at bounding box center [743, 158] width 6 height 7
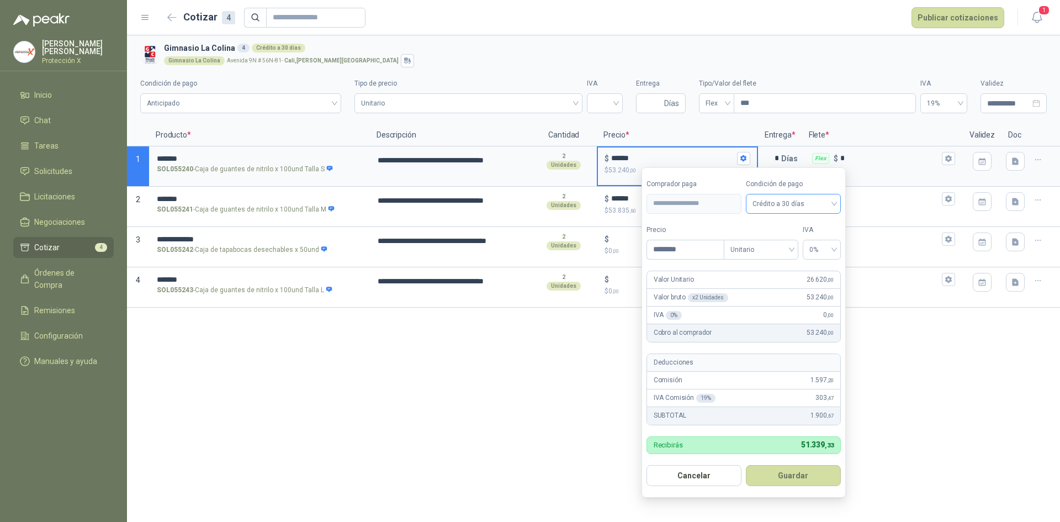
click at [805, 204] on span "Crédito a 30 días" at bounding box center [793, 203] width 82 height 17
click at [826, 264] on form "**********" at bounding box center [743, 332] width 204 height 330
click at [826, 256] on span "0%" at bounding box center [821, 249] width 25 height 17
click at [818, 277] on div "19%" at bounding box center [821, 273] width 20 height 12
click at [794, 480] on button "Guardar" at bounding box center [793, 475] width 95 height 21
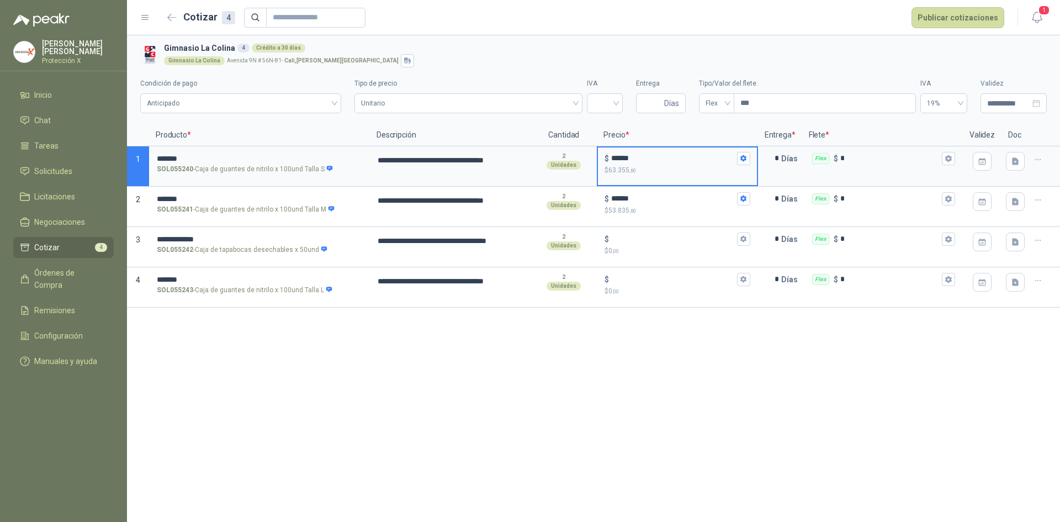
click at [746, 199] on icon "button" at bounding box center [743, 198] width 7 height 7
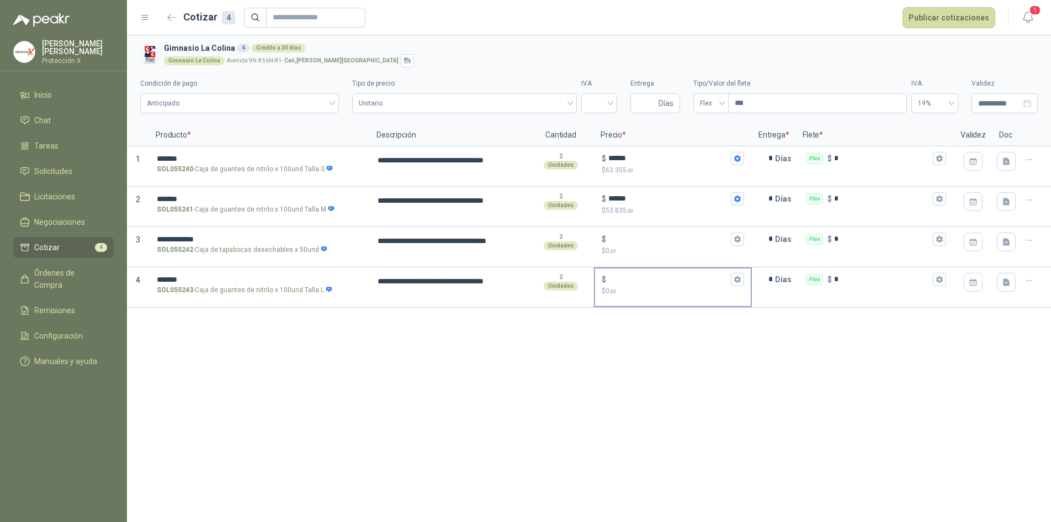
drag, startPoint x: 566, startPoint y: 319, endPoint x: 605, endPoint y: 272, distance: 61.6
click at [567, 319] on div "**********" at bounding box center [589, 278] width 924 height 486
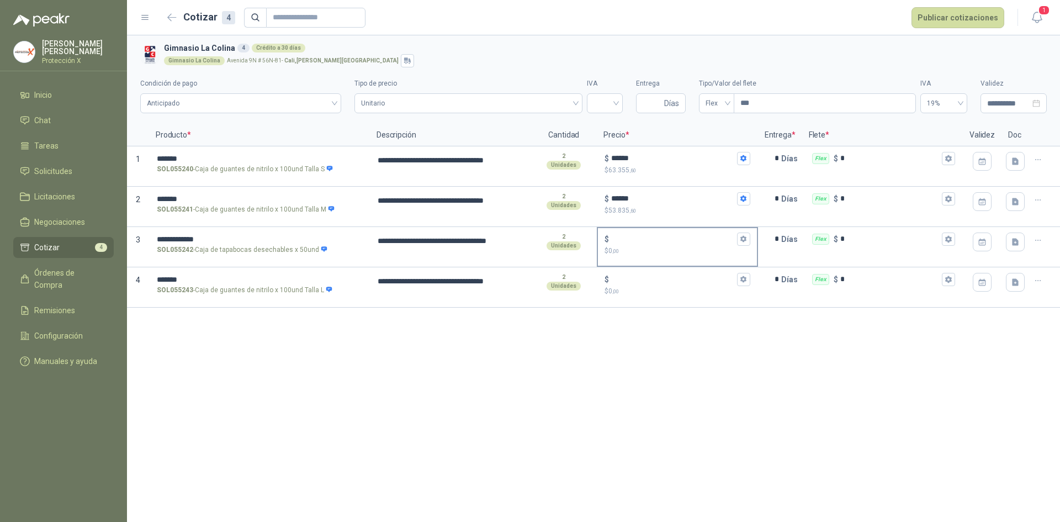
click at [634, 229] on div "$ $ 0 ,00" at bounding box center [677, 244] width 158 height 33
click at [634, 235] on input "$ $ 0 ,00" at bounding box center [672, 239] width 123 height 8
click at [634, 241] on input "$ $ 0 ,00" at bounding box center [672, 239] width 123 height 8
type input "******"
click at [744, 237] on icon "button" at bounding box center [743, 239] width 6 height 7
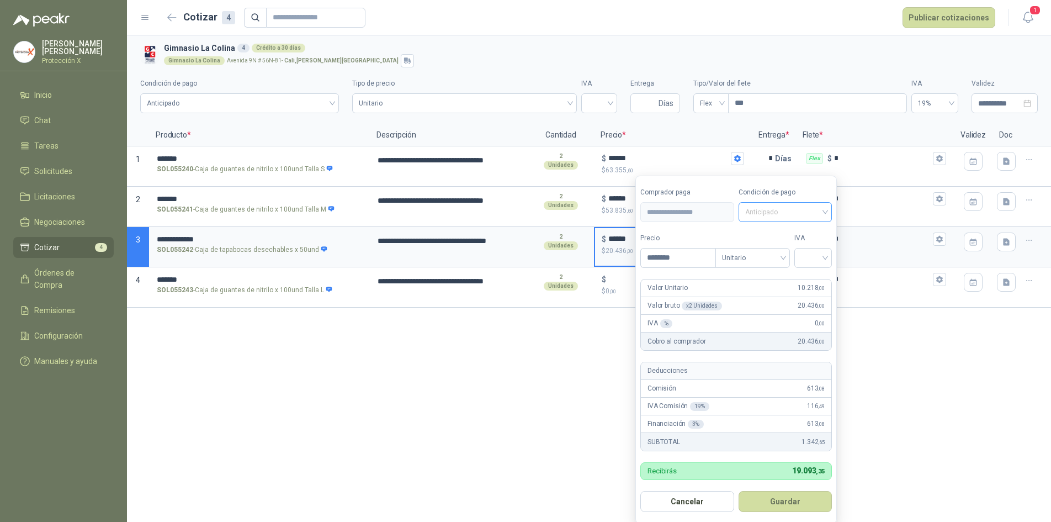
click at [785, 216] on span "Anticipado" at bounding box center [785, 212] width 81 height 17
click at [785, 262] on div "Crédito a 30 días" at bounding box center [787, 253] width 91 height 18
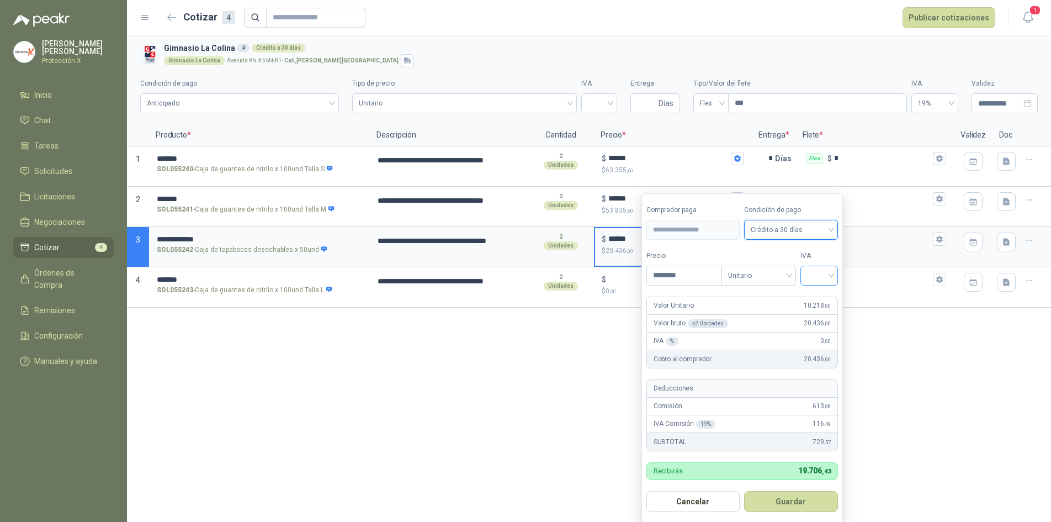
click at [822, 276] on input "search" at bounding box center [819, 274] width 24 height 17
click at [824, 300] on div "19%" at bounding box center [821, 299] width 20 height 12
drag, startPoint x: 824, startPoint y: 501, endPoint x: 805, endPoint y: 487, distance: 23.6
click at [824, 501] on button "Guardar" at bounding box center [793, 501] width 95 height 21
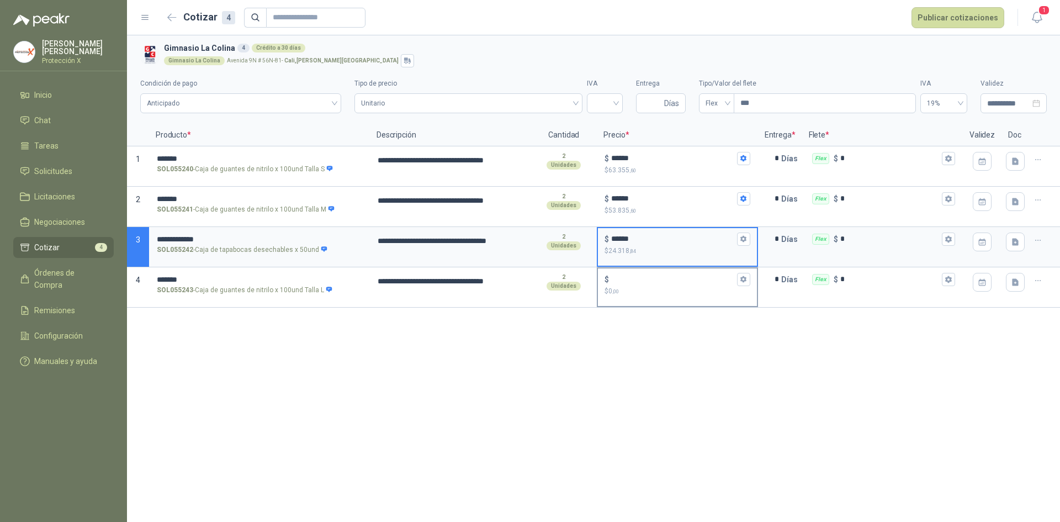
click at [631, 278] on input "$ $ 0 ,00" at bounding box center [672, 279] width 123 height 8
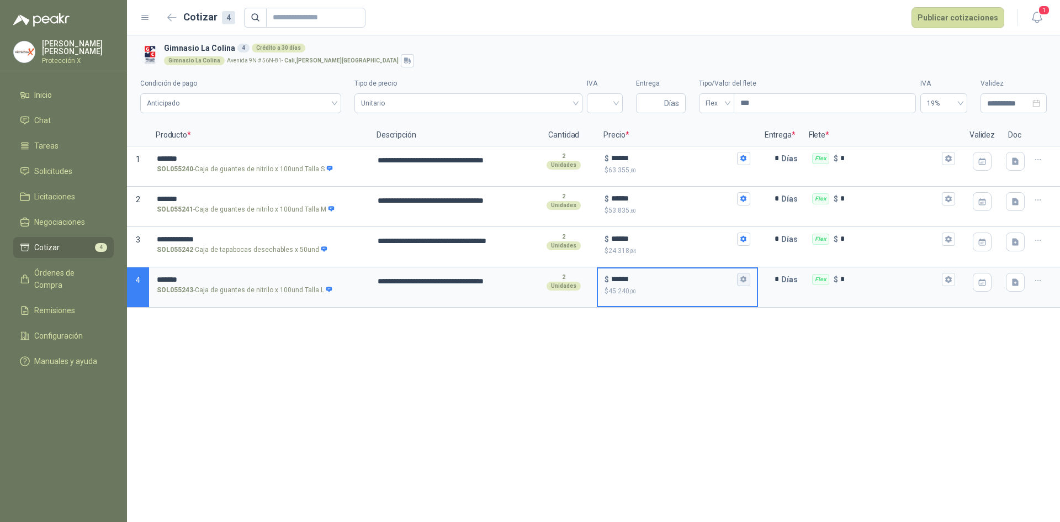
type input "******"
click at [740, 278] on icon "button" at bounding box center [743, 278] width 7 height 7
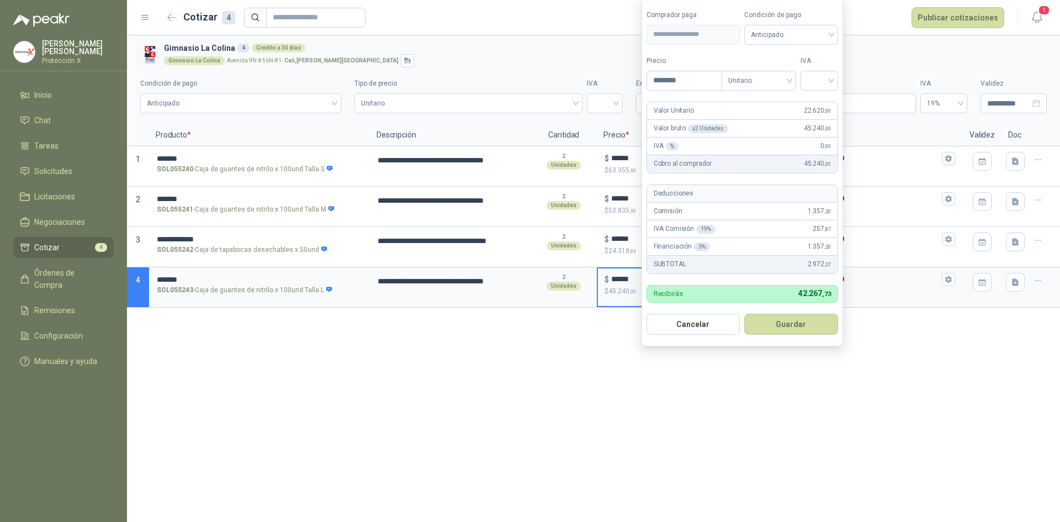
click at [808, 69] on div "IVA" at bounding box center [819, 73] width 38 height 35
click at [810, 73] on input "search" at bounding box center [819, 79] width 24 height 17
click at [815, 97] on div "19%" at bounding box center [821, 103] width 20 height 12
click at [808, 29] on span "Anticipado" at bounding box center [793, 34] width 82 height 17
click at [800, 71] on div "Crédito a 30 días" at bounding box center [793, 75] width 77 height 12
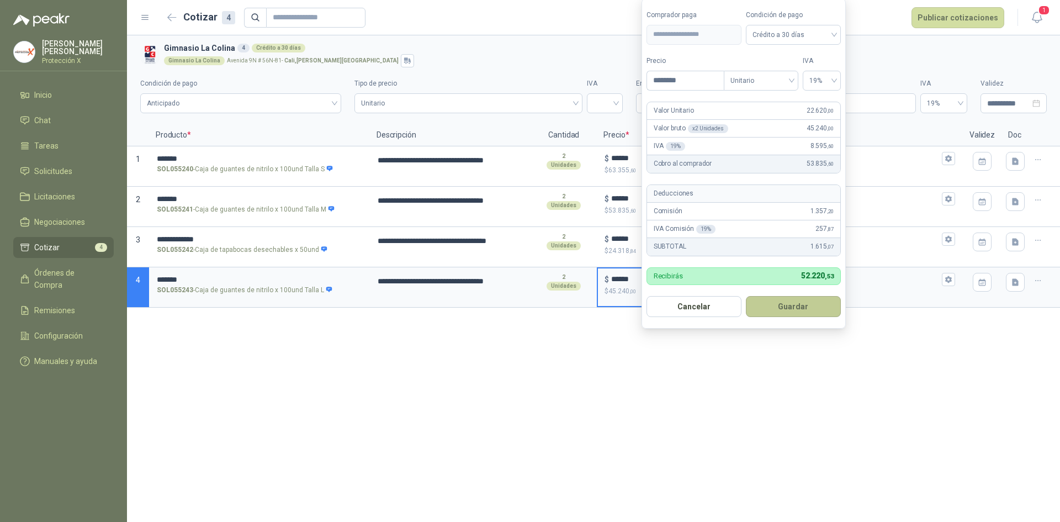
click at [795, 306] on button "Guardar" at bounding box center [793, 306] width 95 height 21
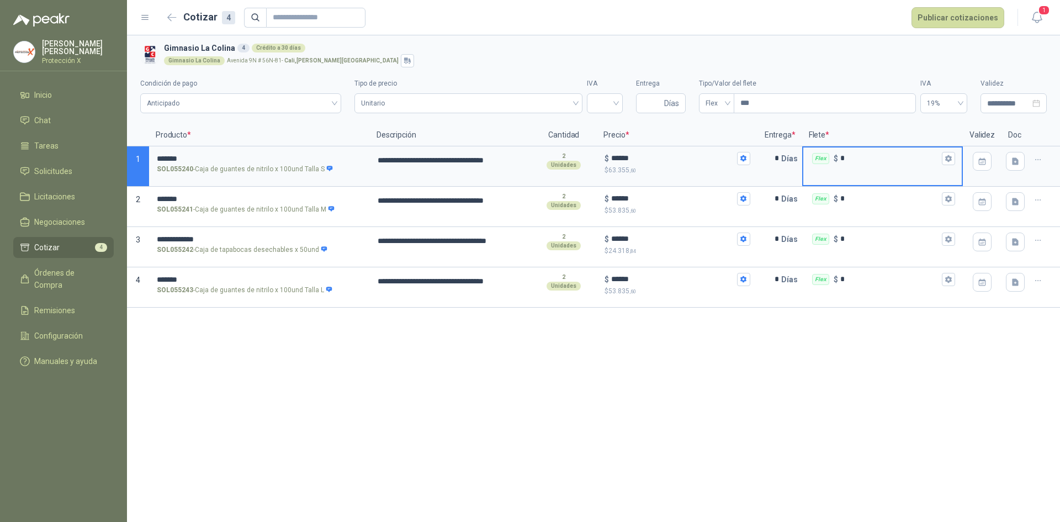
click at [863, 157] on input "*" at bounding box center [889, 158] width 99 height 8
drag, startPoint x: 918, startPoint y: 156, endPoint x: 800, endPoint y: 150, distance: 117.8
click at [800, 150] on section "**********" at bounding box center [593, 166] width 933 height 40
type input "******"
click at [732, 327] on div "**********" at bounding box center [593, 278] width 933 height 486
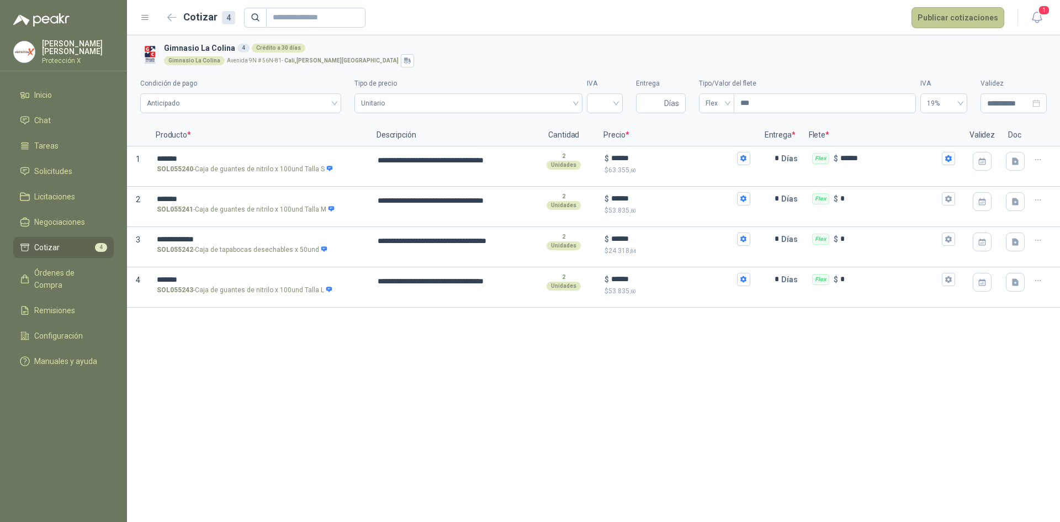
click at [954, 13] on button "Publicar cotizaciones" at bounding box center [957, 17] width 93 height 21
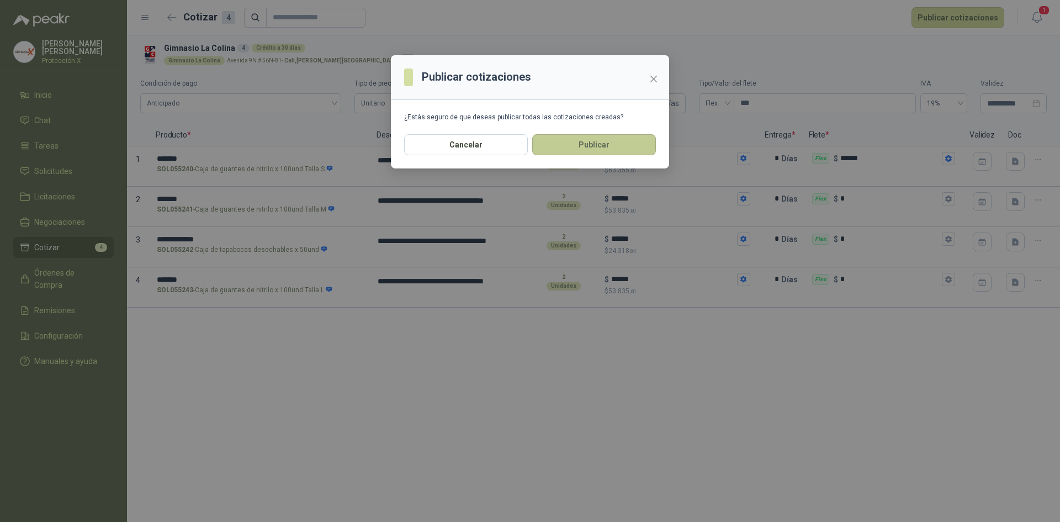
click at [582, 143] on button "Publicar" at bounding box center [594, 144] width 124 height 21
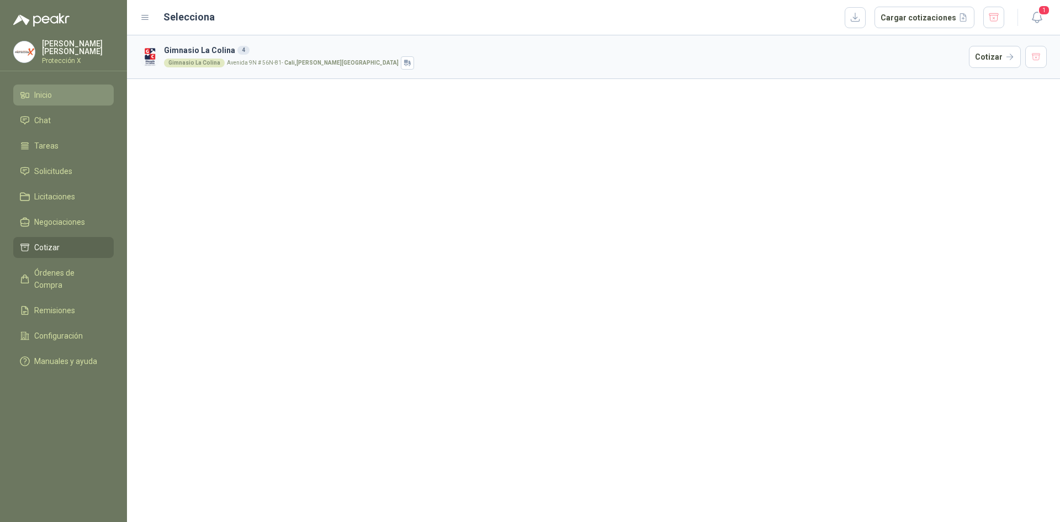
click at [60, 95] on li "Inicio" at bounding box center [63, 95] width 87 height 12
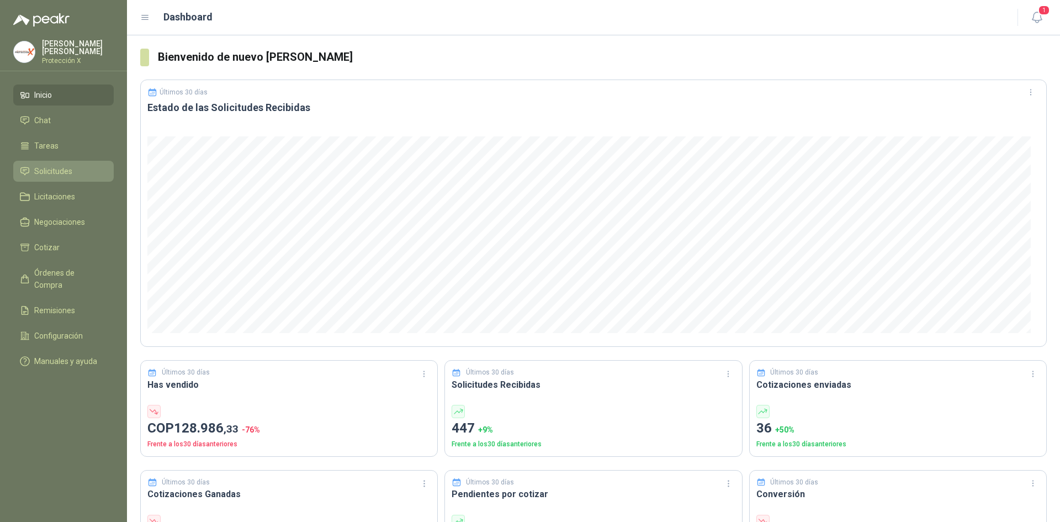
click at [49, 176] on link "Solicitudes" at bounding box center [63, 171] width 100 height 21
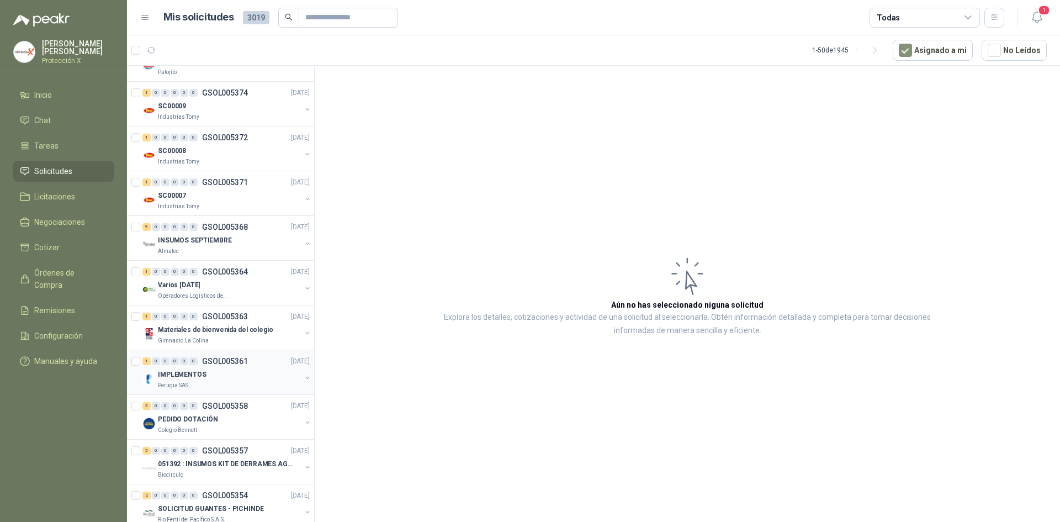
scroll to position [442, 0]
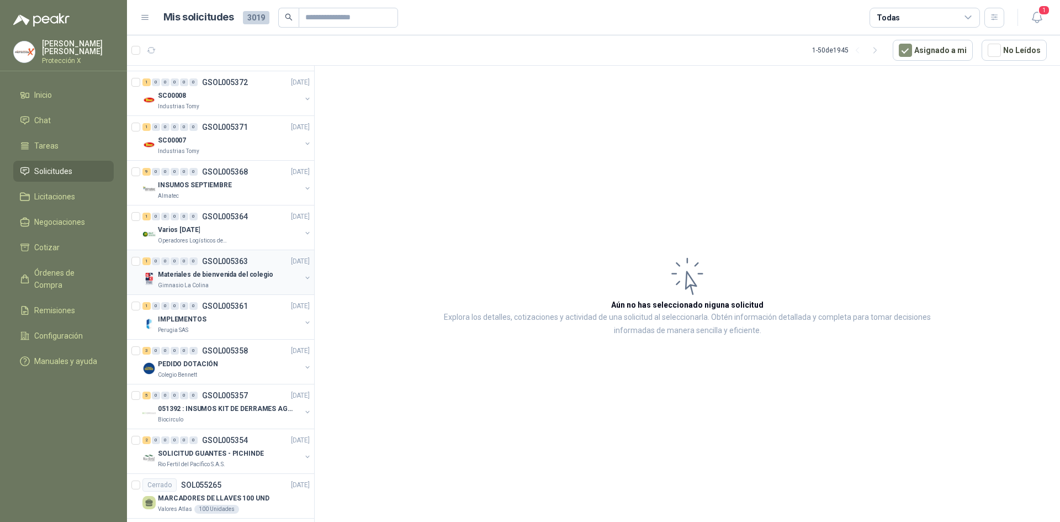
click at [229, 287] on div "Gimnasio La Colina" at bounding box center [229, 285] width 143 height 9
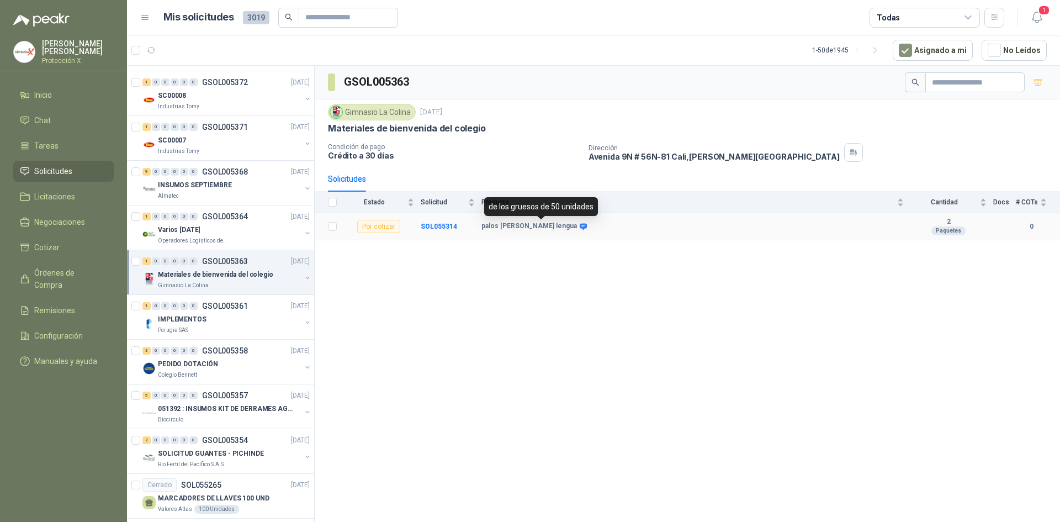
click at [579, 227] on icon at bounding box center [583, 226] width 8 height 8
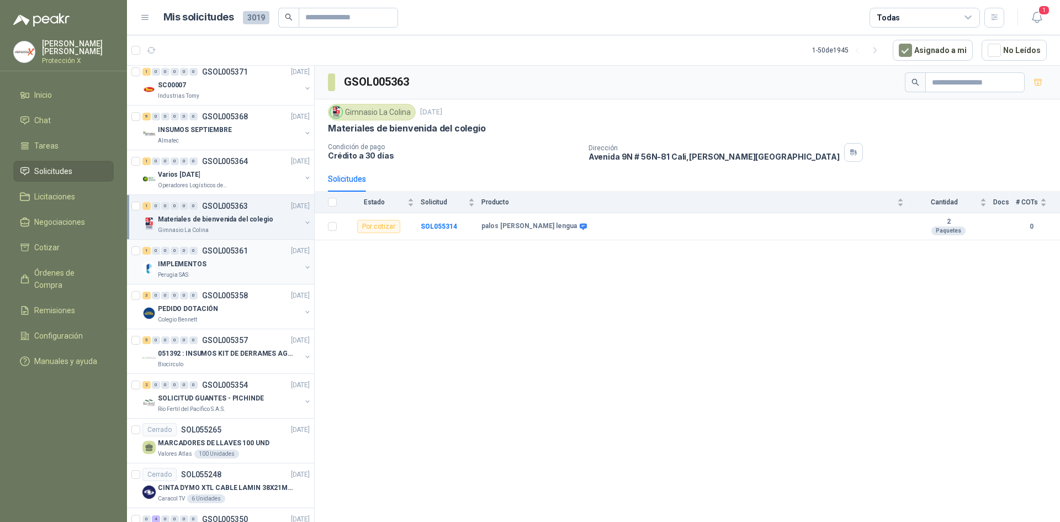
click at [220, 243] on div "1 0 0 0 0 0 GSOL005361 [DATE] IMPLEMENTOS Perugia SAS" at bounding box center [220, 262] width 187 height 45
click at [227, 284] on div "3 0 0 0 0 0 GSOL005358 [DATE] PEDIDO DOTACIÓN Colegio [PERSON_NAME]" at bounding box center [220, 306] width 187 height 45
click at [229, 267] on div "IMPLEMENTOS" at bounding box center [229, 263] width 143 height 13
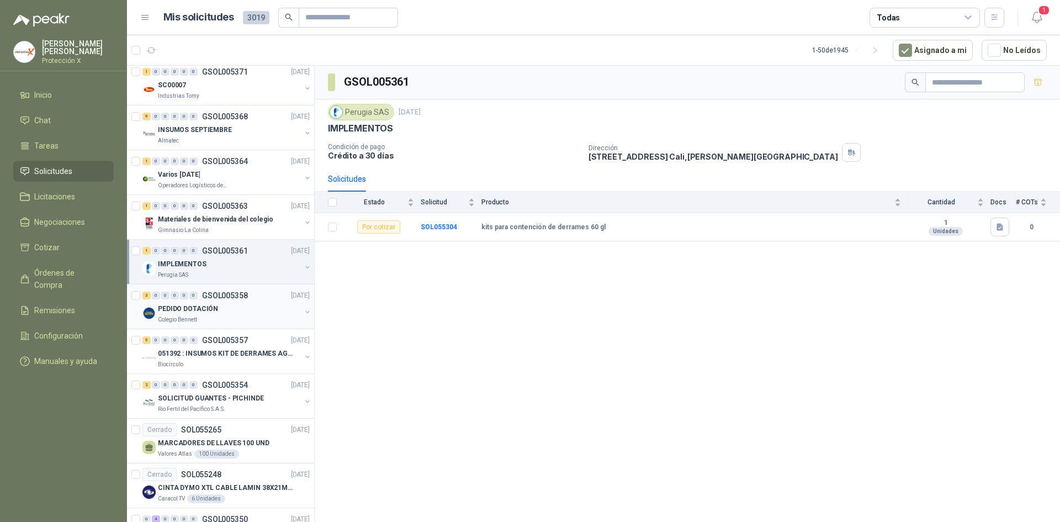
click at [215, 309] on div "PEDIDO DOTACIÓN" at bounding box center [229, 308] width 143 height 13
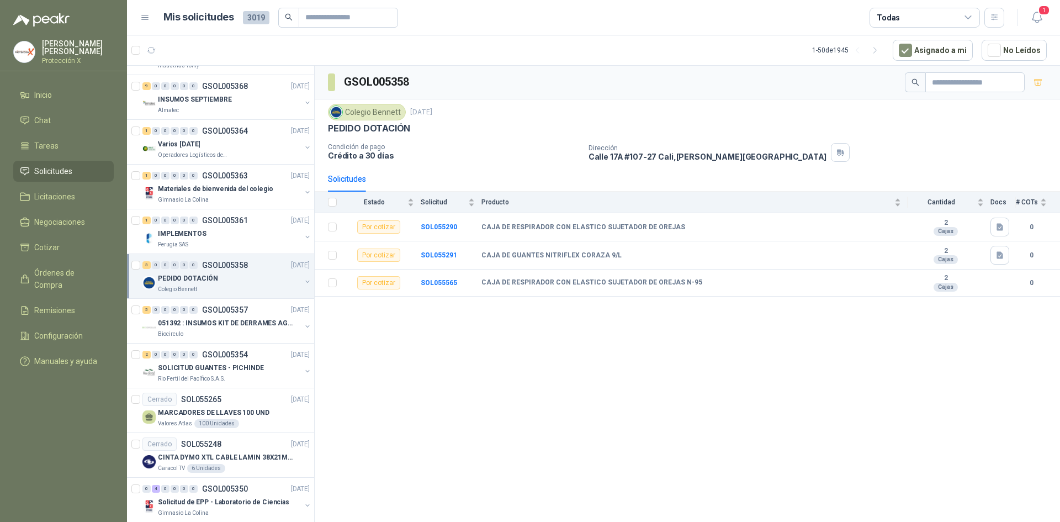
scroll to position [552, 0]
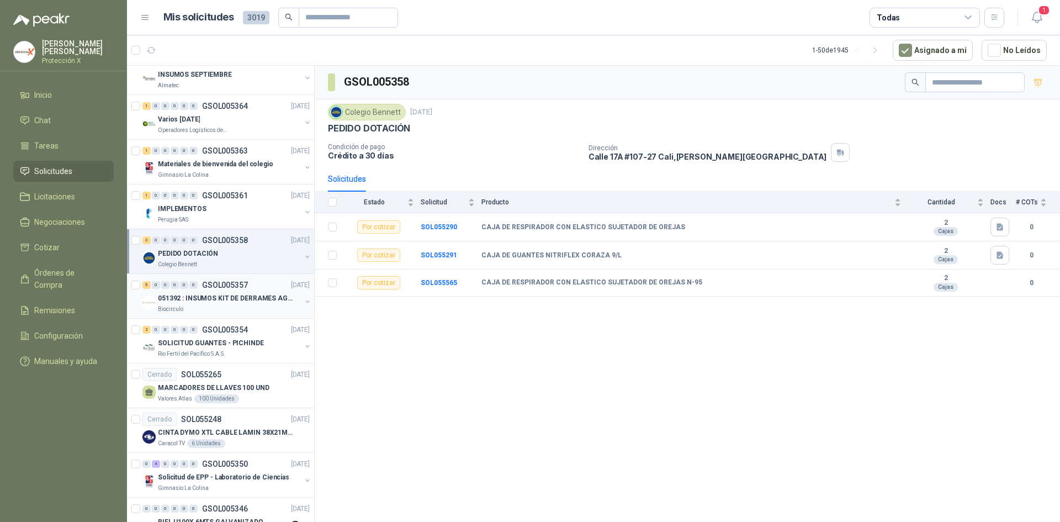
click at [217, 309] on div "Biocirculo" at bounding box center [229, 309] width 143 height 9
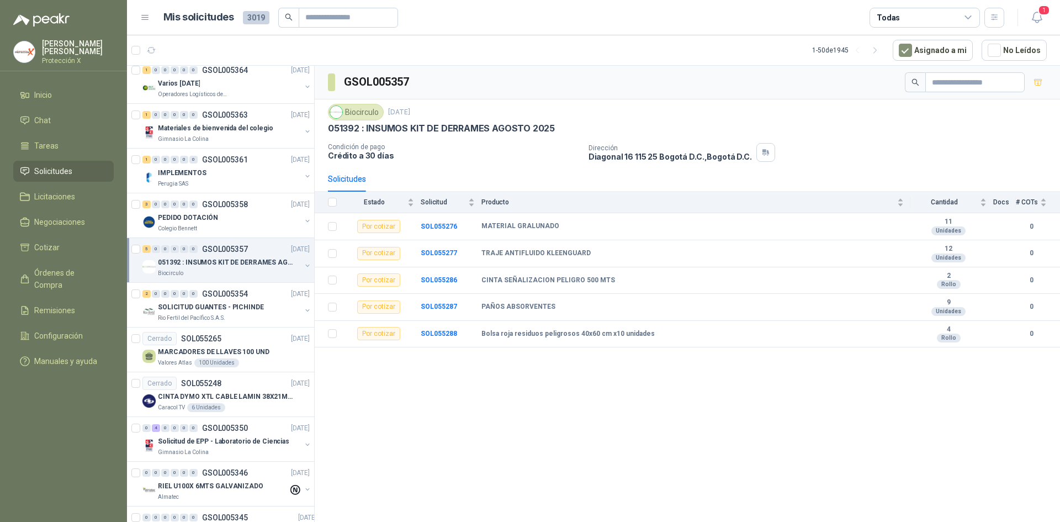
scroll to position [607, 0]
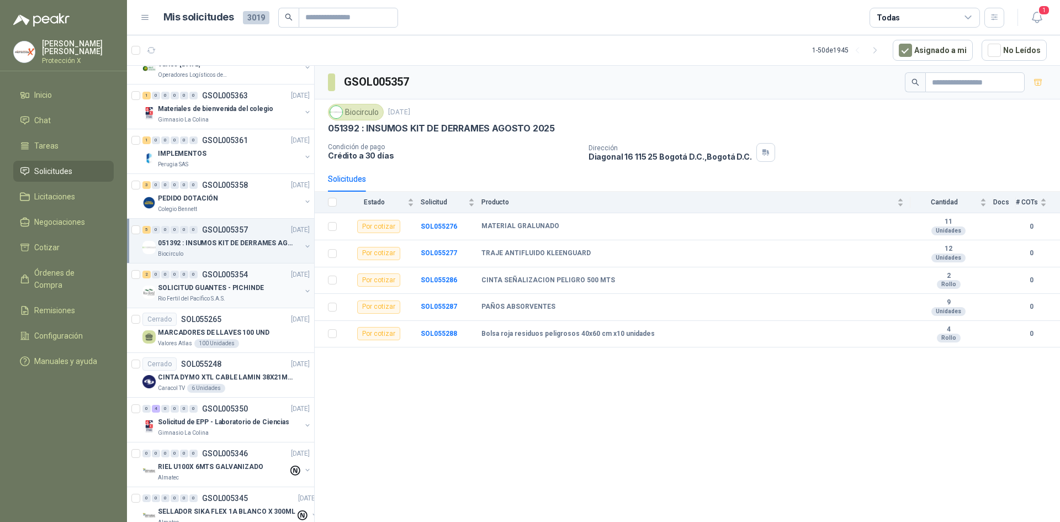
click at [215, 295] on p "Rio Fertil del Pacífico S.A.S." at bounding box center [191, 298] width 67 height 9
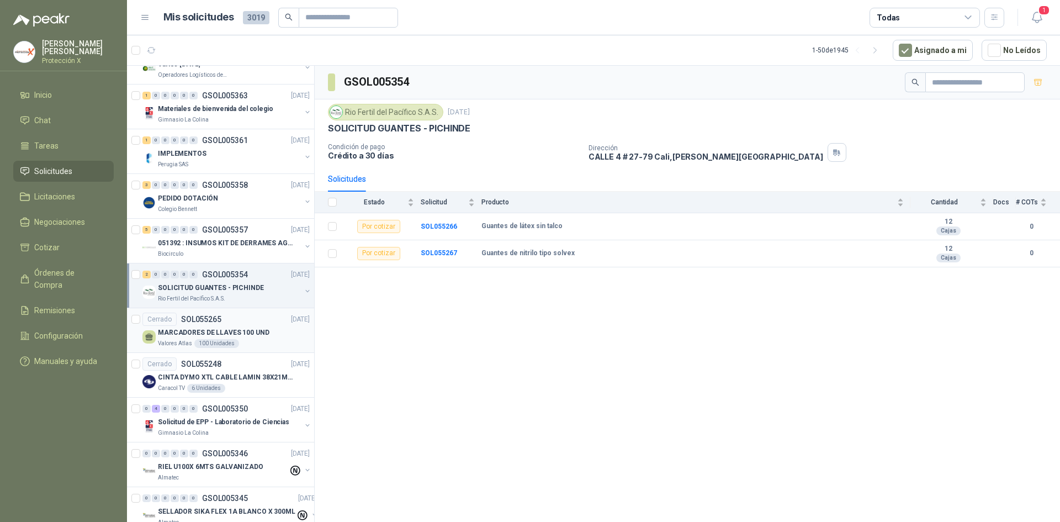
click at [215, 322] on p "SOL055265" at bounding box center [201, 319] width 40 height 8
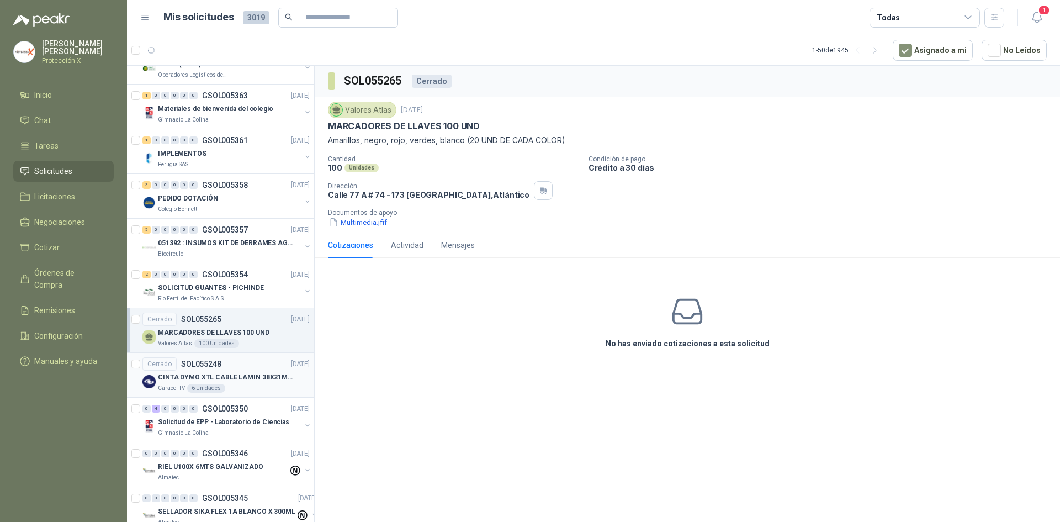
click at [222, 357] on article "Cerrado SOL055248 [DATE] CINTA DYMO XTL CABLE LAMIN 38X21MMBLANCO Caracol TV 6 …" at bounding box center [220, 375] width 187 height 45
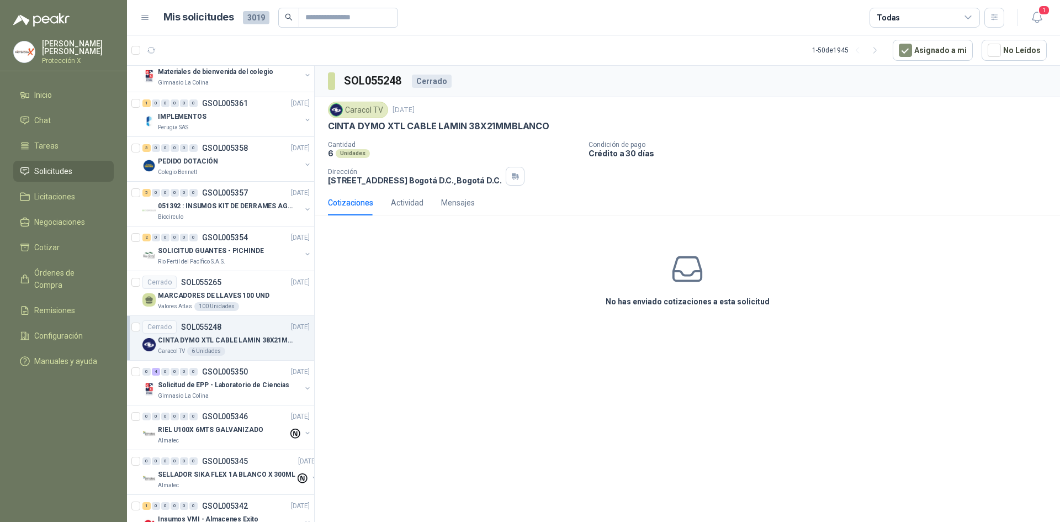
scroll to position [662, 0]
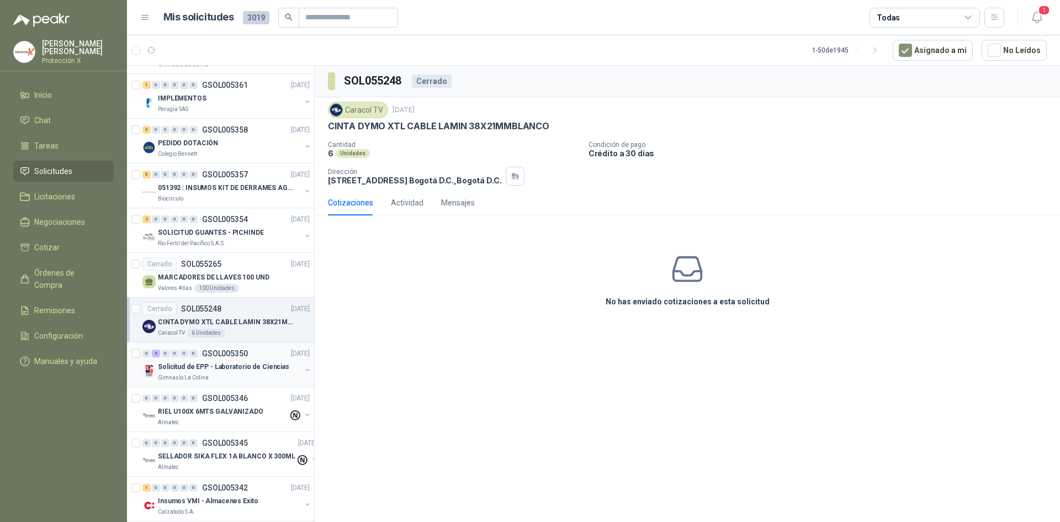
click at [225, 343] on div "0 4 0 0 0 0 GSOL005350 [DATE] Solicitud de EPP - Laboratorio de Ciencias Gimnas…" at bounding box center [220, 364] width 187 height 45
click at [262, 406] on div "RIEL U100X 6MTS GALVANIZADO" at bounding box center [223, 411] width 130 height 13
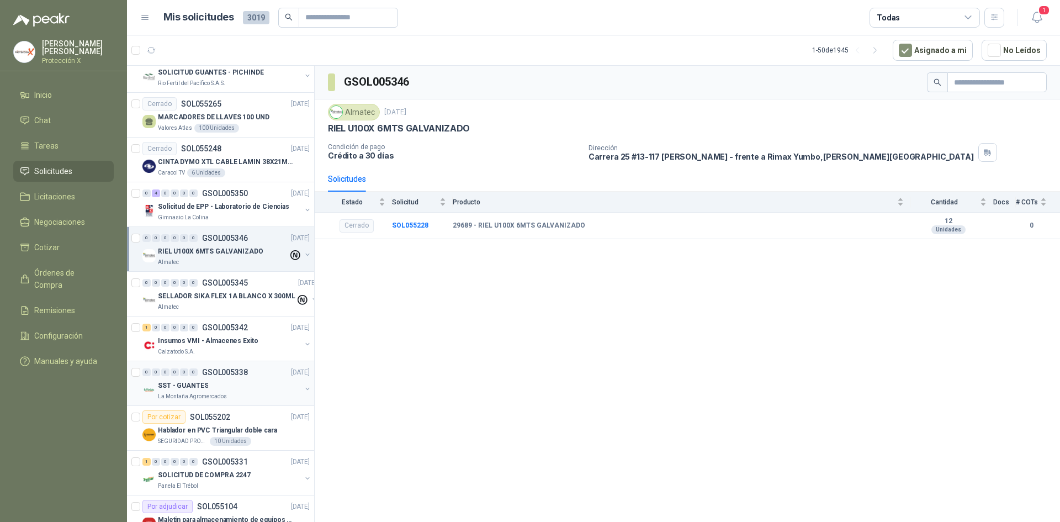
scroll to position [828, 0]
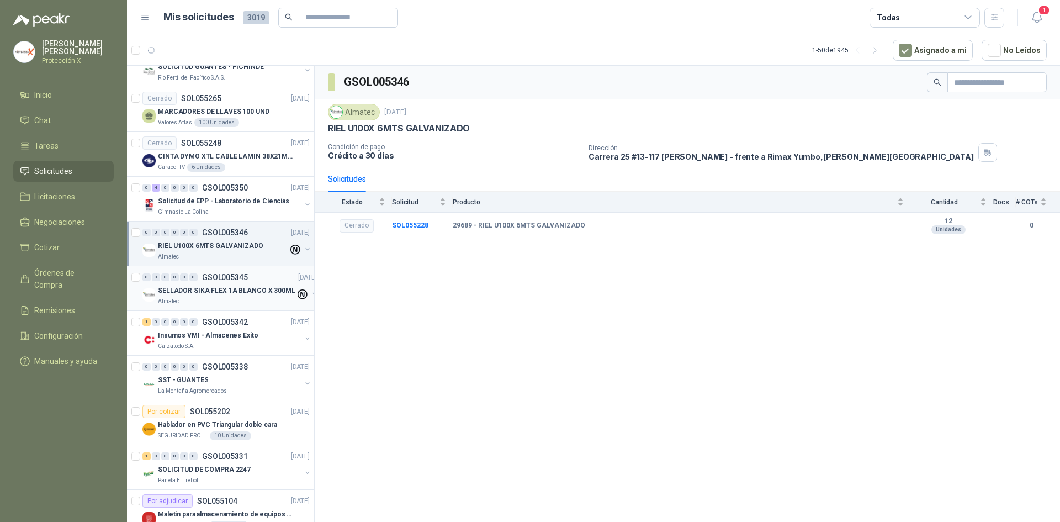
click at [248, 296] on div "SELLADOR SIKA FLEX 1A BLANCO X 300ML" at bounding box center [226, 290] width 137 height 13
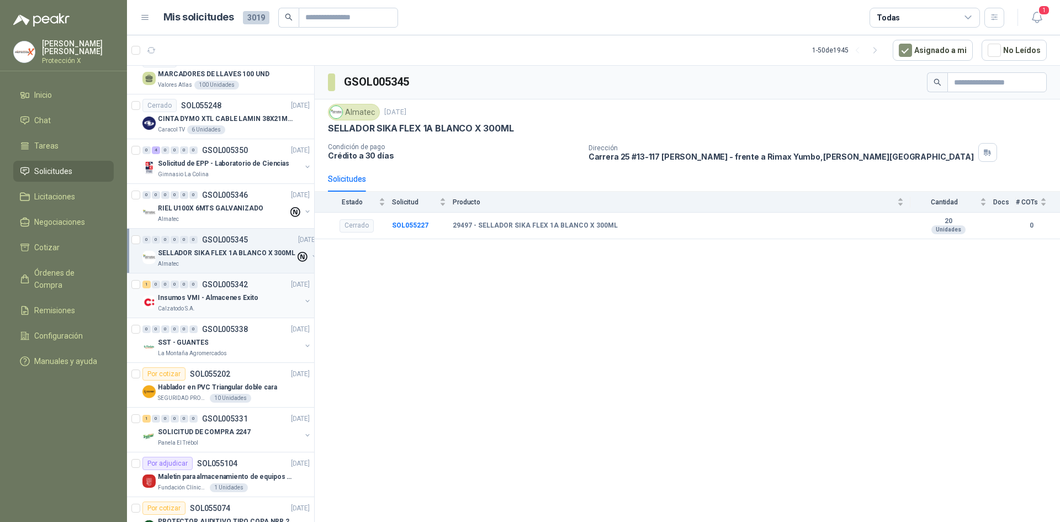
scroll to position [883, 0]
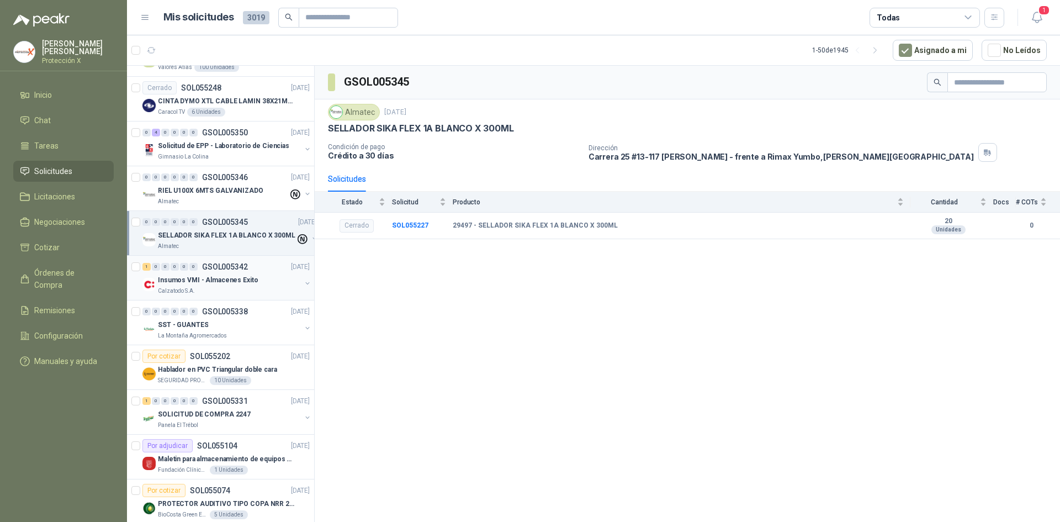
click at [246, 298] on div "1 0 0 0 0 0 GSOL005342 [DATE] Insumos VMI - Almacenes Exito Calzatodo S.A." at bounding box center [220, 278] width 187 height 45
click at [237, 286] on div "Insumos VMI - Almacenes Exito" at bounding box center [229, 279] width 143 height 13
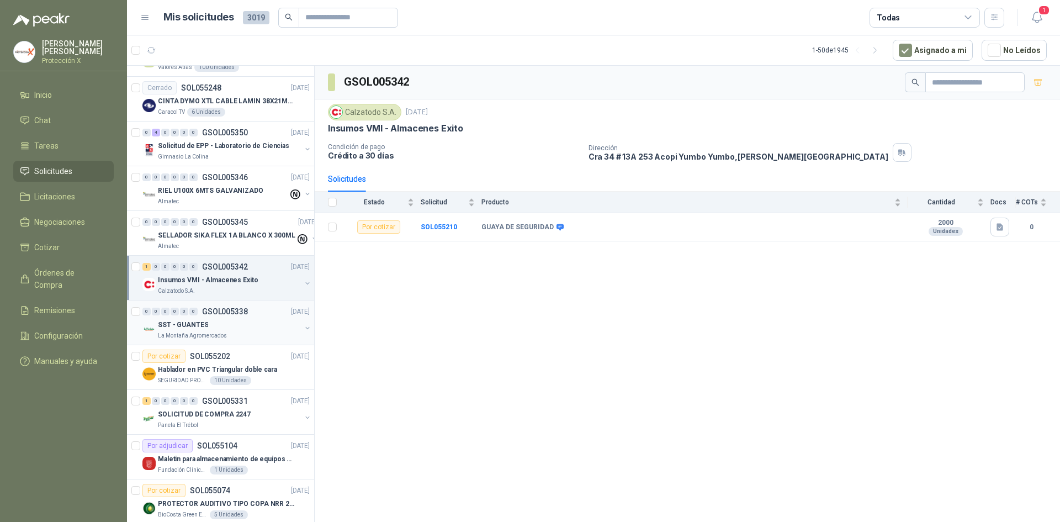
click at [244, 330] on div "SST - GUANTES" at bounding box center [229, 324] width 143 height 13
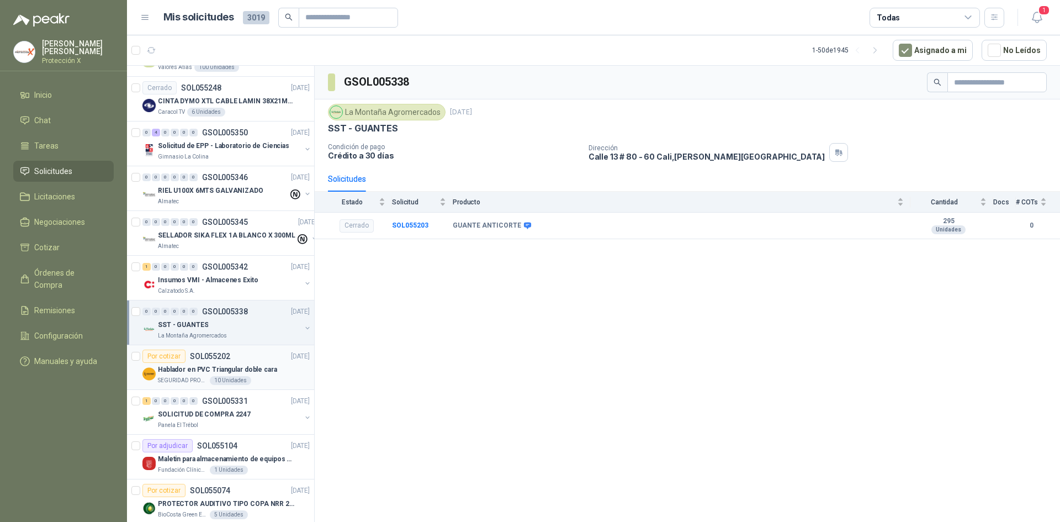
click at [248, 355] on div "Por cotizar SOL055202 [DATE]" at bounding box center [225, 355] width 167 height 13
